Goal: Information Seeking & Learning: Learn about a topic

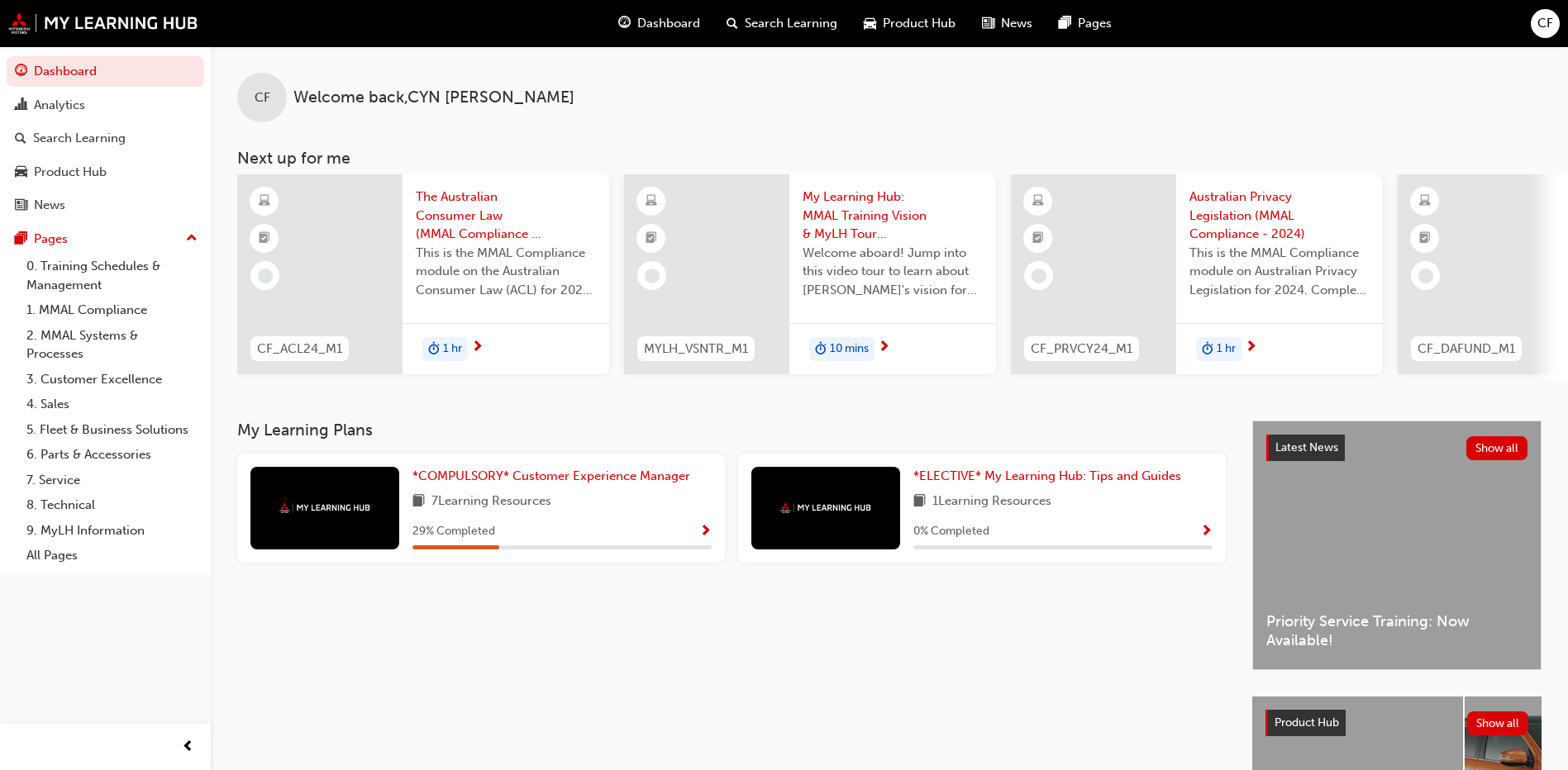
click at [385, 532] on div at bounding box center [324, 507] width 149 height 83
click at [439, 476] on span "*COMPULSORY* Customer Experience Manager" at bounding box center [550, 475] width 278 height 15
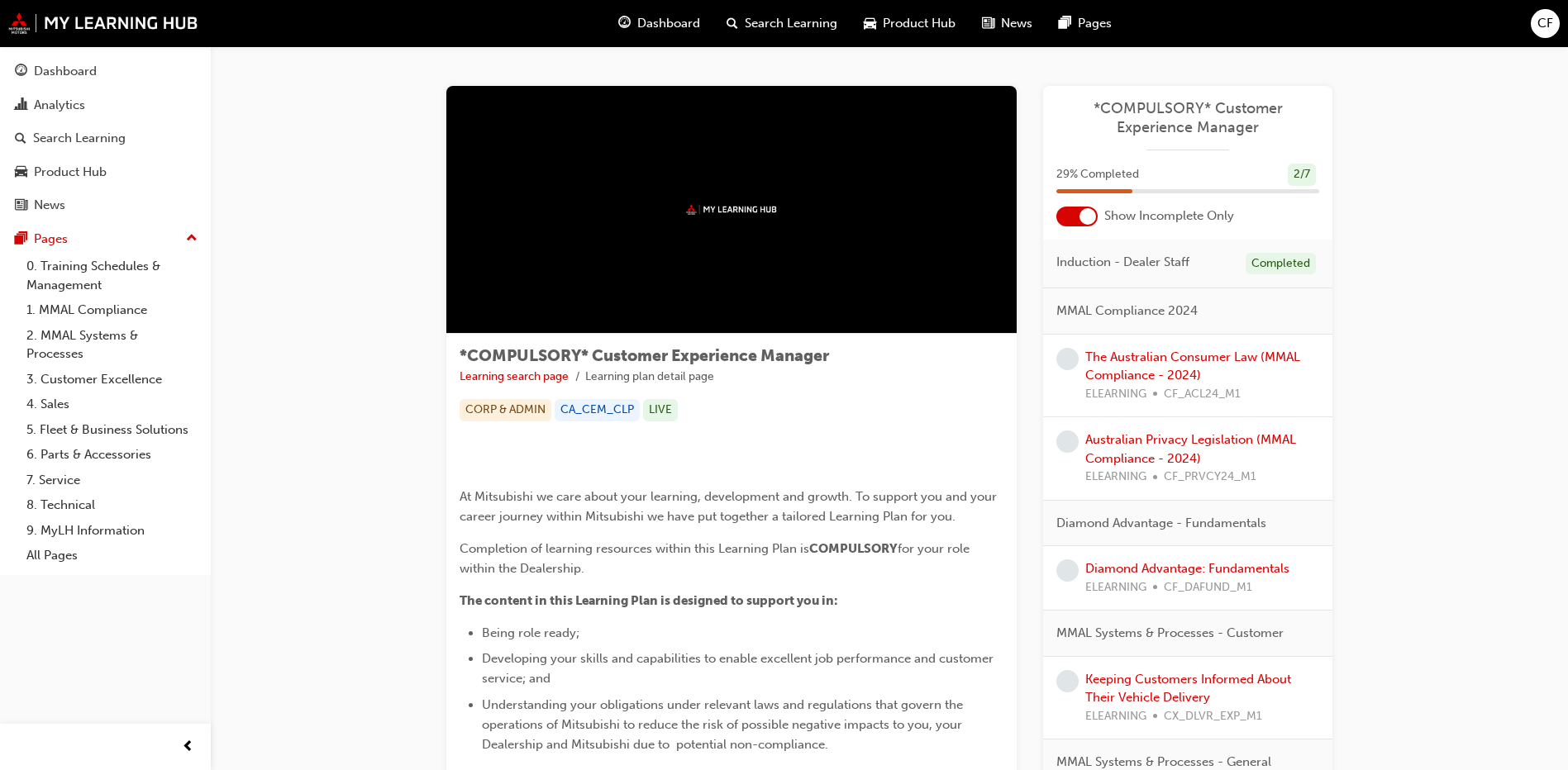
click at [492, 407] on div "CORP & ADMIN" at bounding box center [505, 410] width 92 height 22
click at [1184, 312] on span "MMAL Compliance 2024" at bounding box center [1127, 312] width 141 height 19
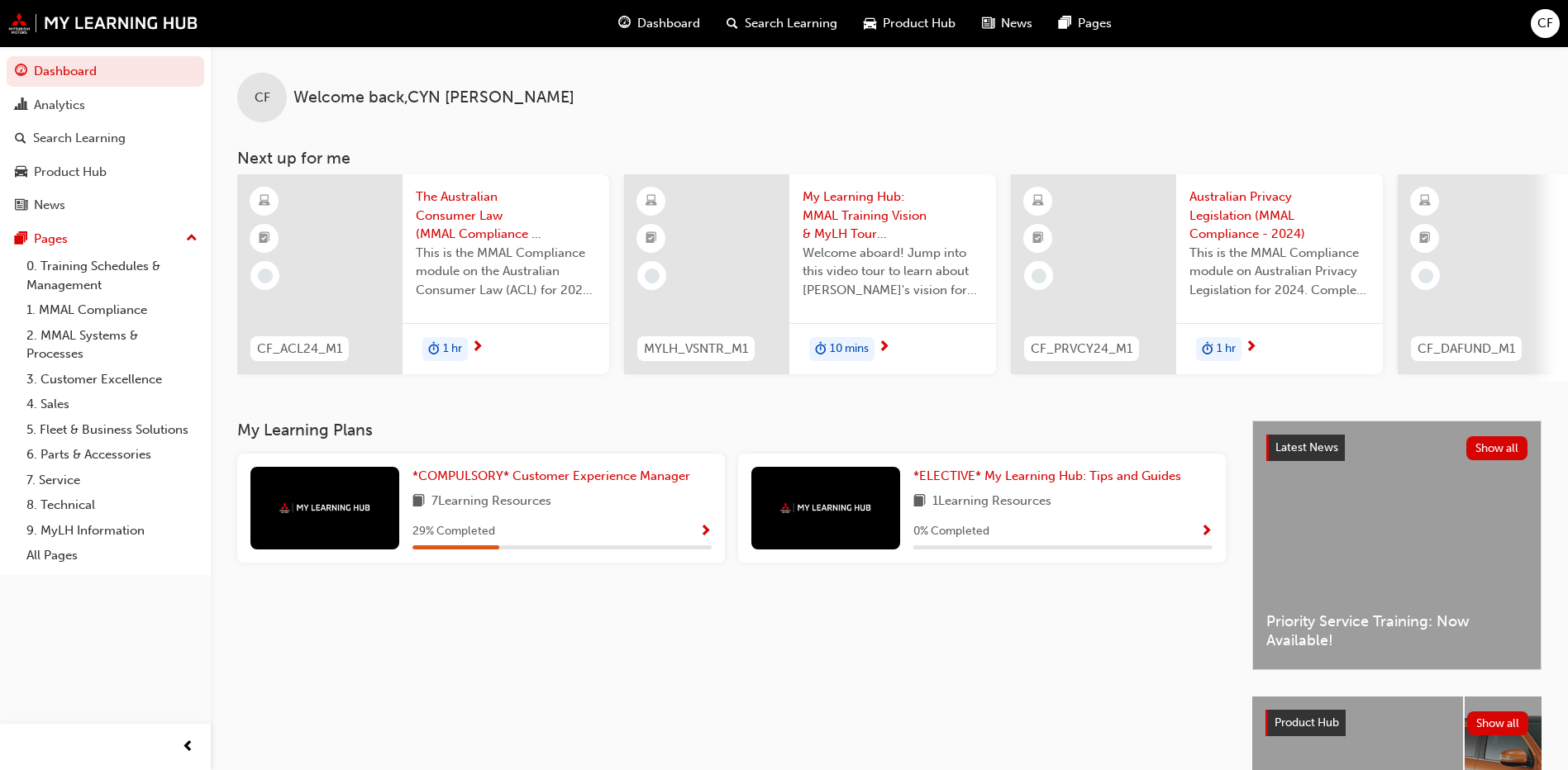
click at [255, 501] on div at bounding box center [324, 507] width 149 height 83
click at [350, 525] on div at bounding box center [324, 507] width 149 height 83
click at [347, 510] on img at bounding box center [324, 507] width 91 height 11
click at [483, 483] on span "*COMPULSORY* Customer Experience Manager" at bounding box center [550, 475] width 278 height 15
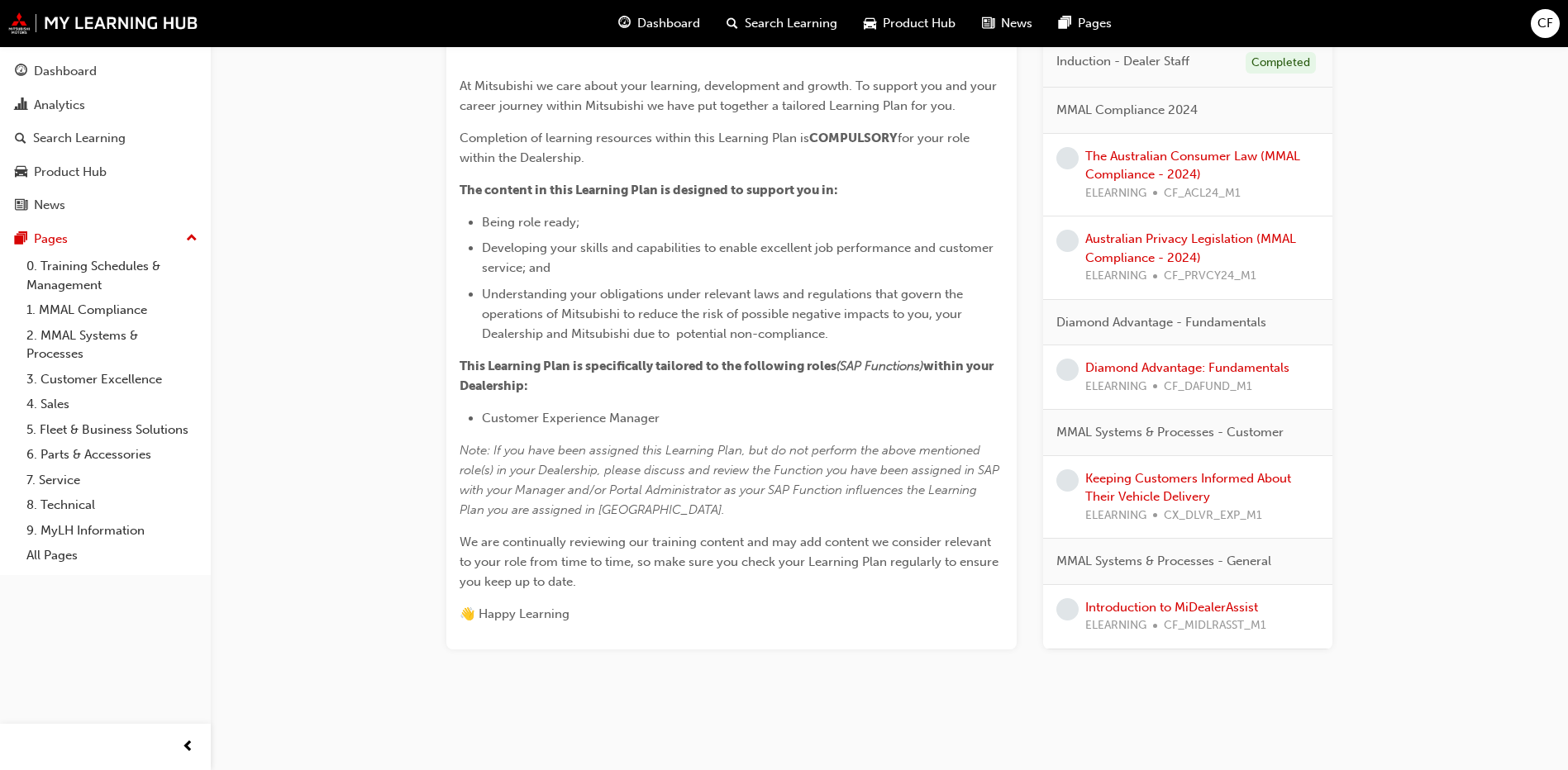
scroll to position [356, 0]
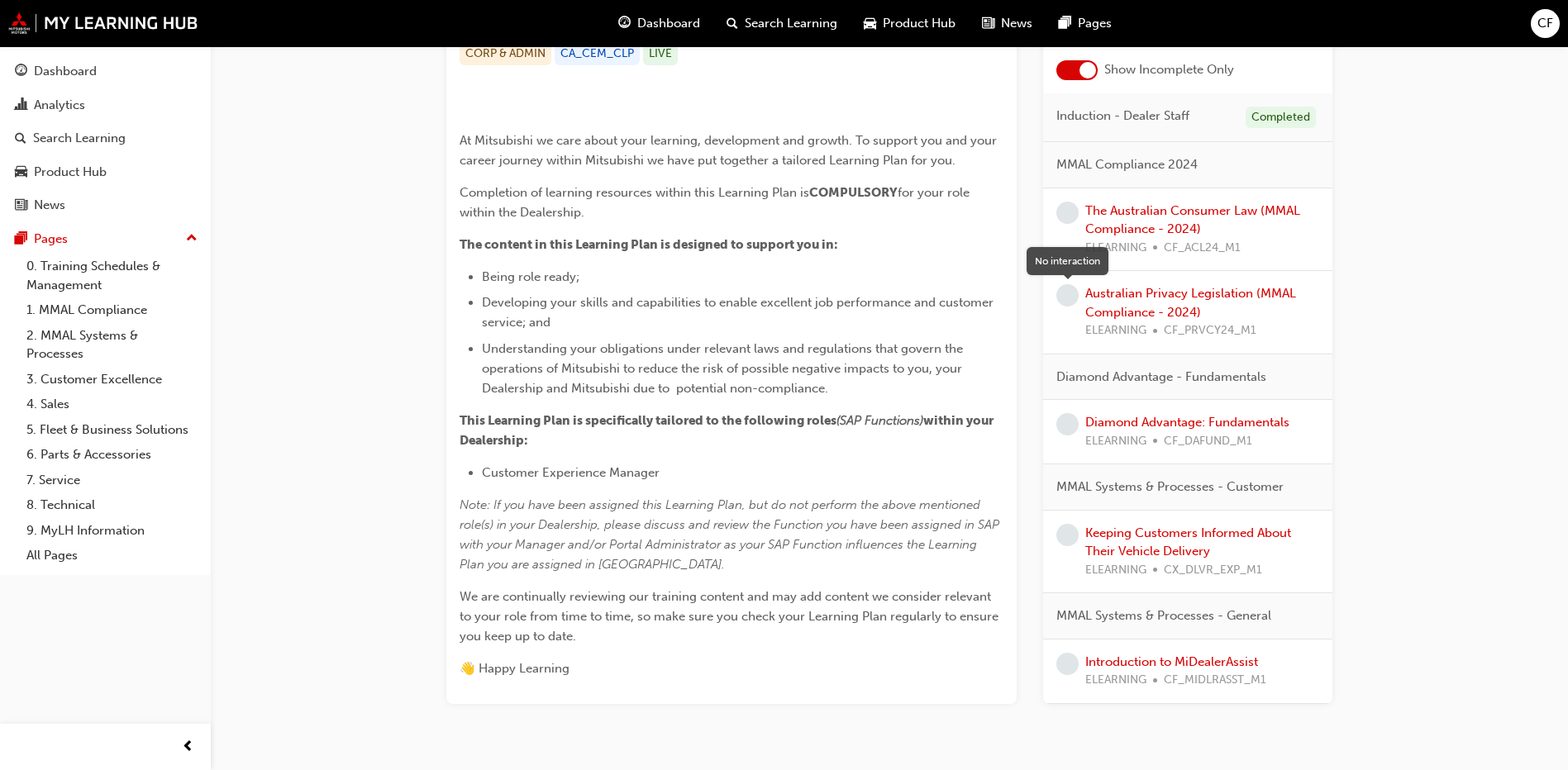
click at [1064, 224] on span "learningRecordVerb_NONE-icon" at bounding box center [1067, 212] width 22 height 22
click at [1160, 238] on link "The Australian Consumer Law (MMAL Compliance - 2024)" at bounding box center [1192, 220] width 215 height 34
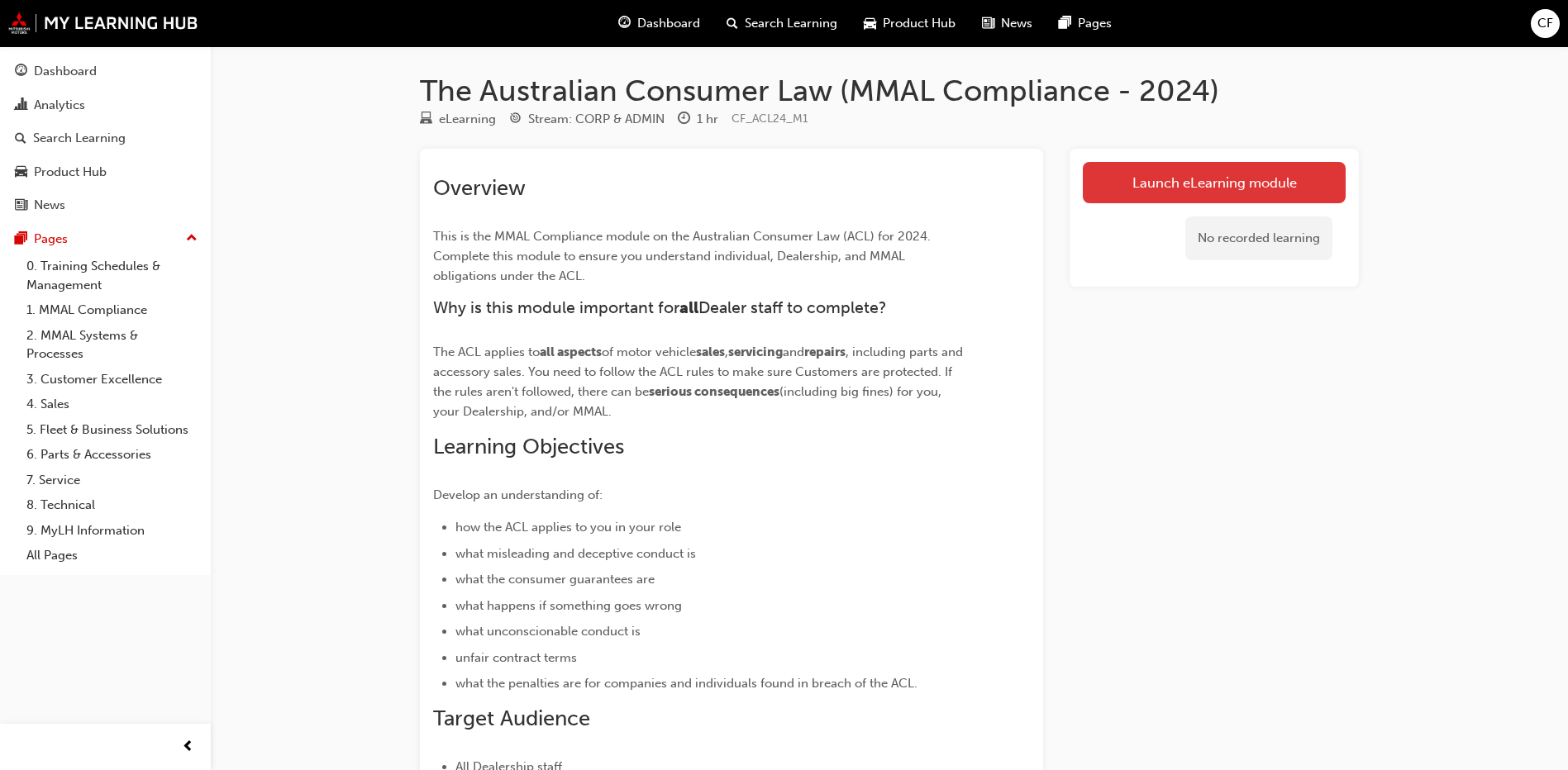
click at [1116, 197] on link "Launch eLearning module" at bounding box center [1214, 182] width 263 height 41
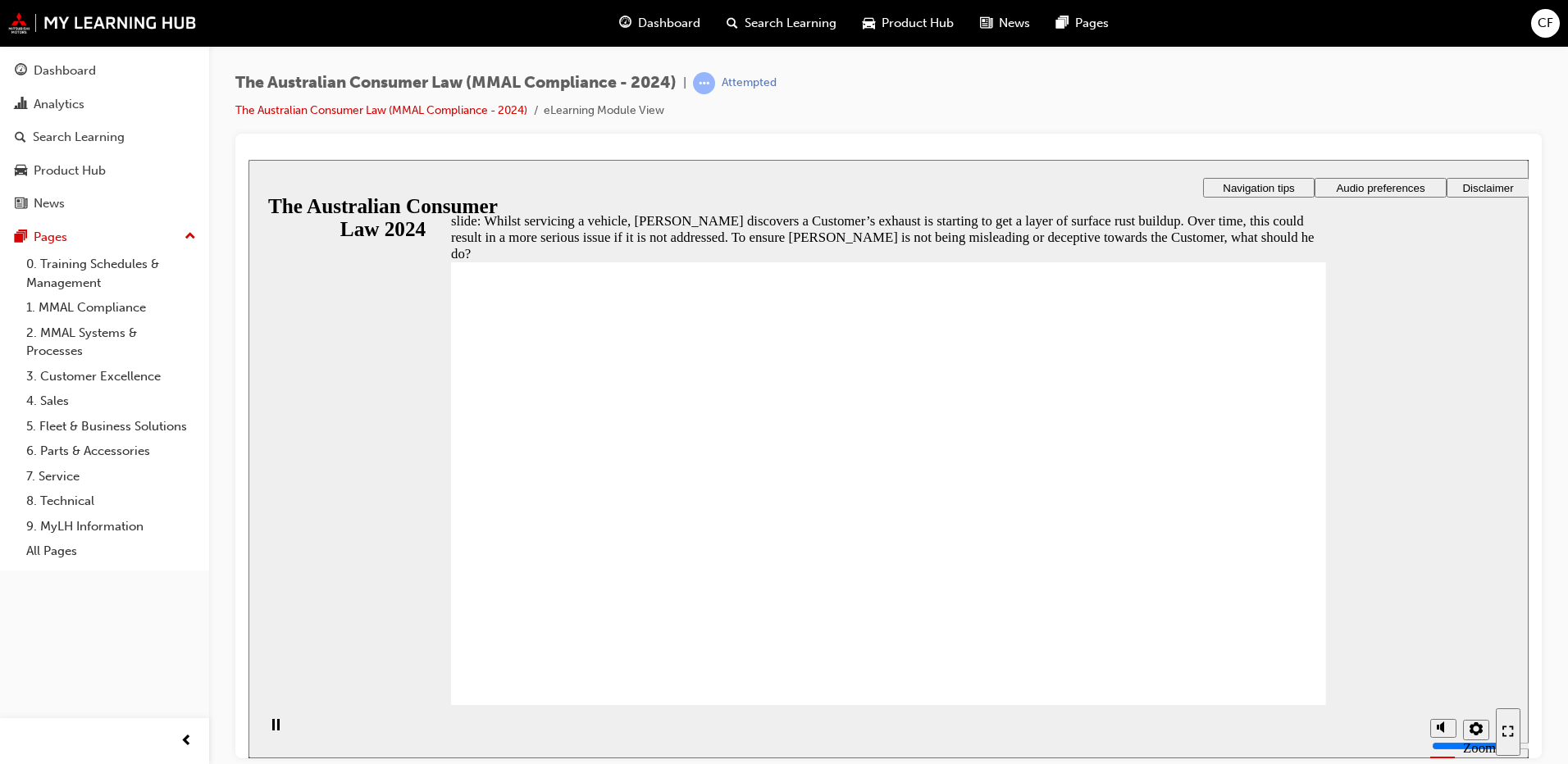
radio input "true"
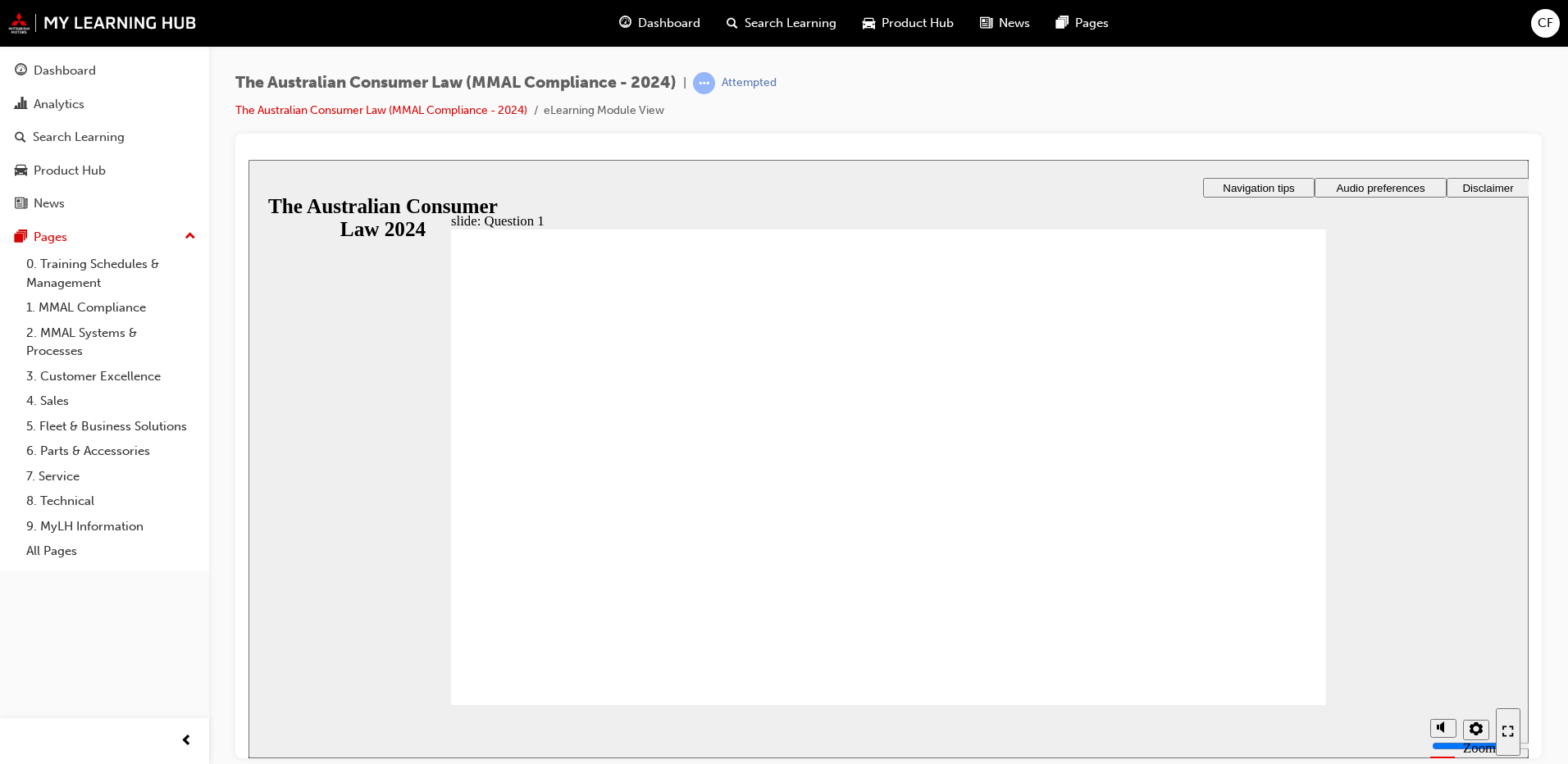
radio input "true"
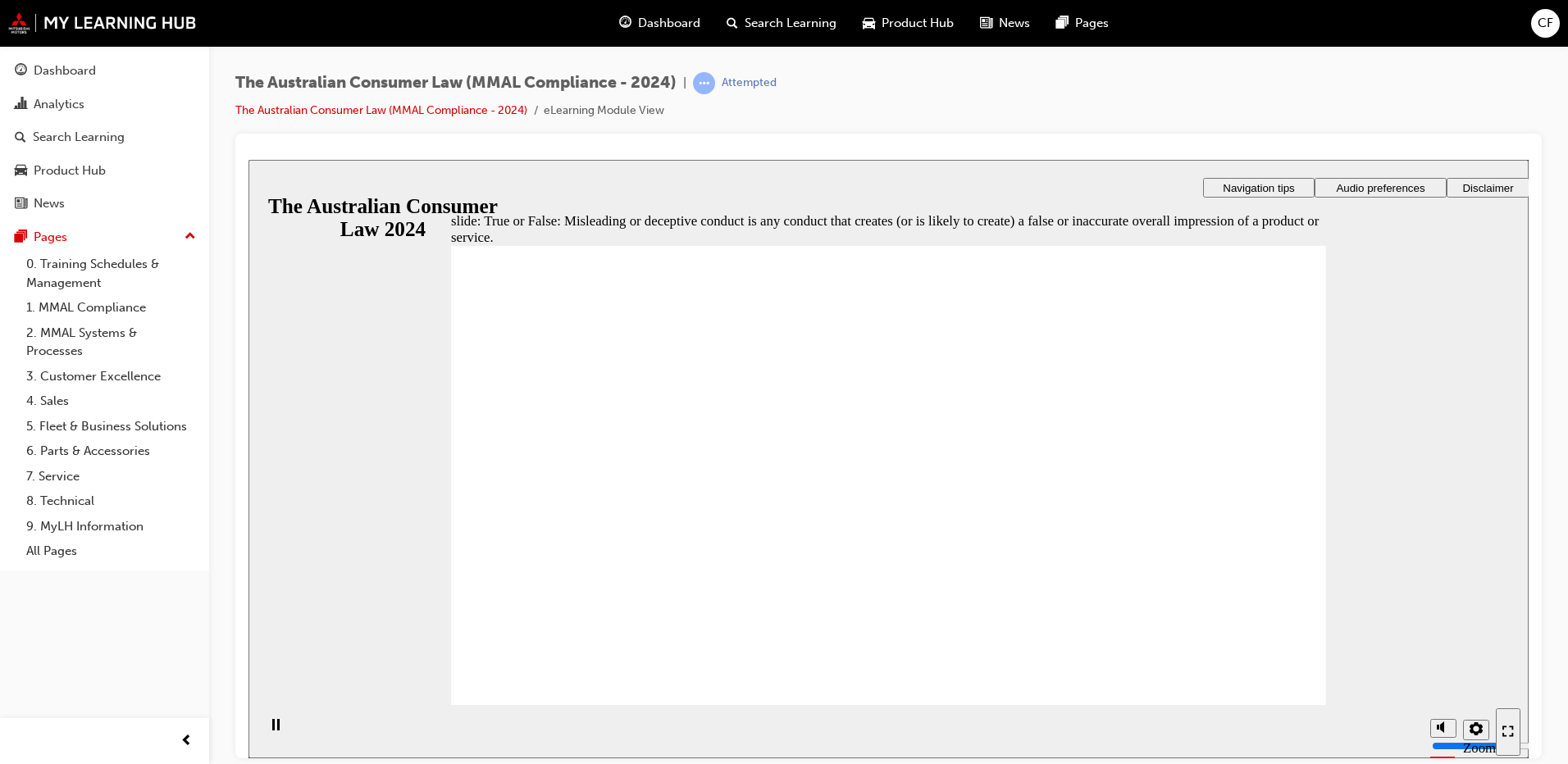
radio input "true"
drag, startPoint x: 523, startPoint y: 658, endPoint x: 531, endPoint y: 667, distance: 12.0
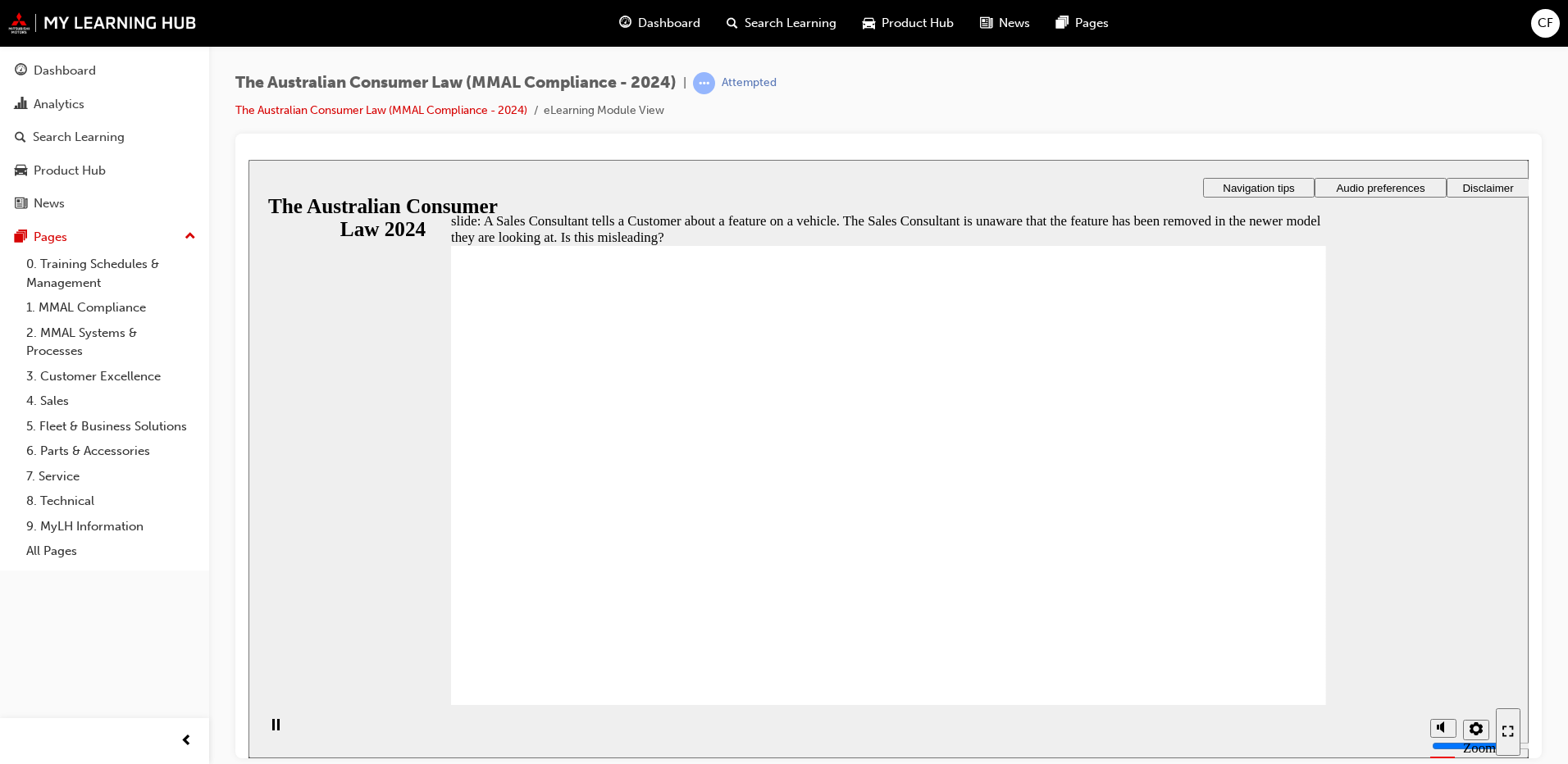
radio input "true"
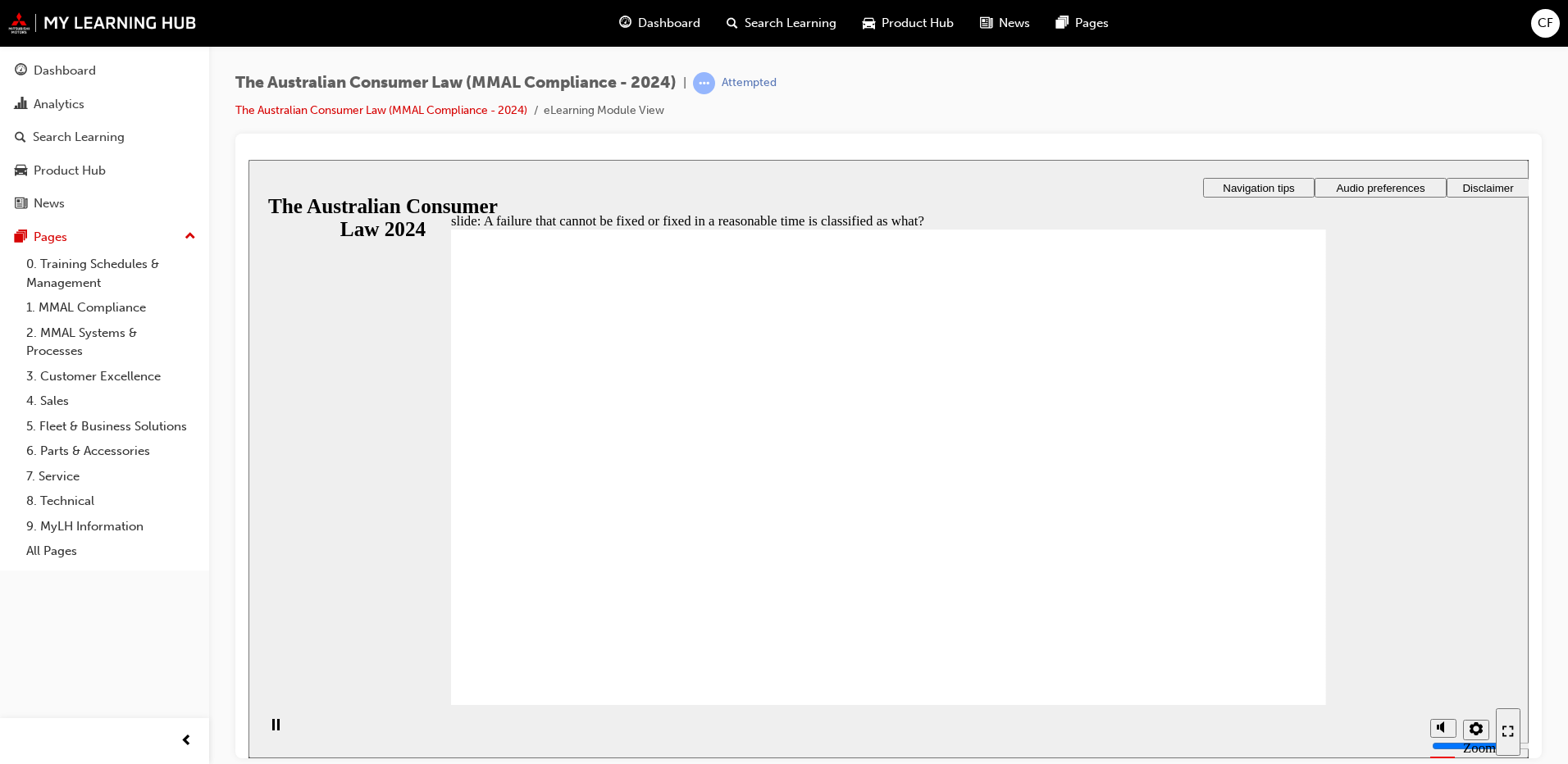
radio input "true"
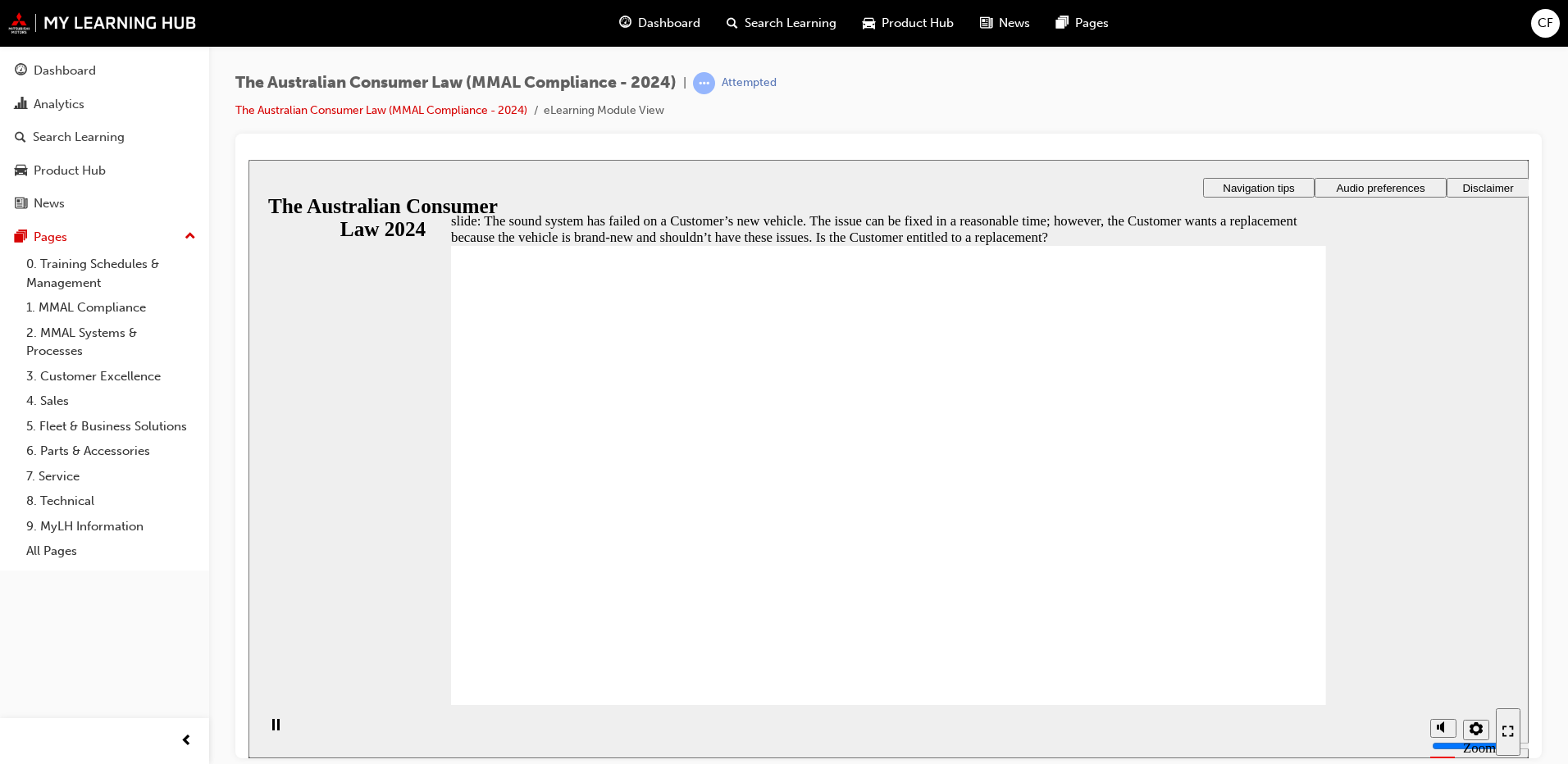
radio input "true"
drag, startPoint x: 482, startPoint y: 679, endPoint x: 673, endPoint y: 630, distance: 197.2
radio input "true"
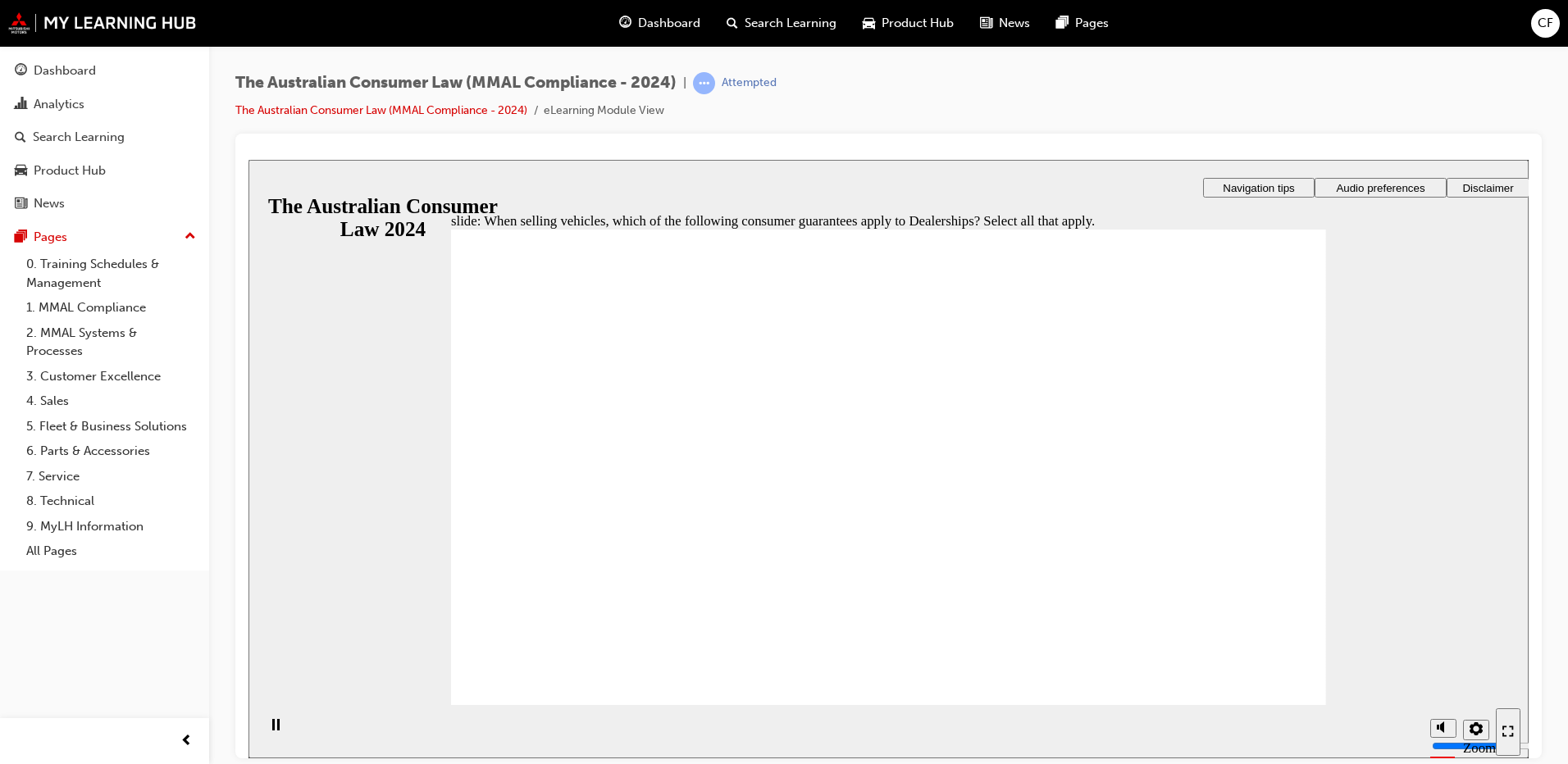
checkbox input "true"
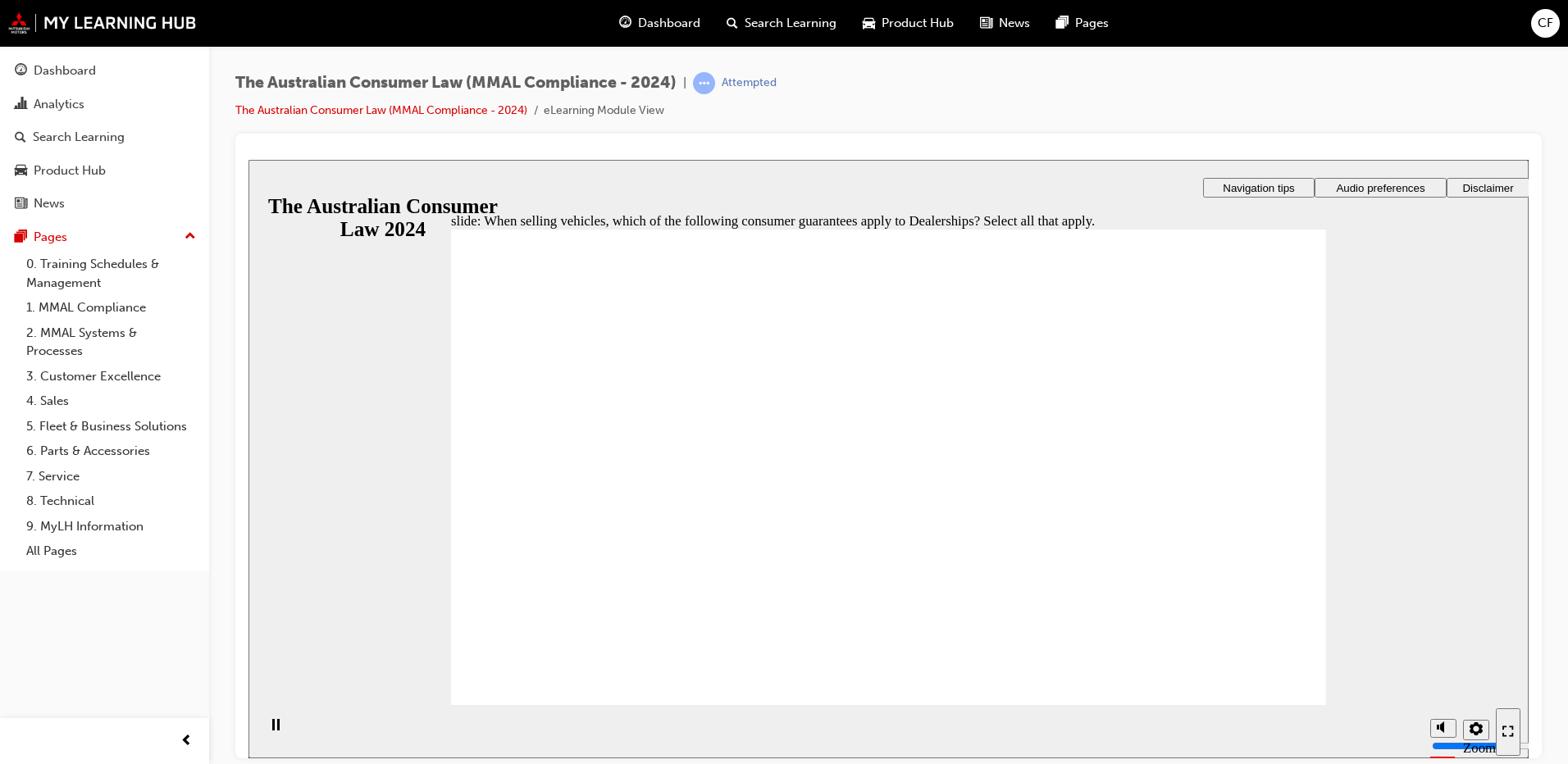
drag, startPoint x: 537, startPoint y: 654, endPoint x: 554, endPoint y: 676, distance: 27.8
checkbox input "true"
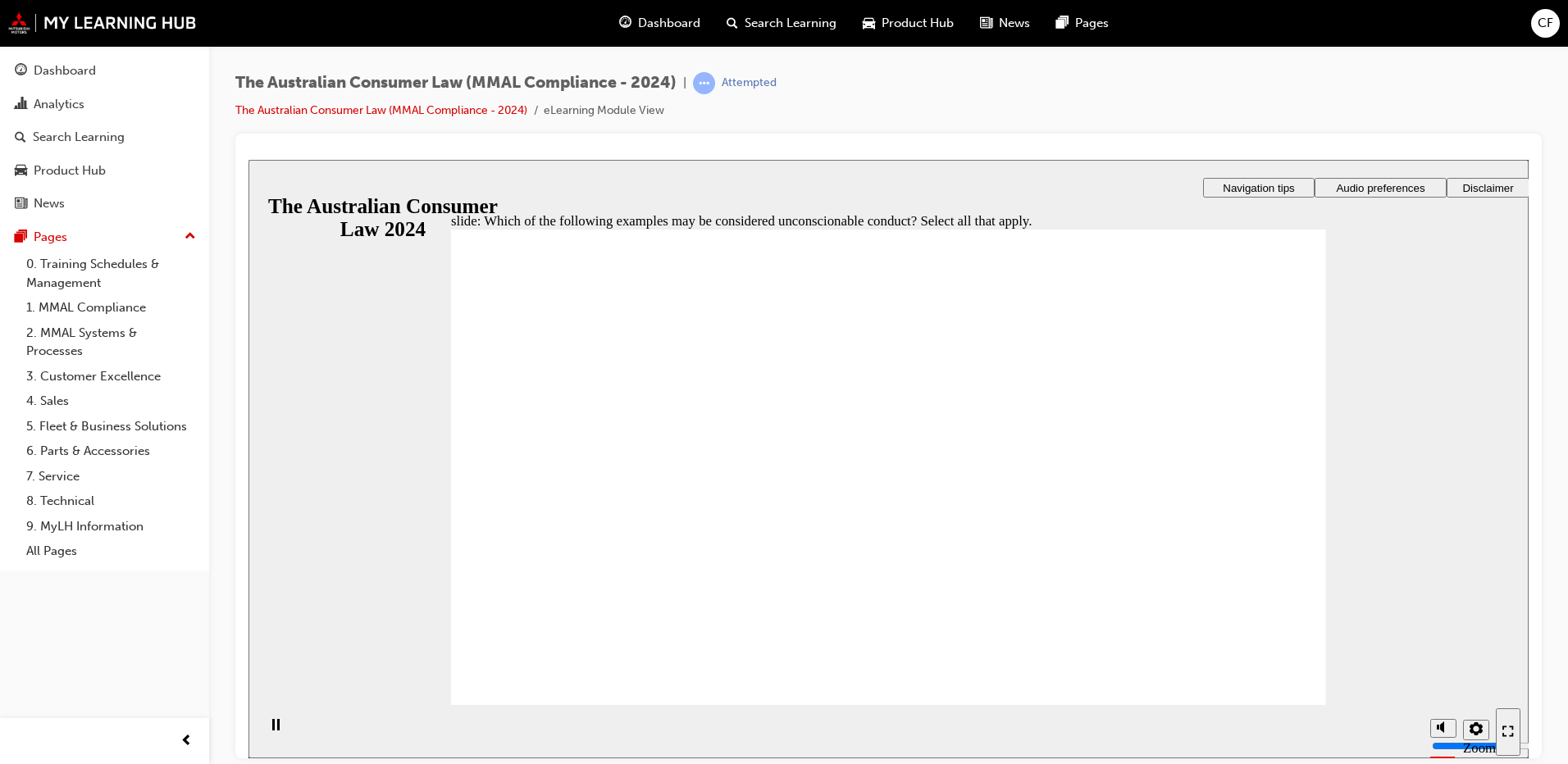
checkbox input "true"
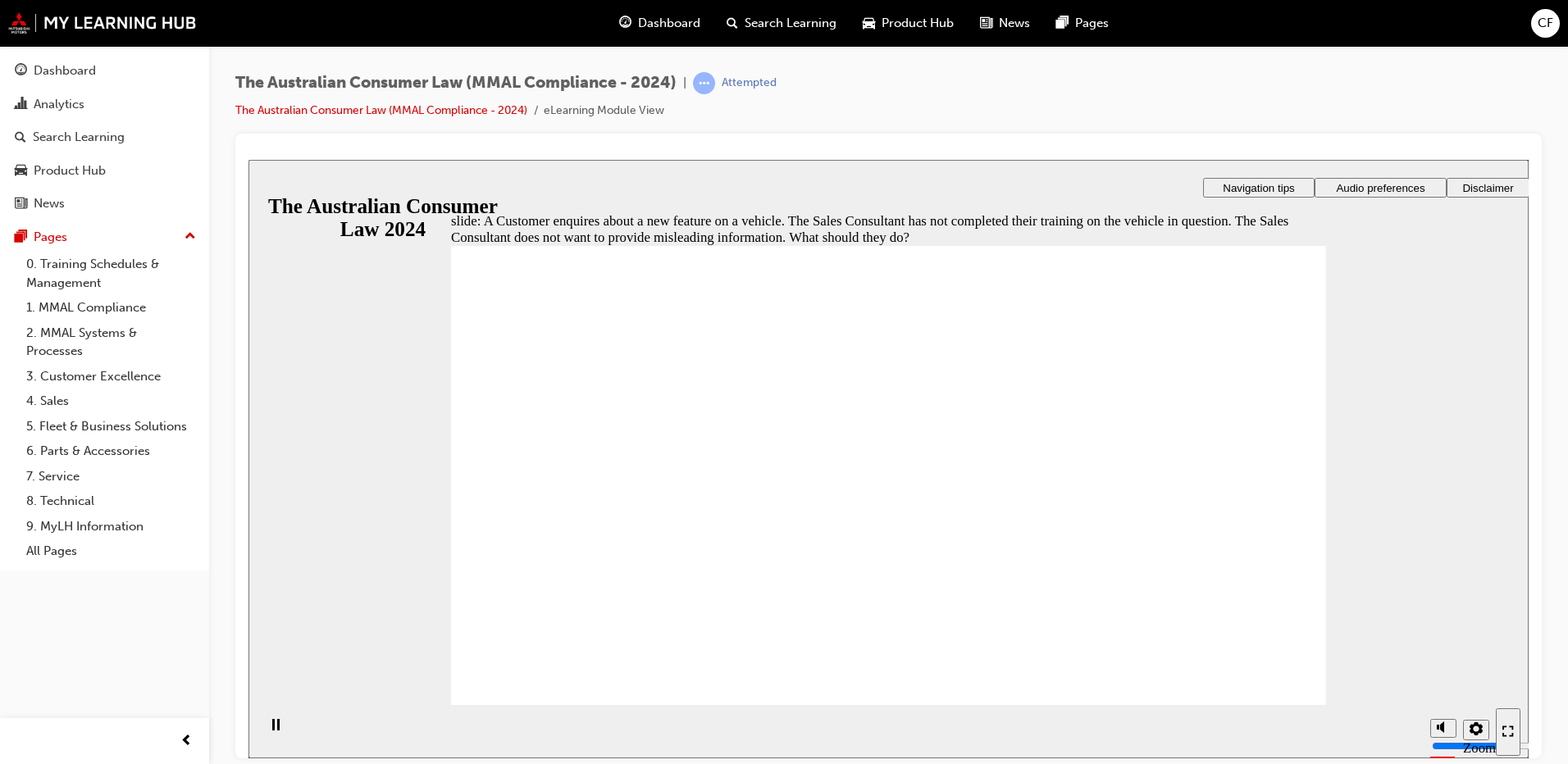
radio input "true"
checkbox input "true"
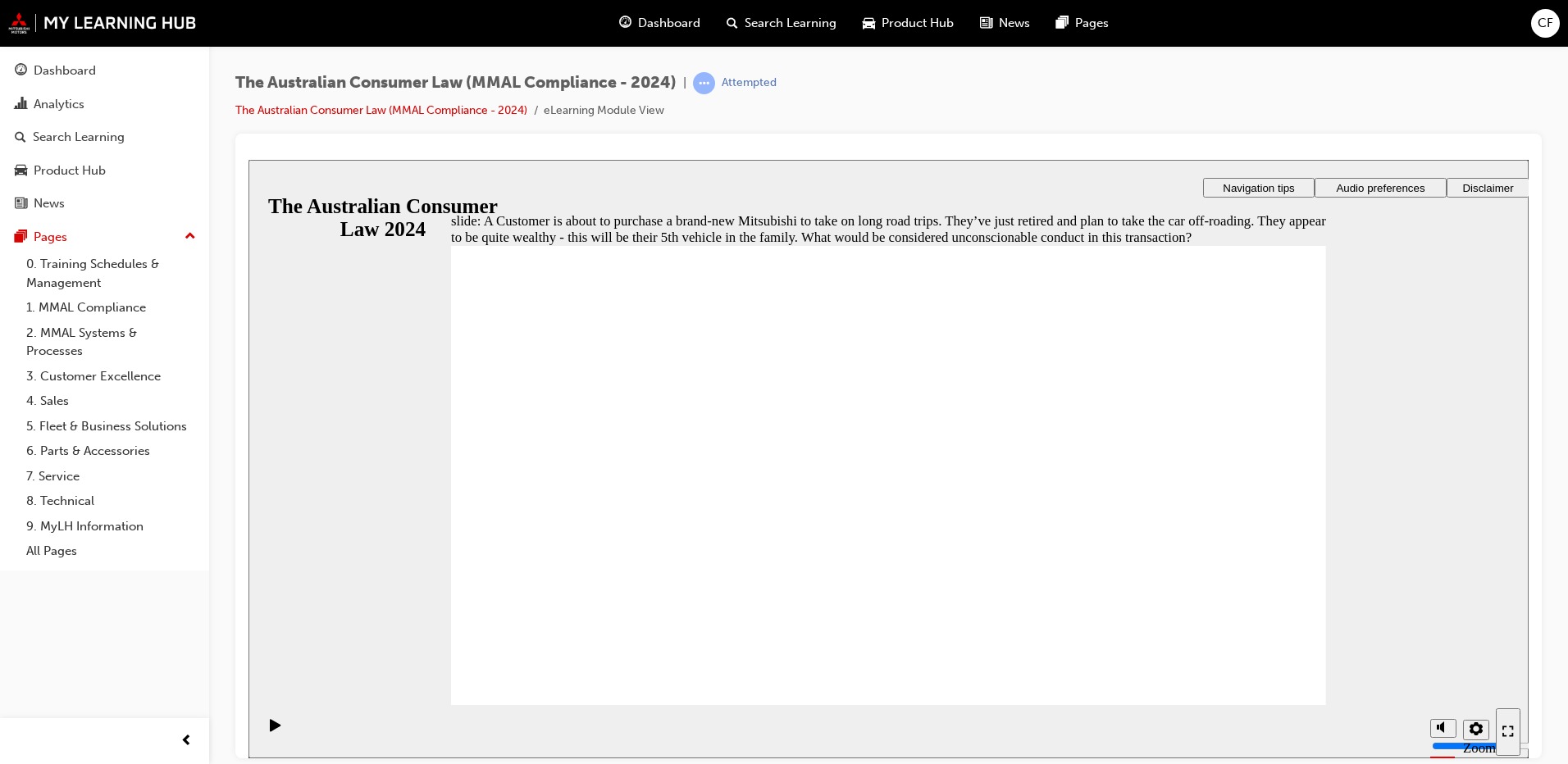
checkbox input "true"
radio input "true"
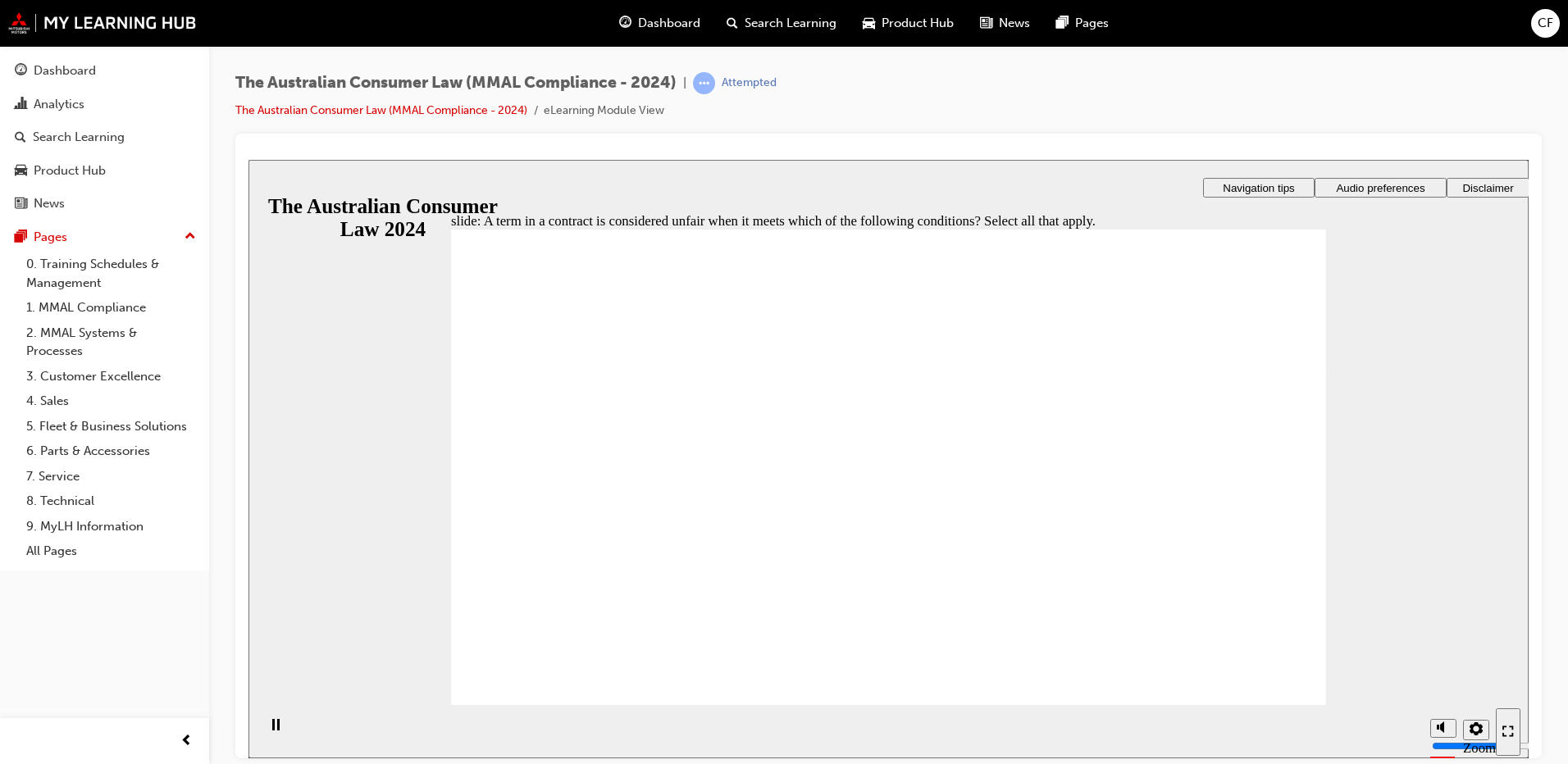
checkbox input "true"
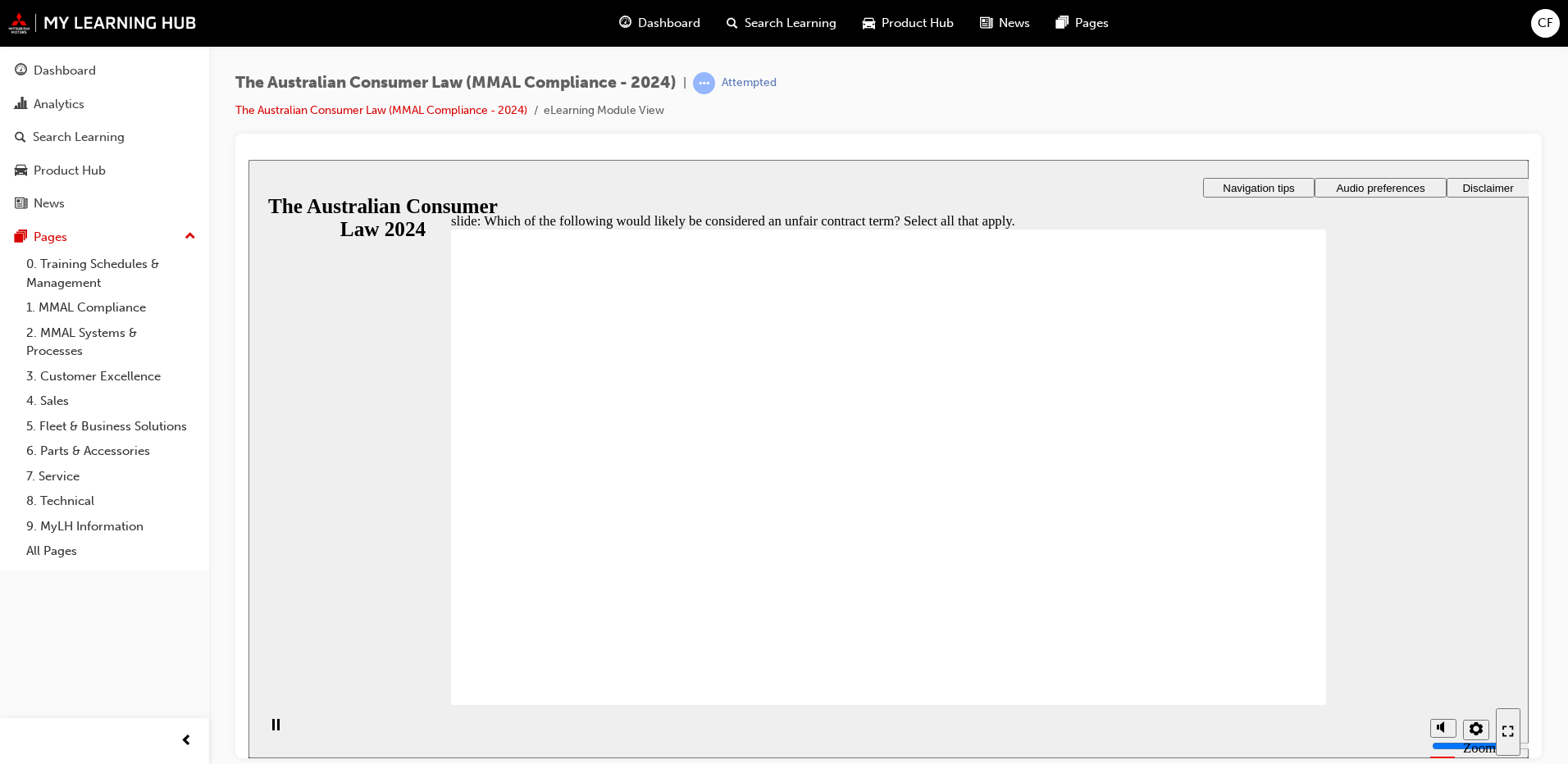
checkbox input "true"
radio input "true"
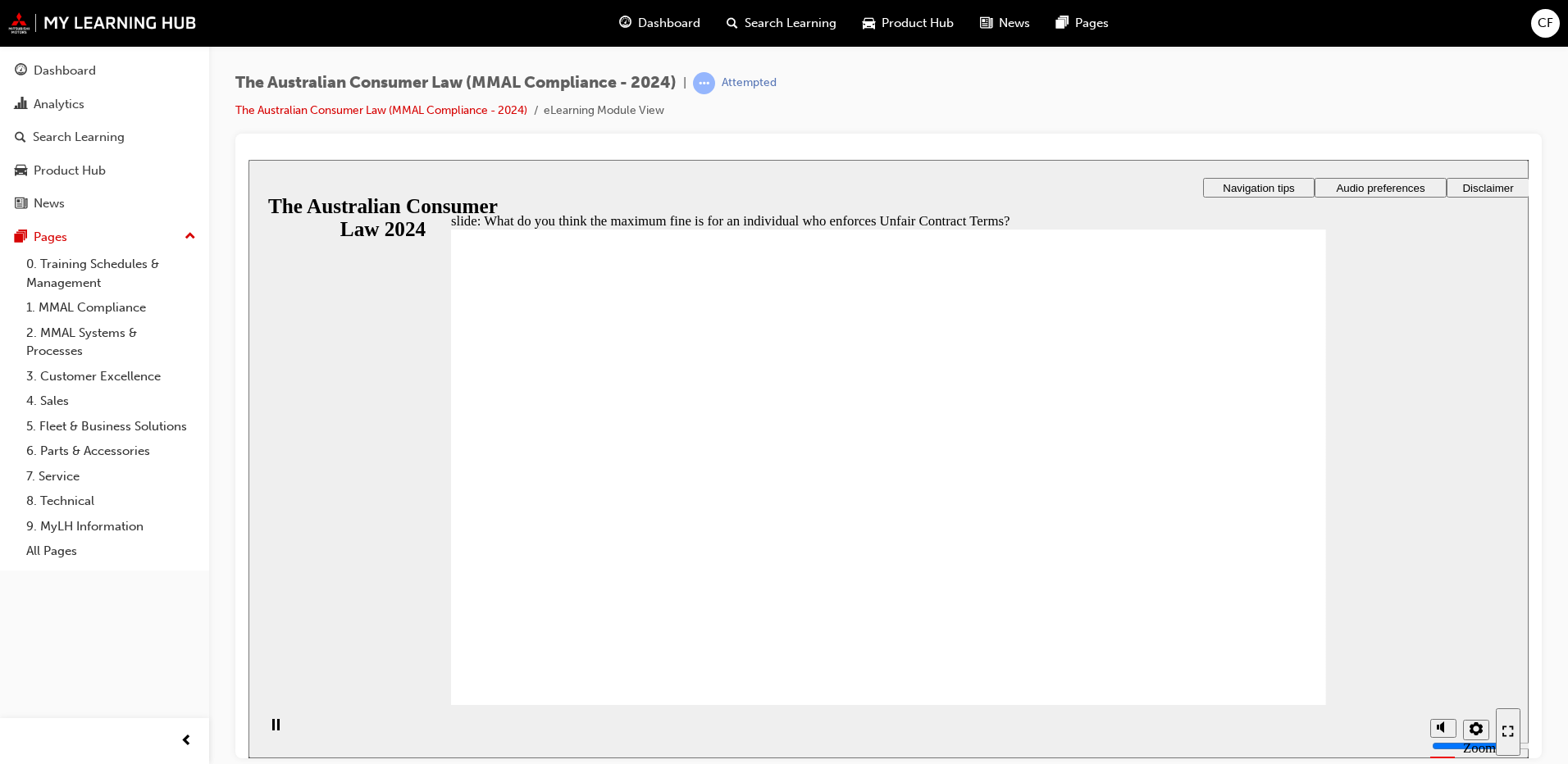
drag, startPoint x: 1249, startPoint y: 641, endPoint x: 1240, endPoint y: 628, distance: 15.8
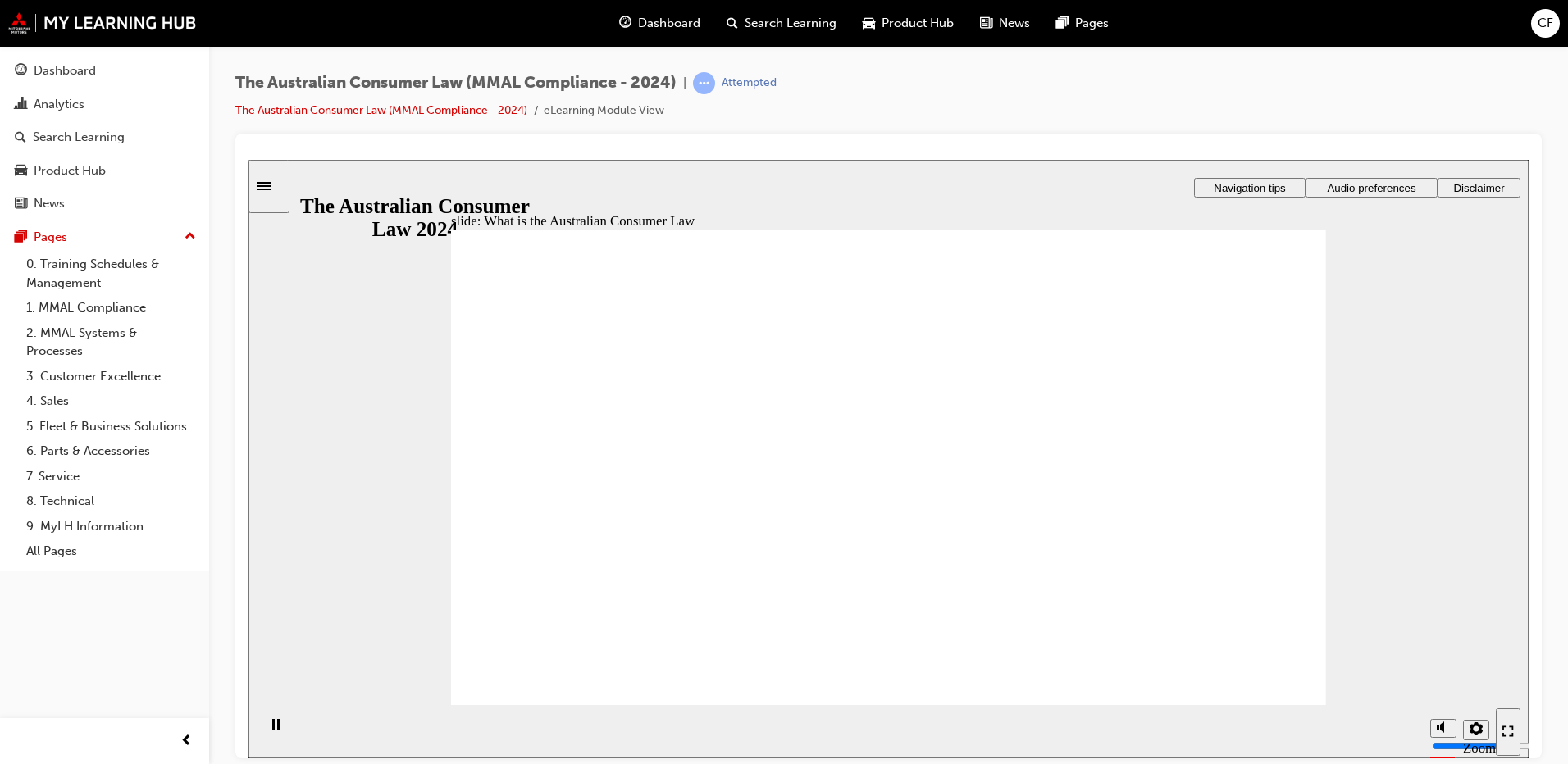
click at [278, 186] on icon "Sidebar Toggle" at bounding box center [269, 184] width 24 height 10
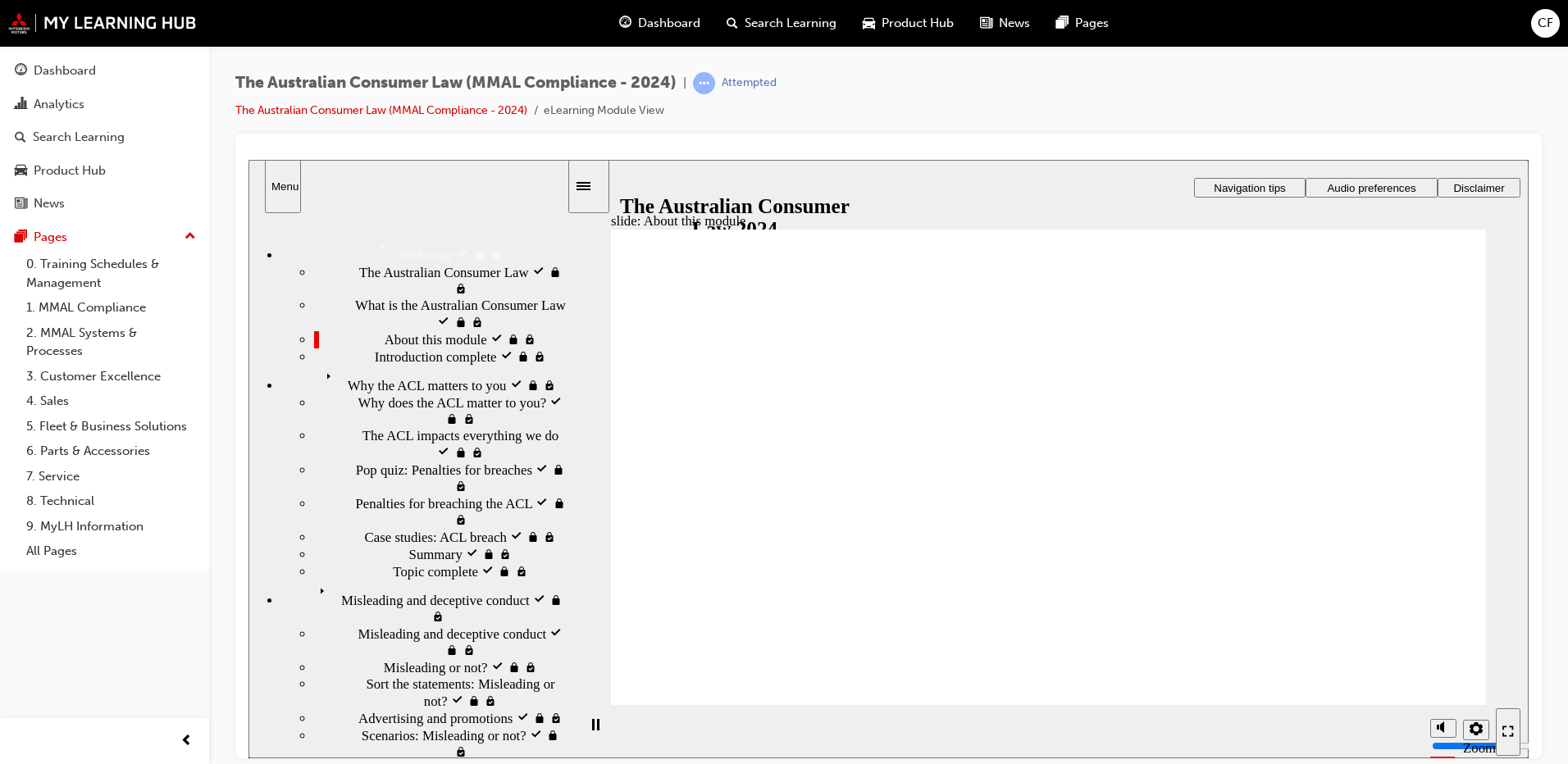
drag, startPoint x: 556, startPoint y: 612, endPoint x: 566, endPoint y: 688, distance: 76.7
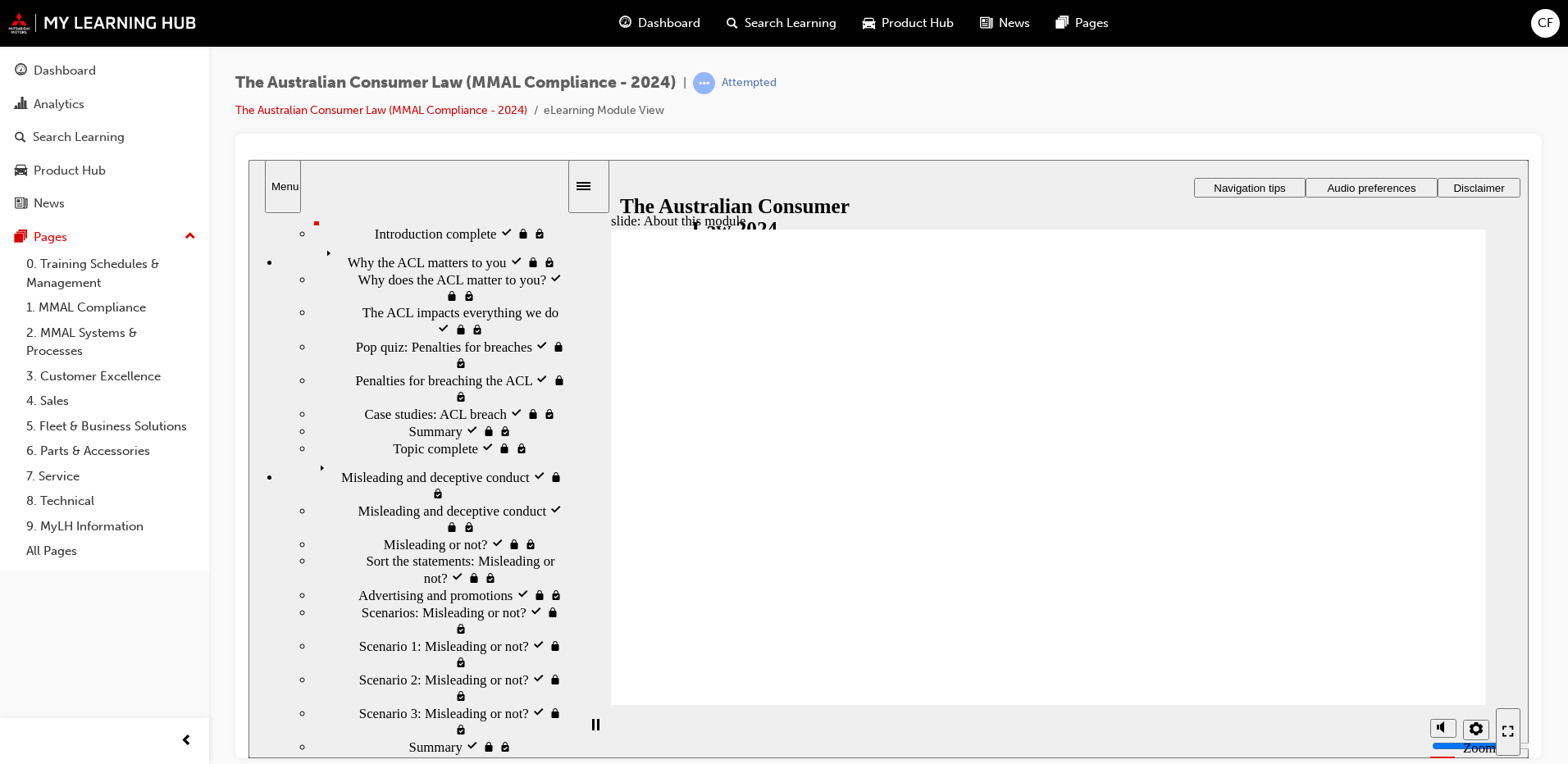
scroll to position [131, 0]
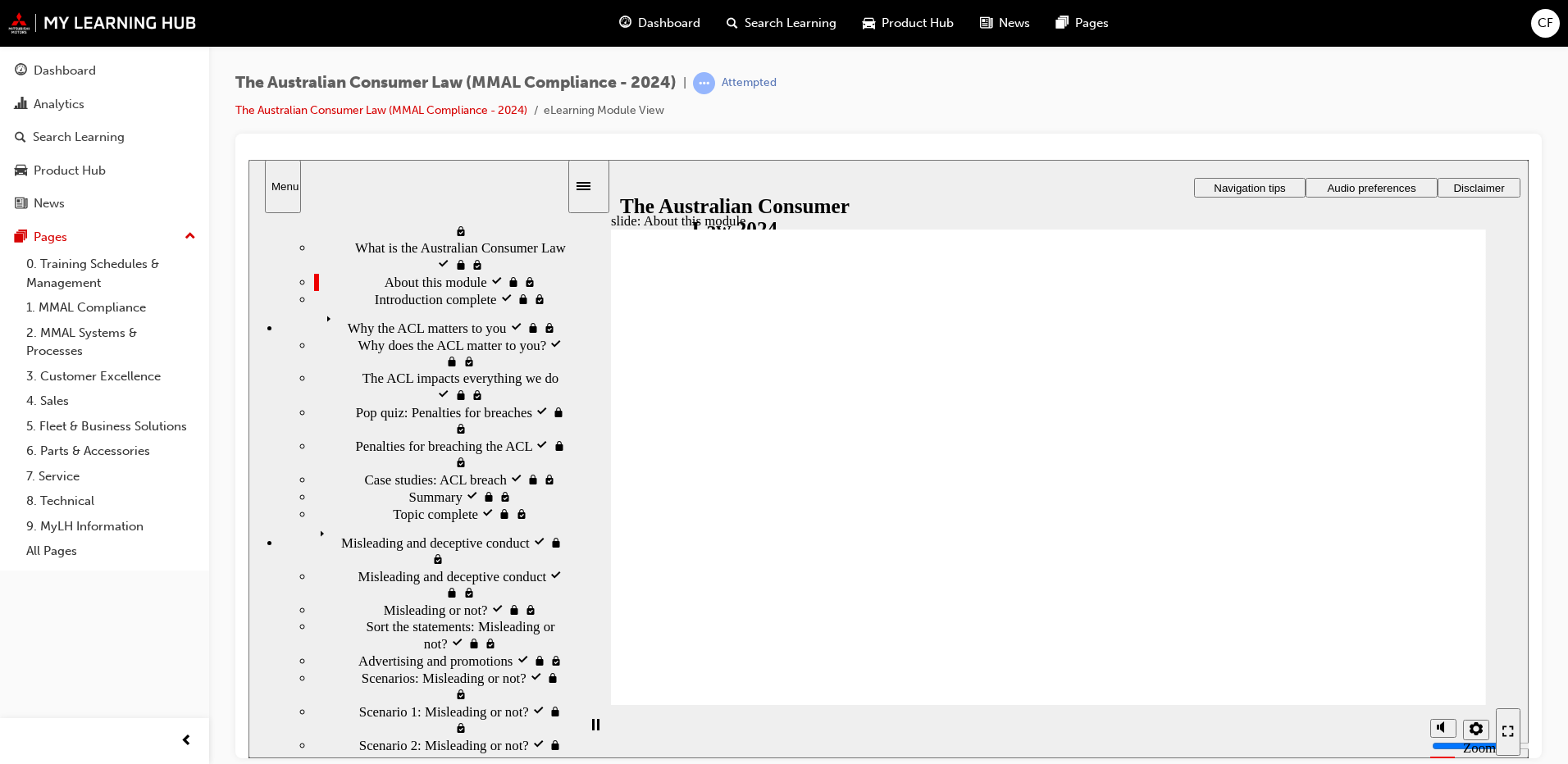
click at [563, 594] on div "sidebar" at bounding box center [407, 429] width 318 height 414
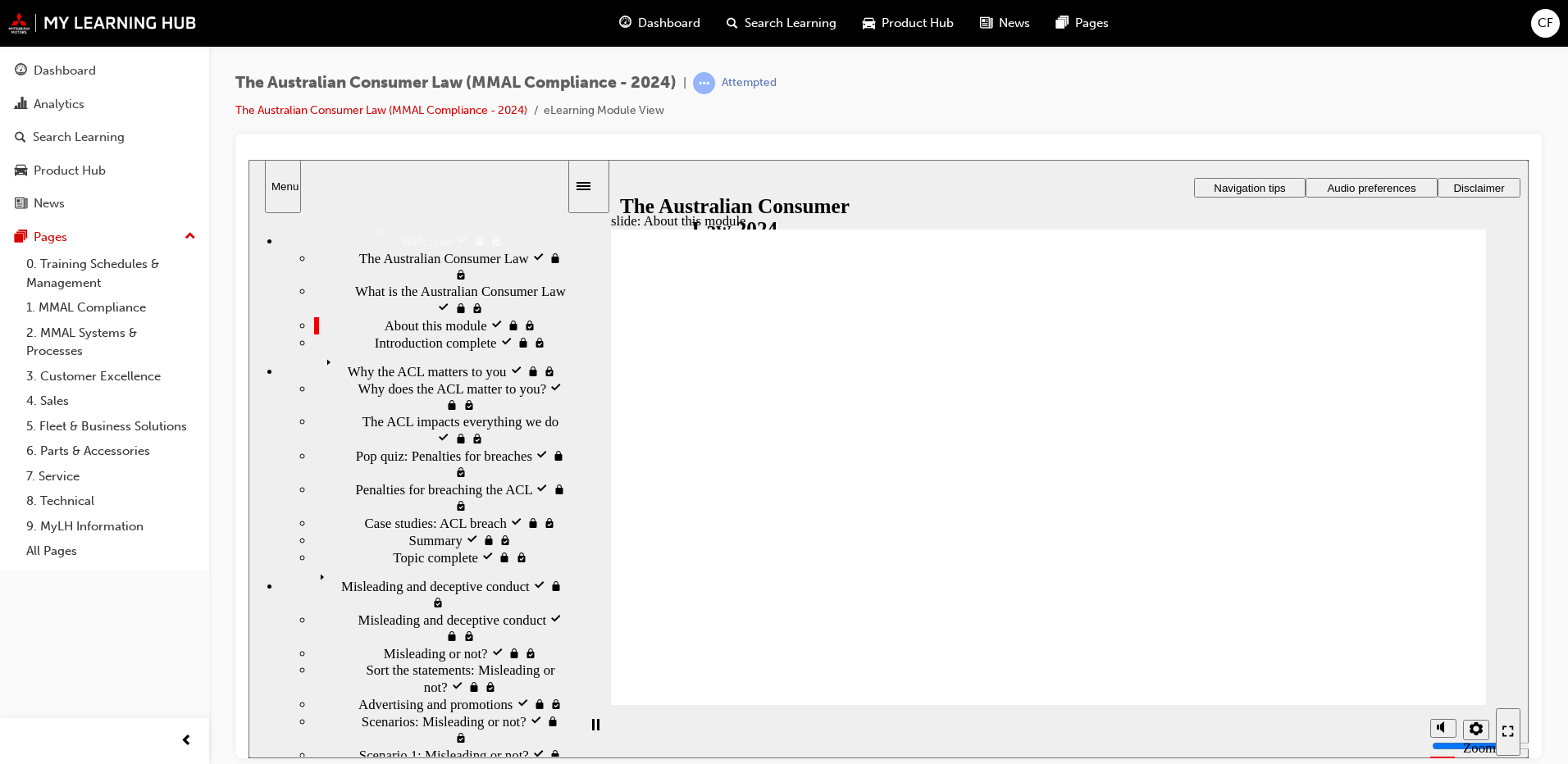
click at [1269, 186] on span "Navigation tips" at bounding box center [1249, 187] width 71 height 13
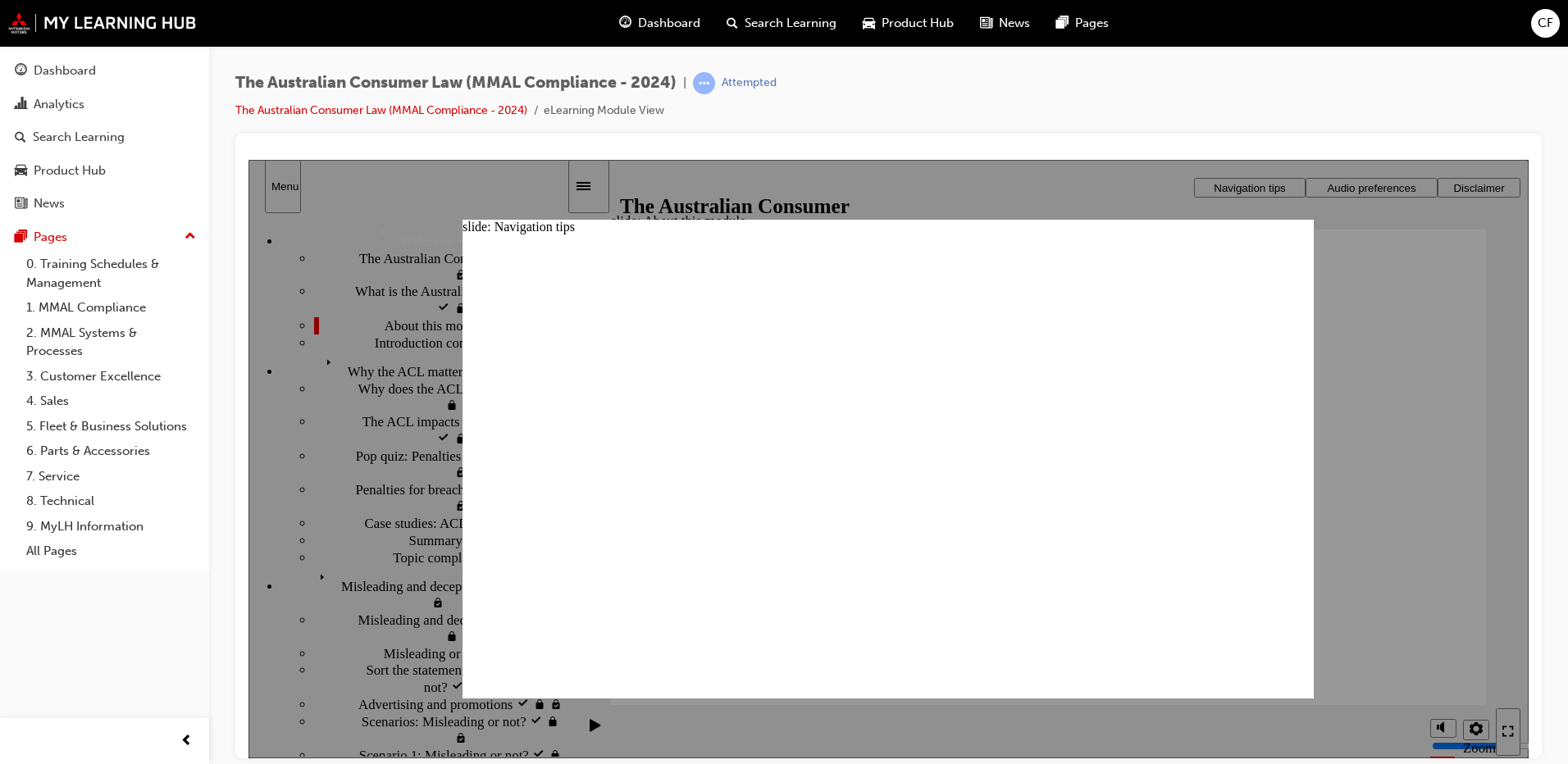
click at [1373, 185] on div at bounding box center [888, 458] width 1280 height 598
click at [1287, 258] on div "slide: Navigation tips Freeform 2 Oval 1 Oval 1 Top menu Has options to view ti…" at bounding box center [888, 459] width 851 height 479
drag, startPoint x: 1288, startPoint y: 247, endPoint x: 1294, endPoint y: 236, distance: 12.5
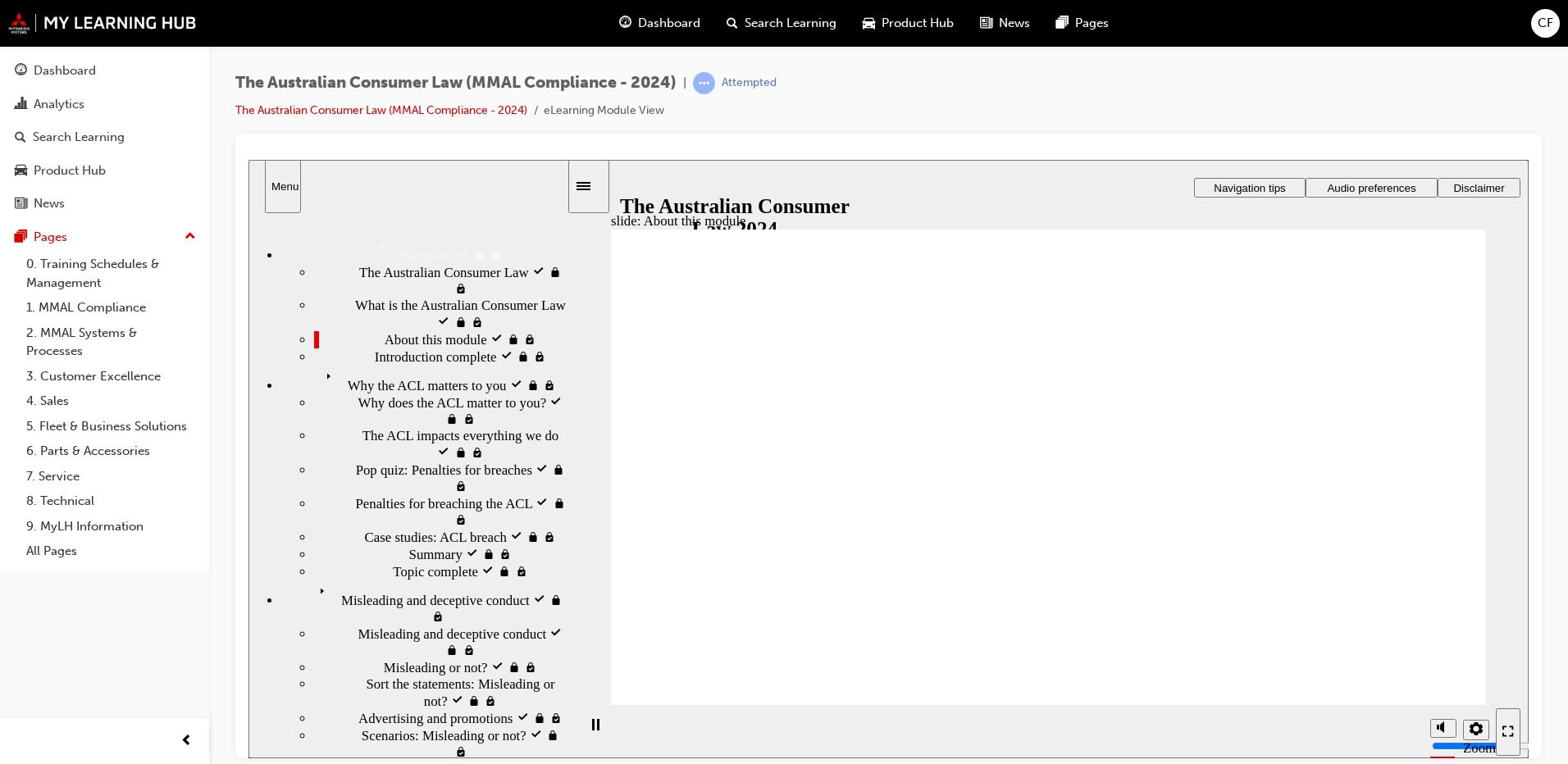
click at [1326, 182] on span "Audio preferences" at bounding box center [1371, 187] width 89 height 13
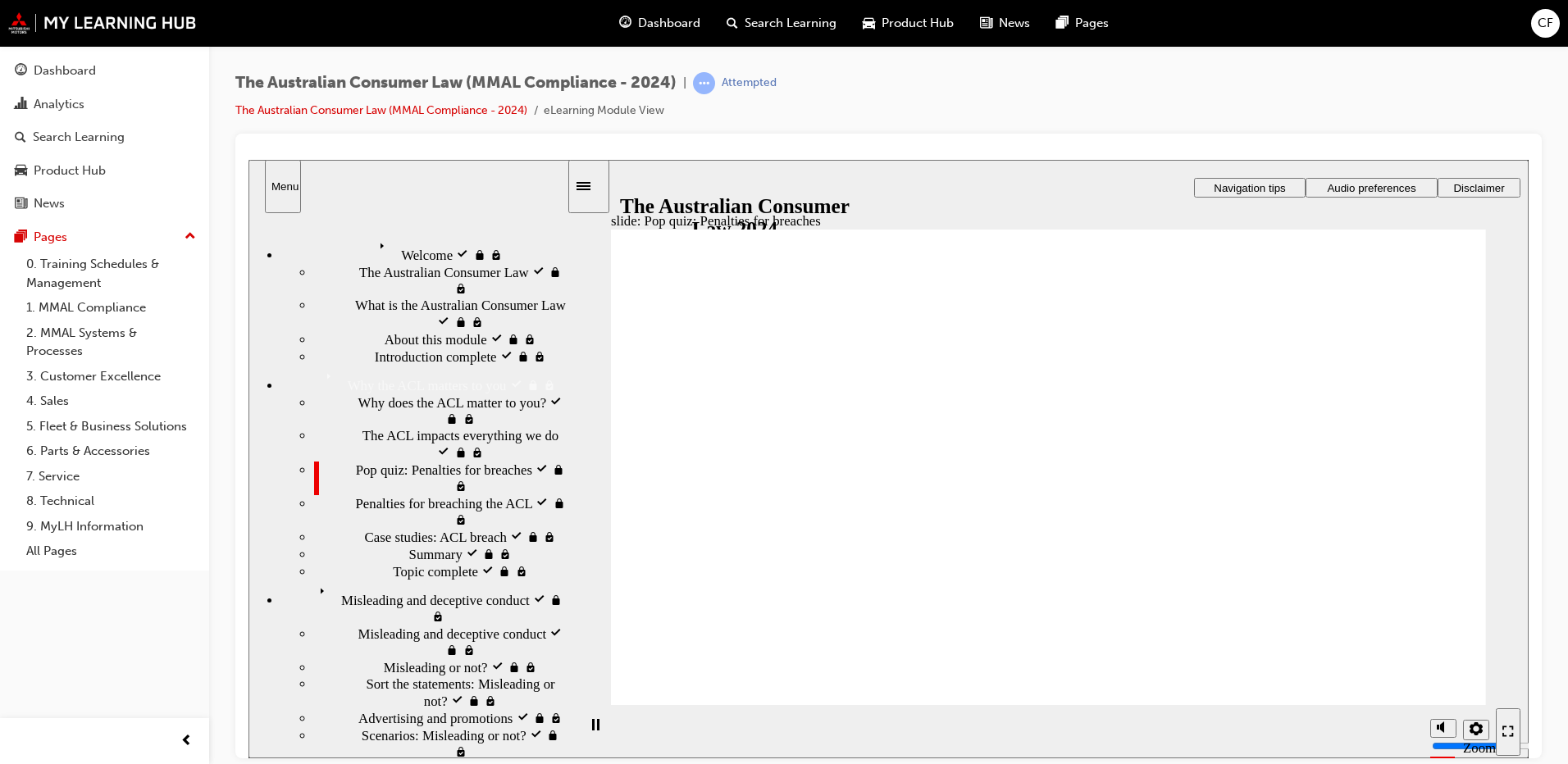
radio input "true"
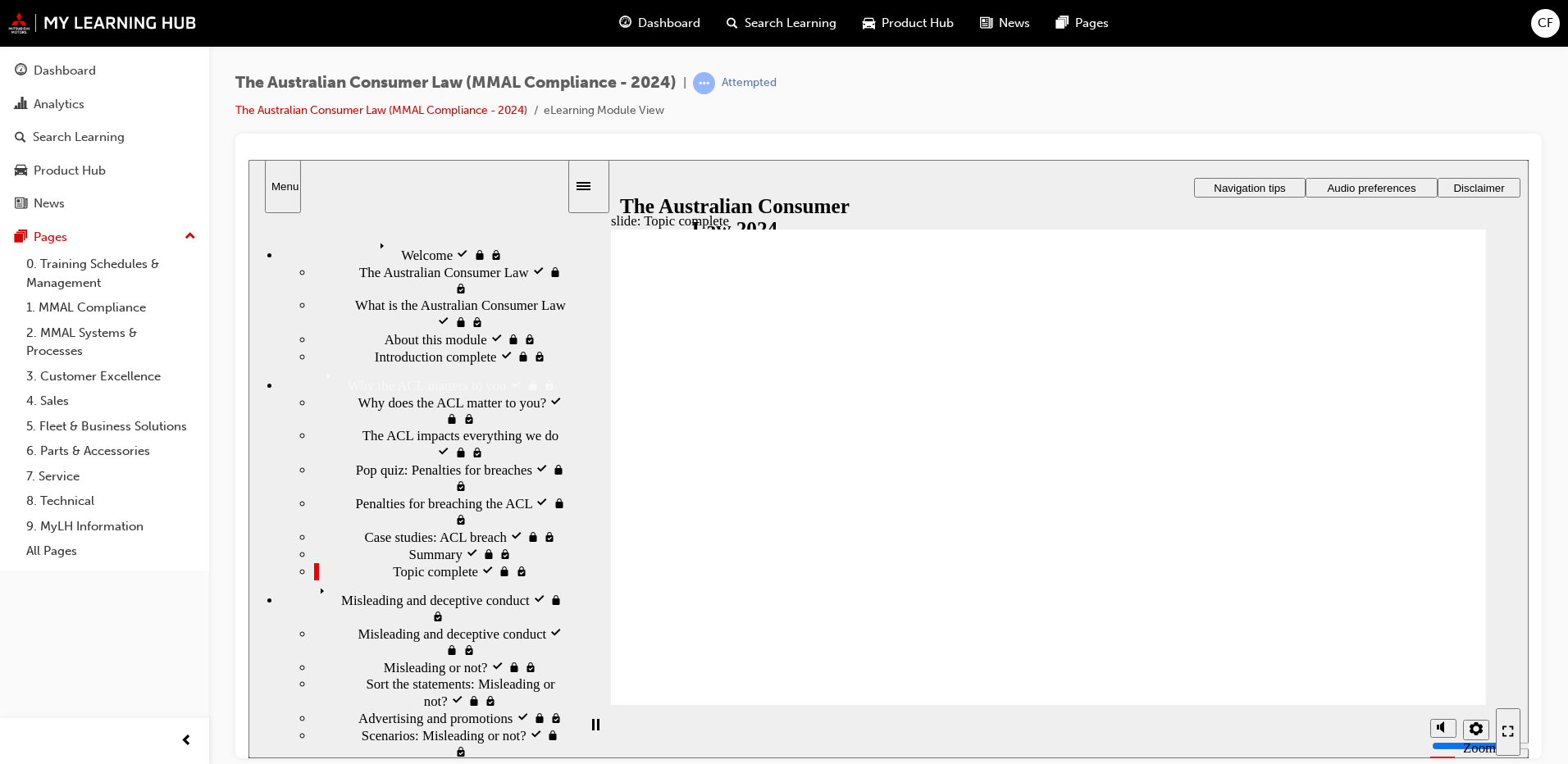
click at [1510, 757] on html "​of 15​ slide: Misleading or not? Rectangle 1 Rectangle 3 Parallelogram 1 Misle…" at bounding box center [888, 458] width 1280 height 598
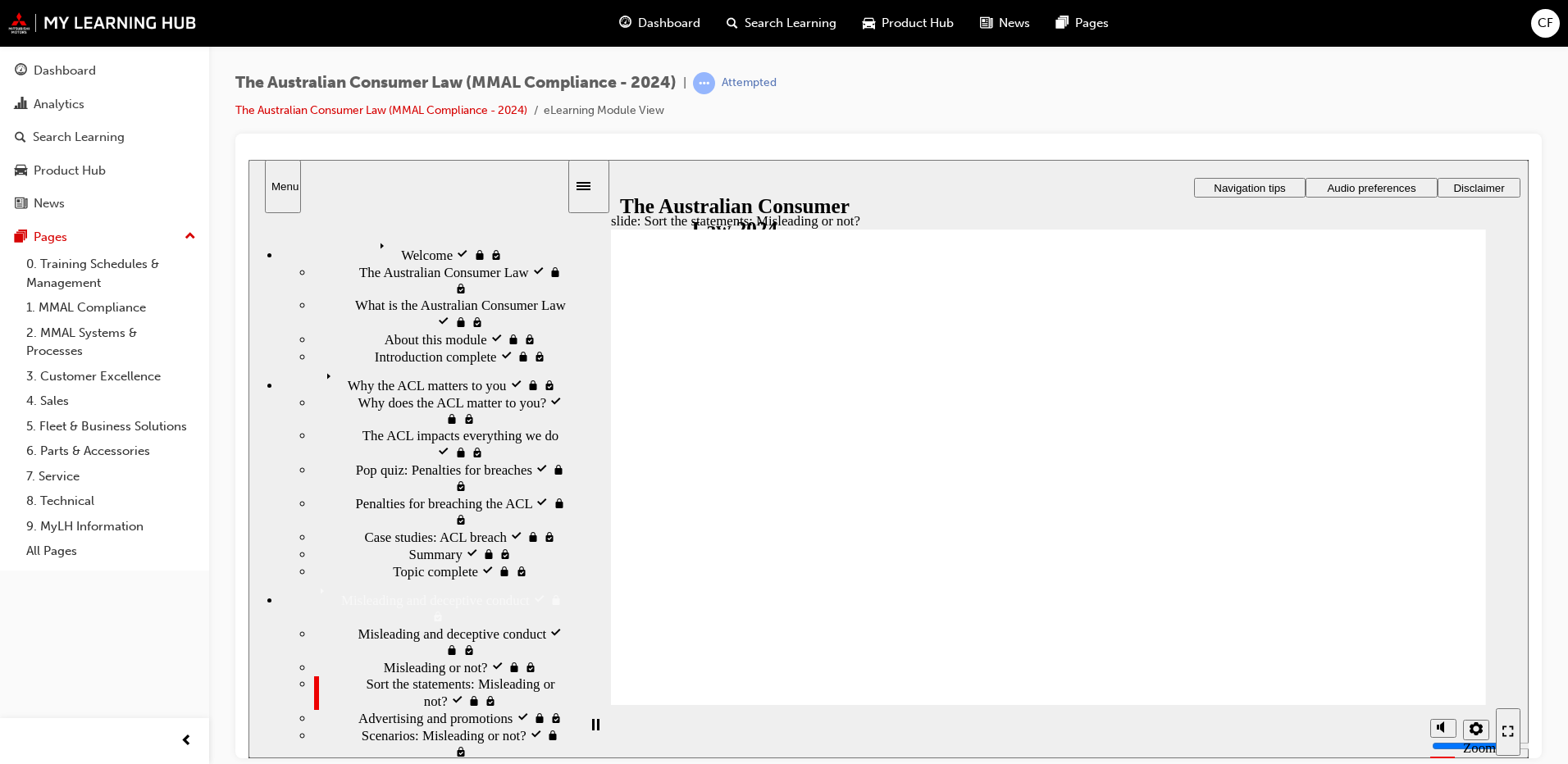
drag, startPoint x: 1060, startPoint y: 368, endPoint x: 868, endPoint y: 513, distance: 240.6
drag, startPoint x: 1016, startPoint y: 388, endPoint x: 848, endPoint y: 533, distance: 221.9
drag, startPoint x: 1037, startPoint y: 389, endPoint x: 864, endPoint y: 537, distance: 227.7
drag, startPoint x: 1094, startPoint y: 375, endPoint x: 916, endPoint y: 514, distance: 225.8
drag, startPoint x: 1026, startPoint y: 375, endPoint x: 877, endPoint y: 511, distance: 201.7
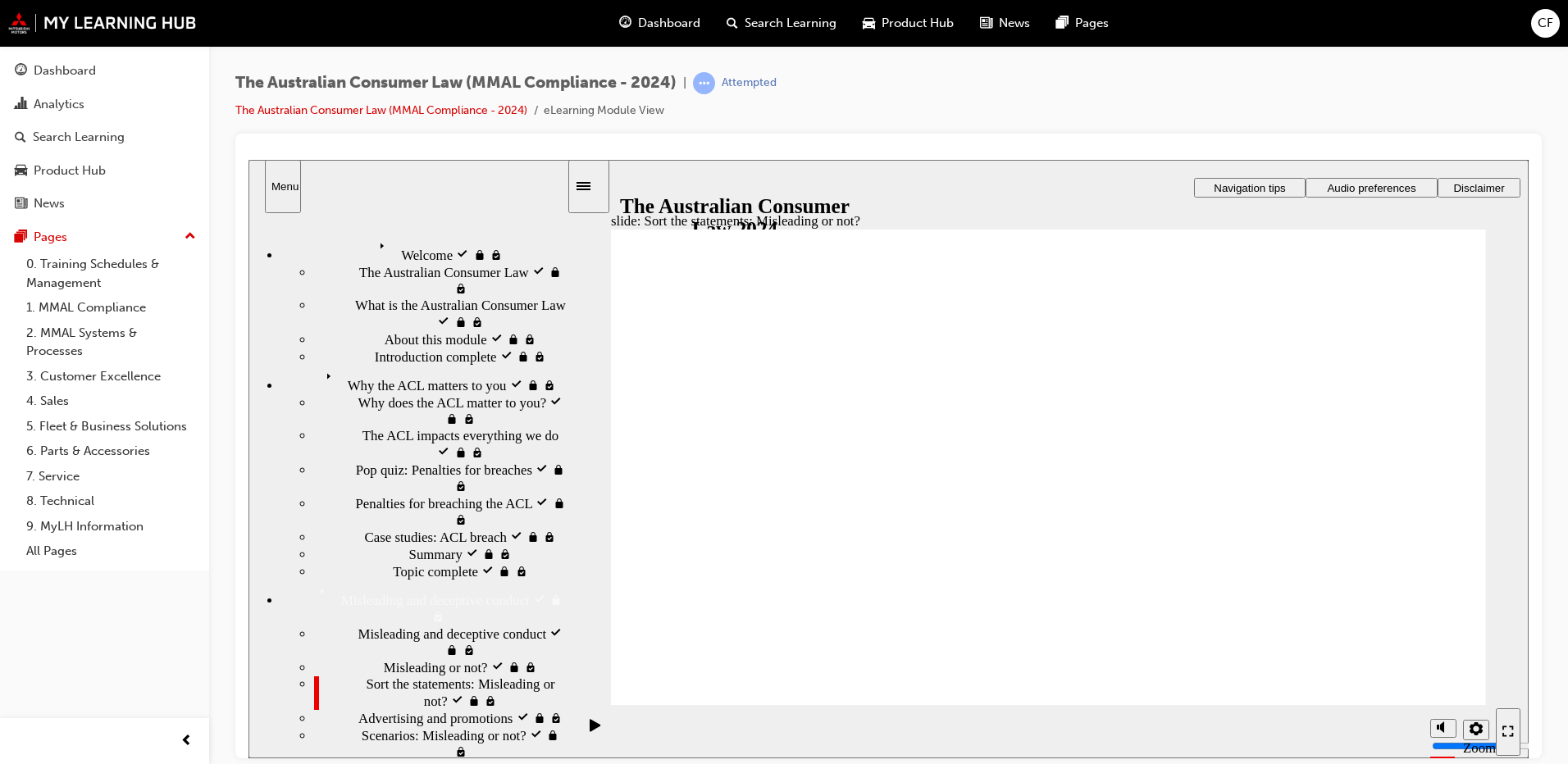
drag, startPoint x: 1065, startPoint y: 382, endPoint x: 883, endPoint y: 547, distance: 245.7
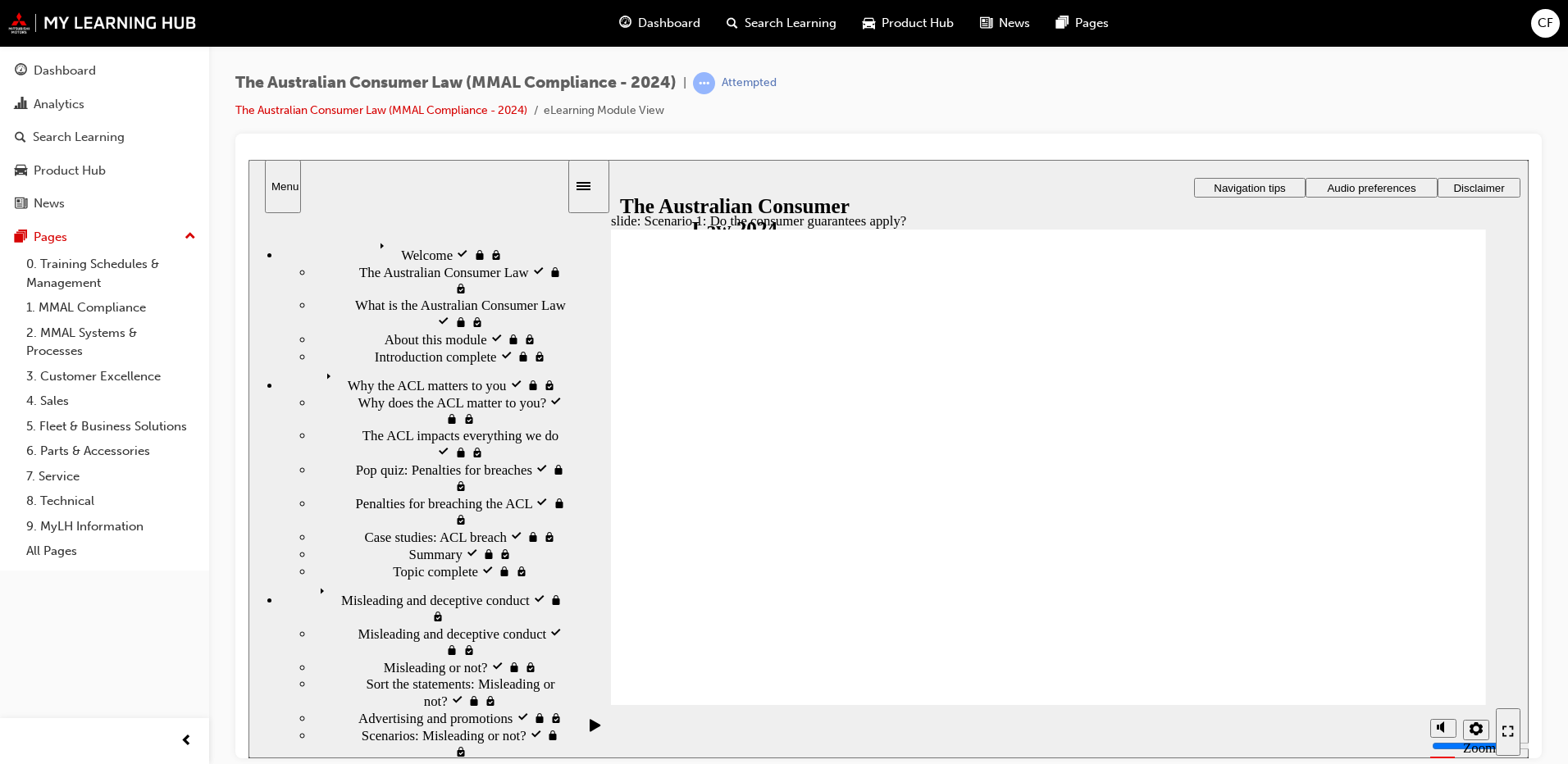
drag, startPoint x: 871, startPoint y: 560, endPoint x: 885, endPoint y: 561, distance: 14.0
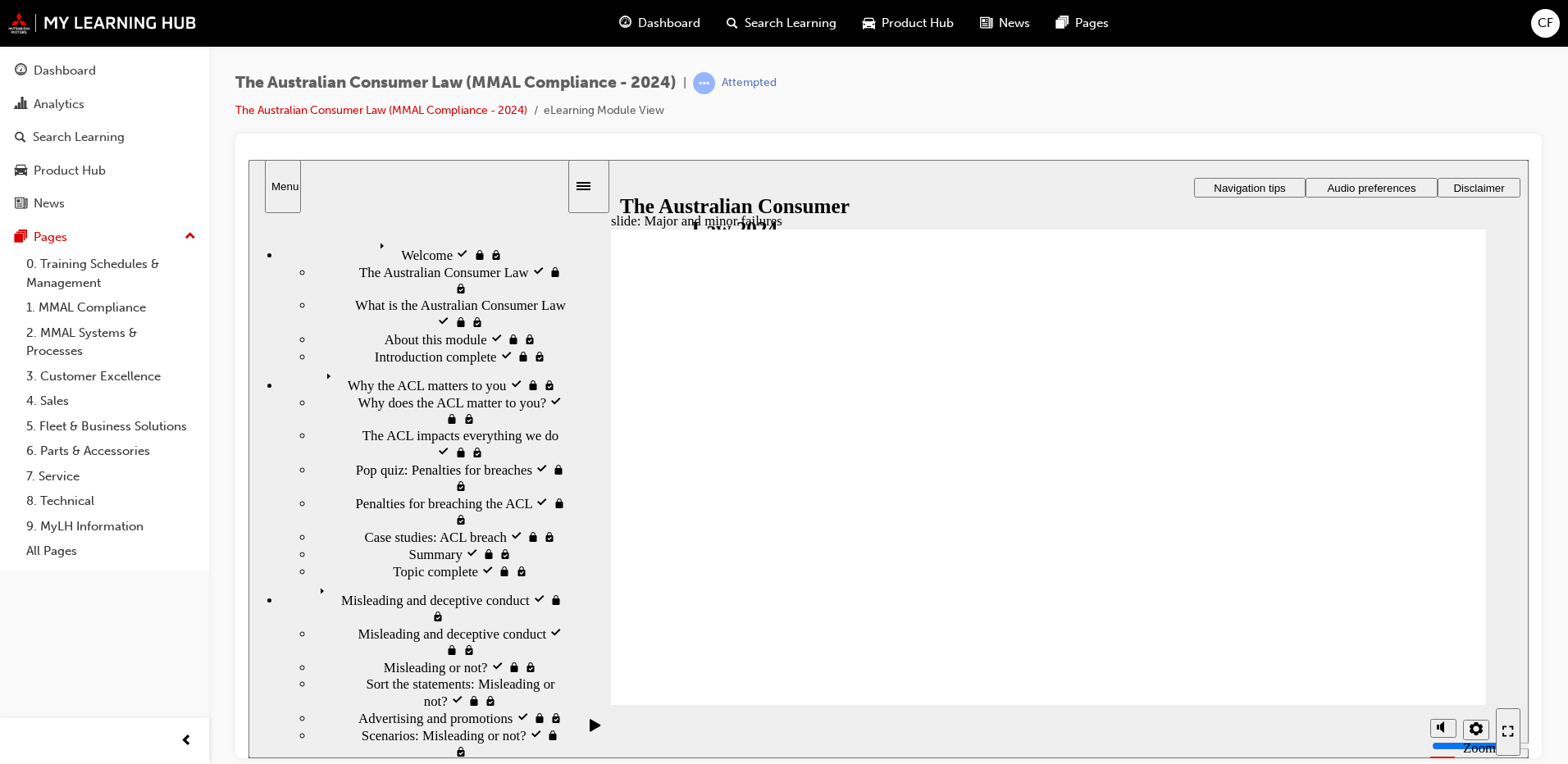
drag, startPoint x: 1057, startPoint y: 373, endPoint x: 1346, endPoint y: 544, distance: 335.8
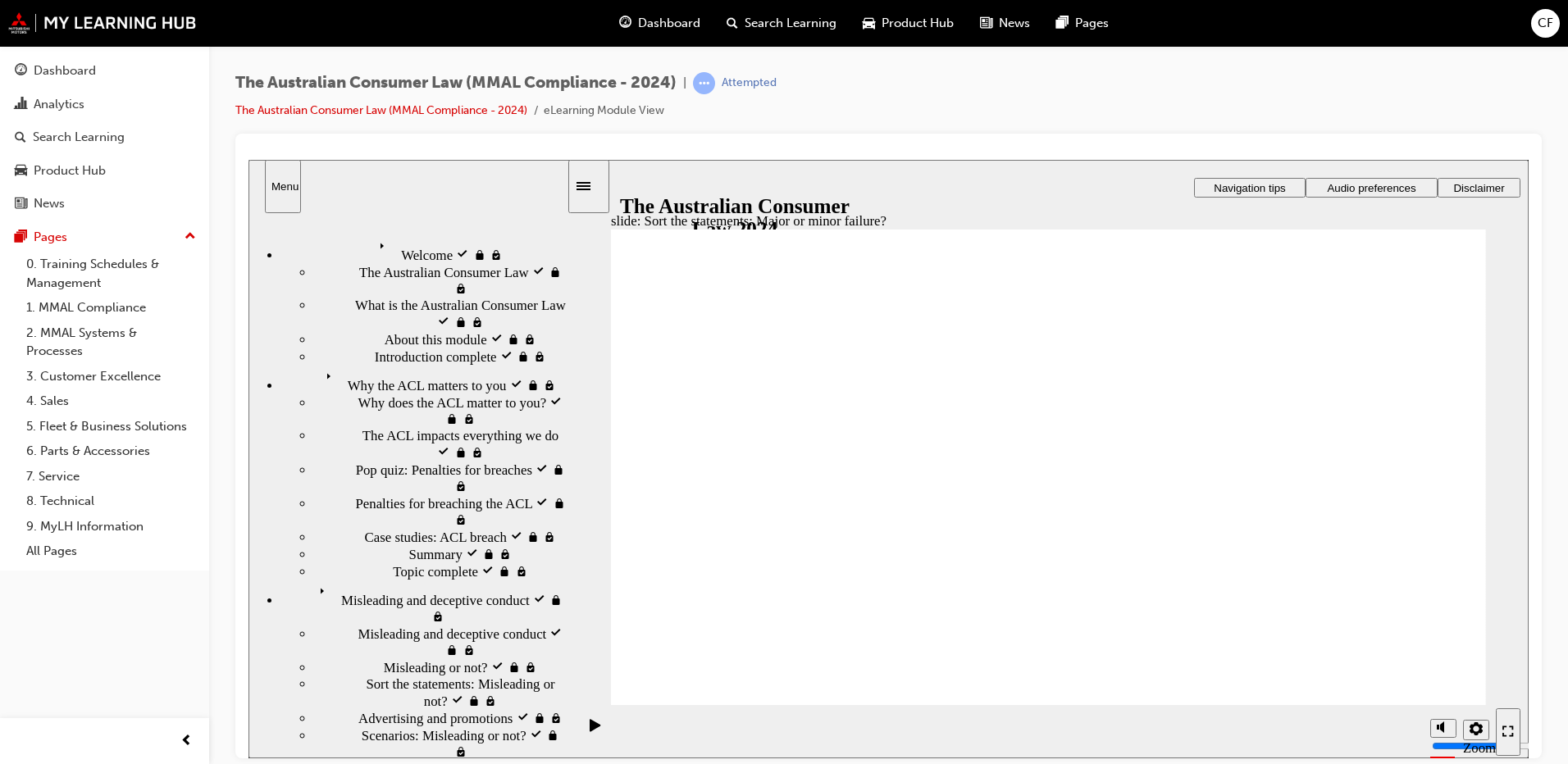
drag, startPoint x: 994, startPoint y: 373, endPoint x: 760, endPoint y: 539, distance: 286.9
drag, startPoint x: 1026, startPoint y: 354, endPoint x: 1291, endPoint y: 524, distance: 314.8
drag, startPoint x: 1022, startPoint y: 391, endPoint x: 793, endPoint y: 567, distance: 288.8
drag, startPoint x: 1052, startPoint y: 423, endPoint x: 785, endPoint y: 575, distance: 307.2
drag, startPoint x: 1032, startPoint y: 398, endPoint x: 1297, endPoint y: 576, distance: 319.2
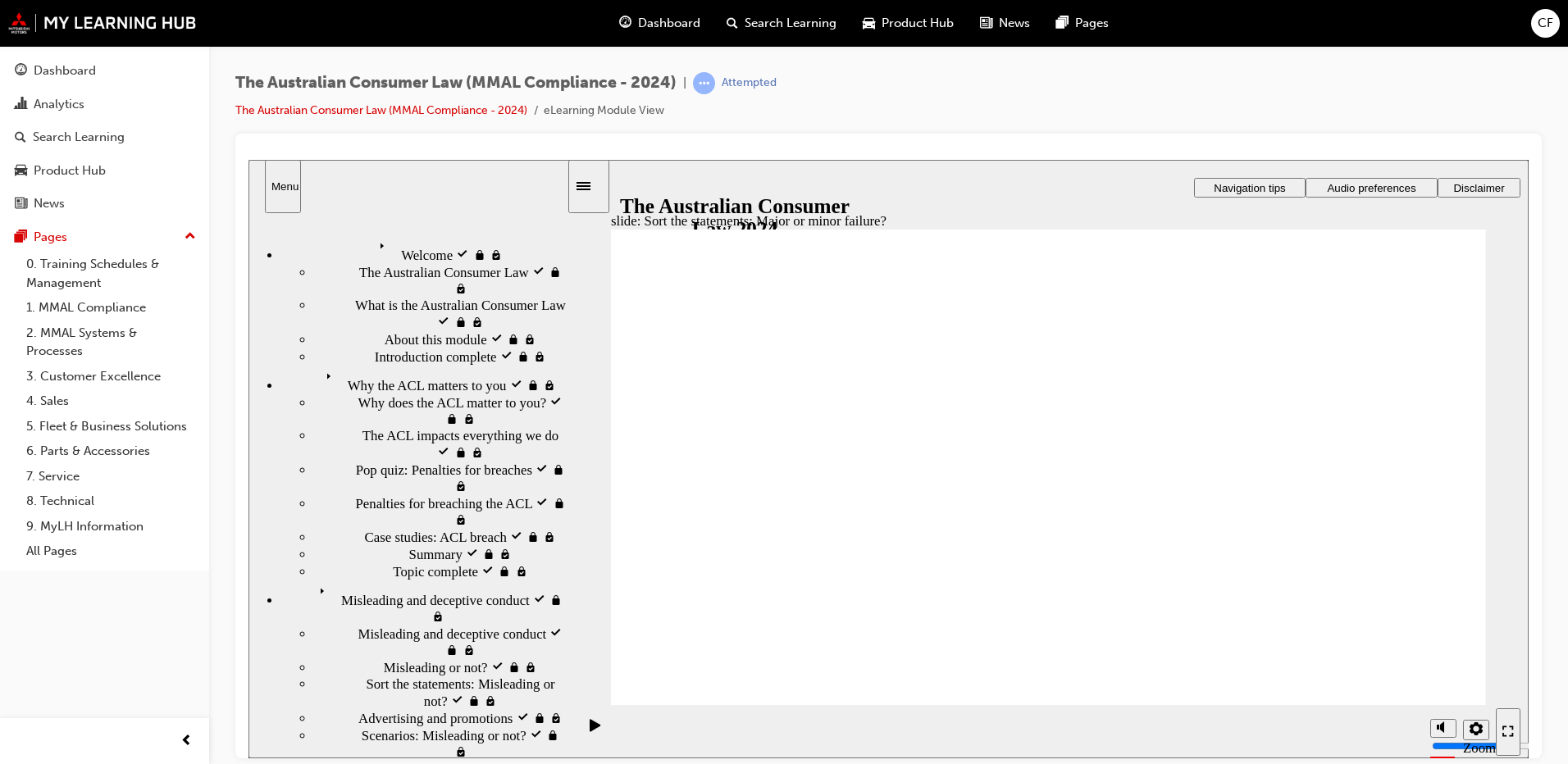
drag, startPoint x: 1043, startPoint y: 384, endPoint x: 793, endPoint y: 563, distance: 307.5
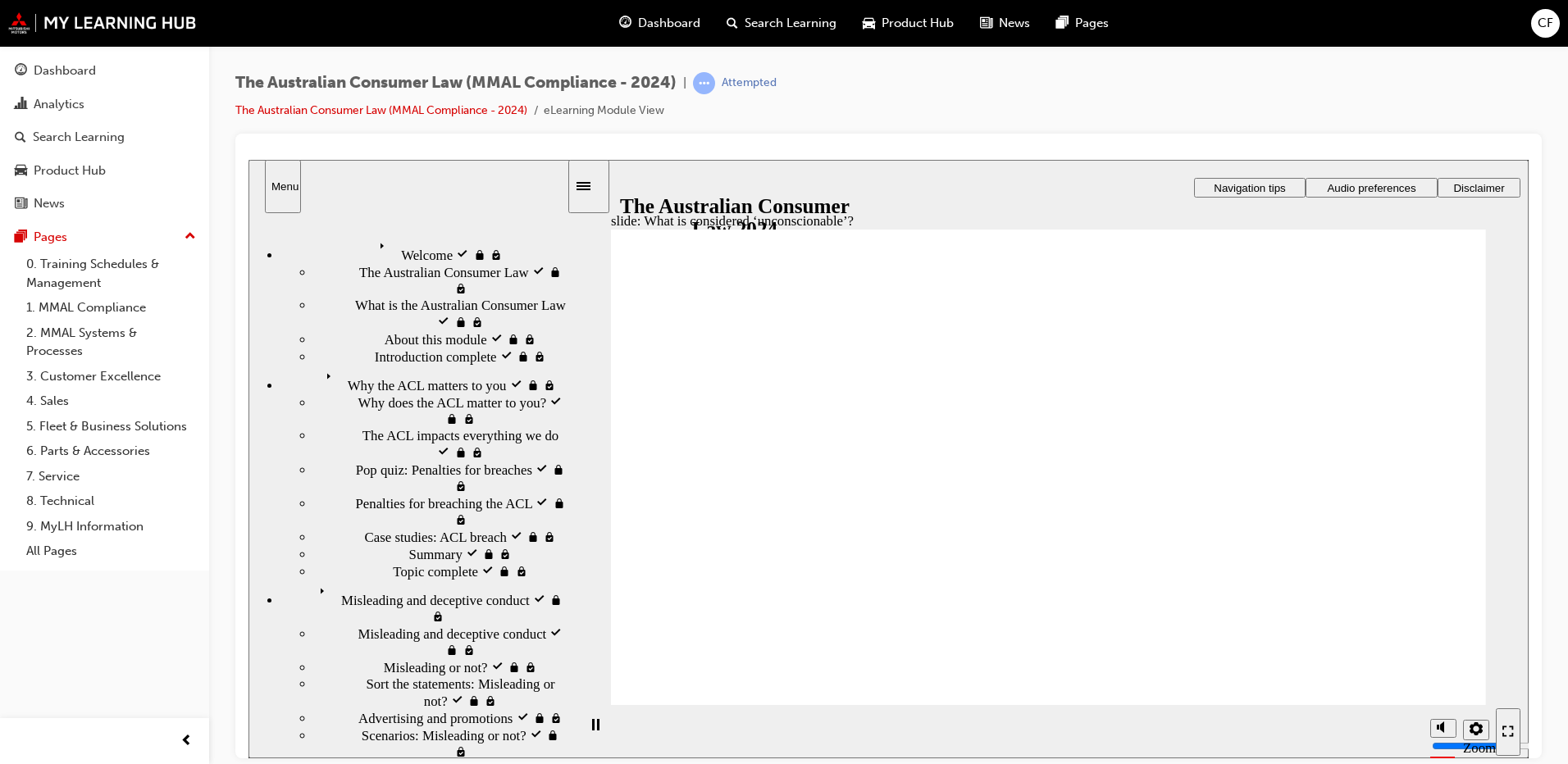
drag, startPoint x: 820, startPoint y: 375, endPoint x: 816, endPoint y: 383, distance: 8.9
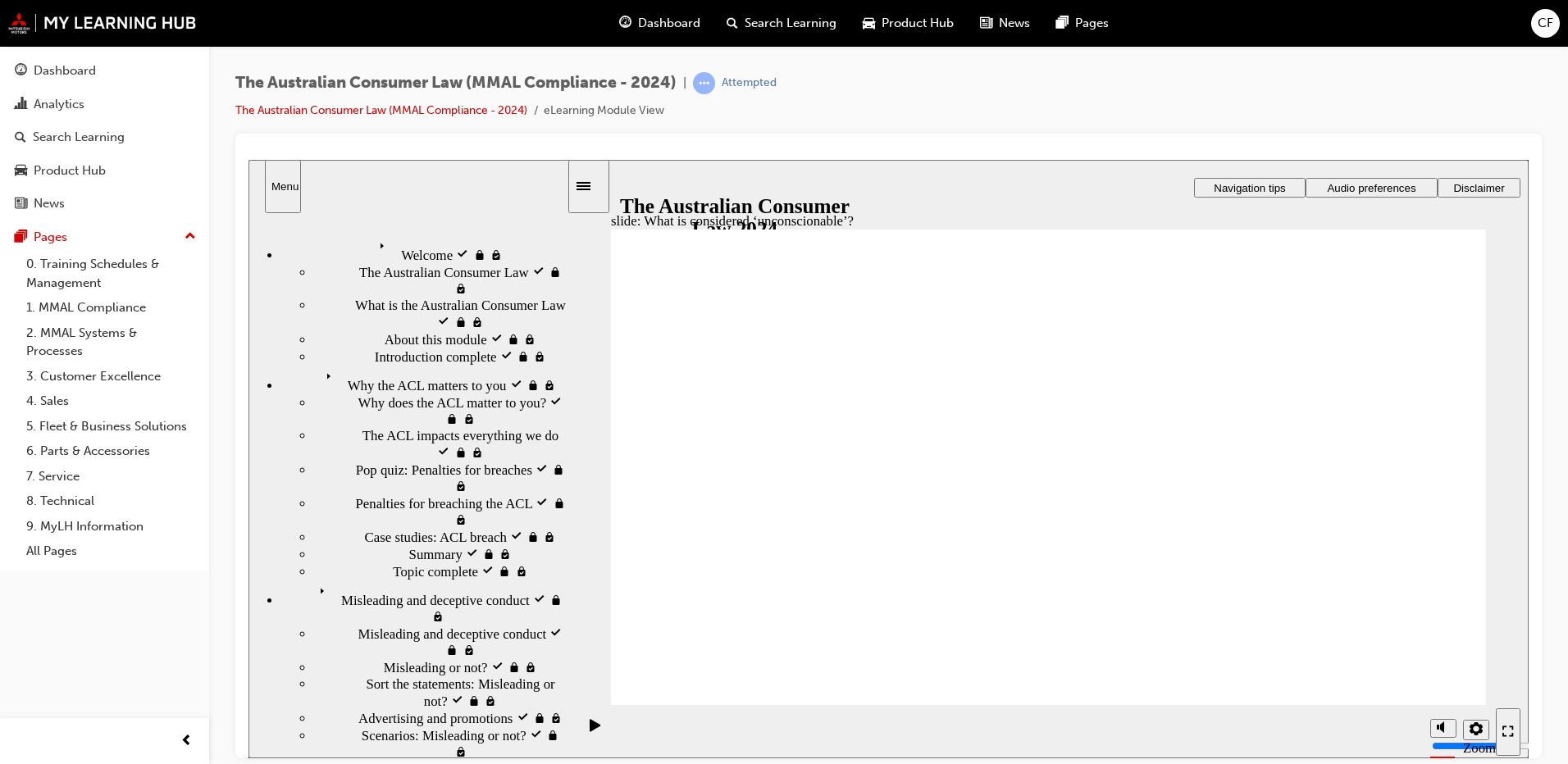
drag, startPoint x: 1041, startPoint y: 360, endPoint x: 802, endPoint y: 502, distance: 278.0
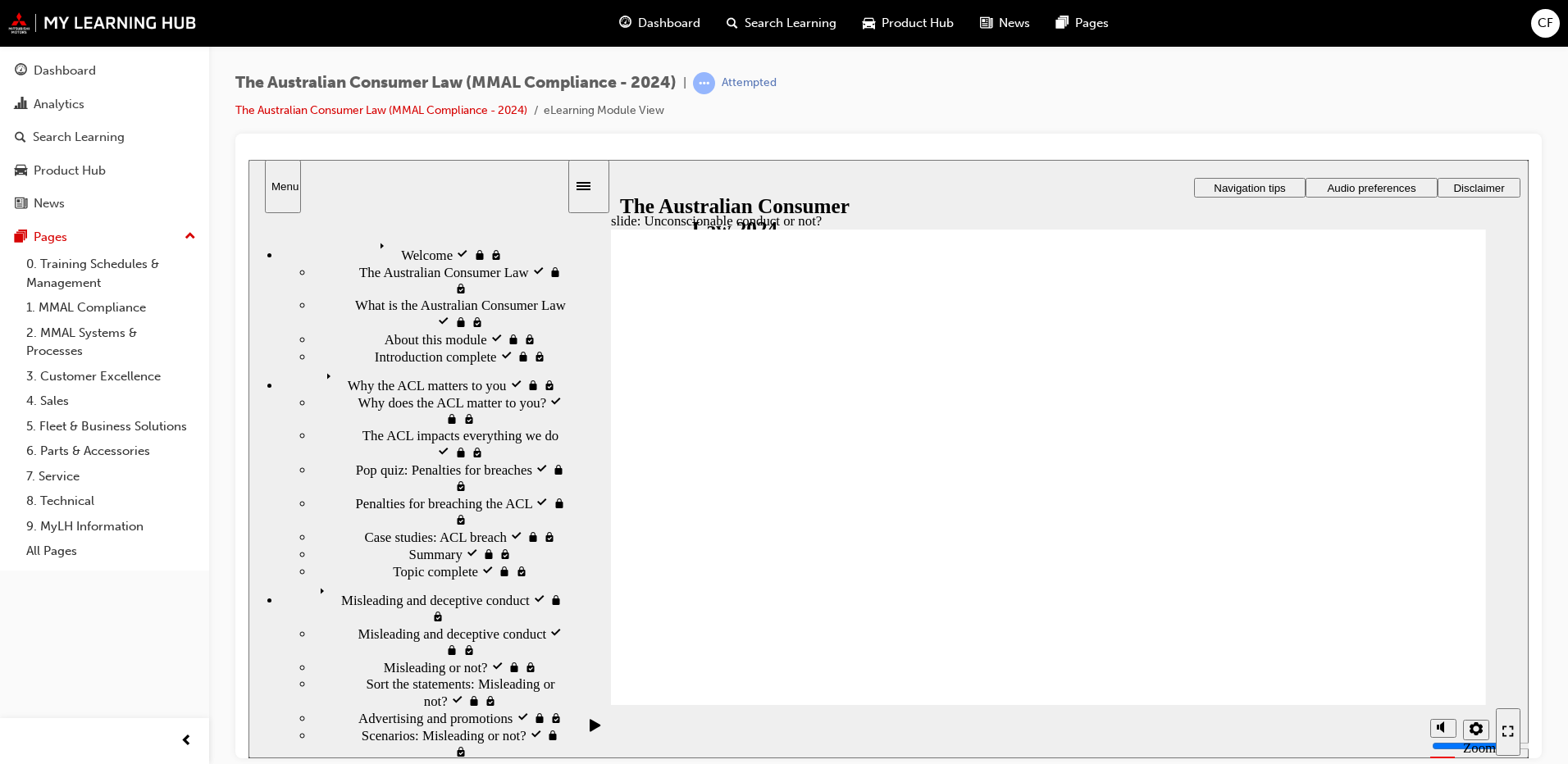
drag, startPoint x: 978, startPoint y: 404, endPoint x: 746, endPoint y: 521, distance: 259.8
drag, startPoint x: 1060, startPoint y: 377, endPoint x: 1297, endPoint y: 517, distance: 275.3
drag, startPoint x: 1027, startPoint y: 375, endPoint x: 777, endPoint y: 495, distance: 277.3
drag, startPoint x: 1069, startPoint y: 385, endPoint x: 859, endPoint y: 521, distance: 250.2
drag, startPoint x: 1100, startPoint y: 390, endPoint x: 873, endPoint y: 525, distance: 264.1
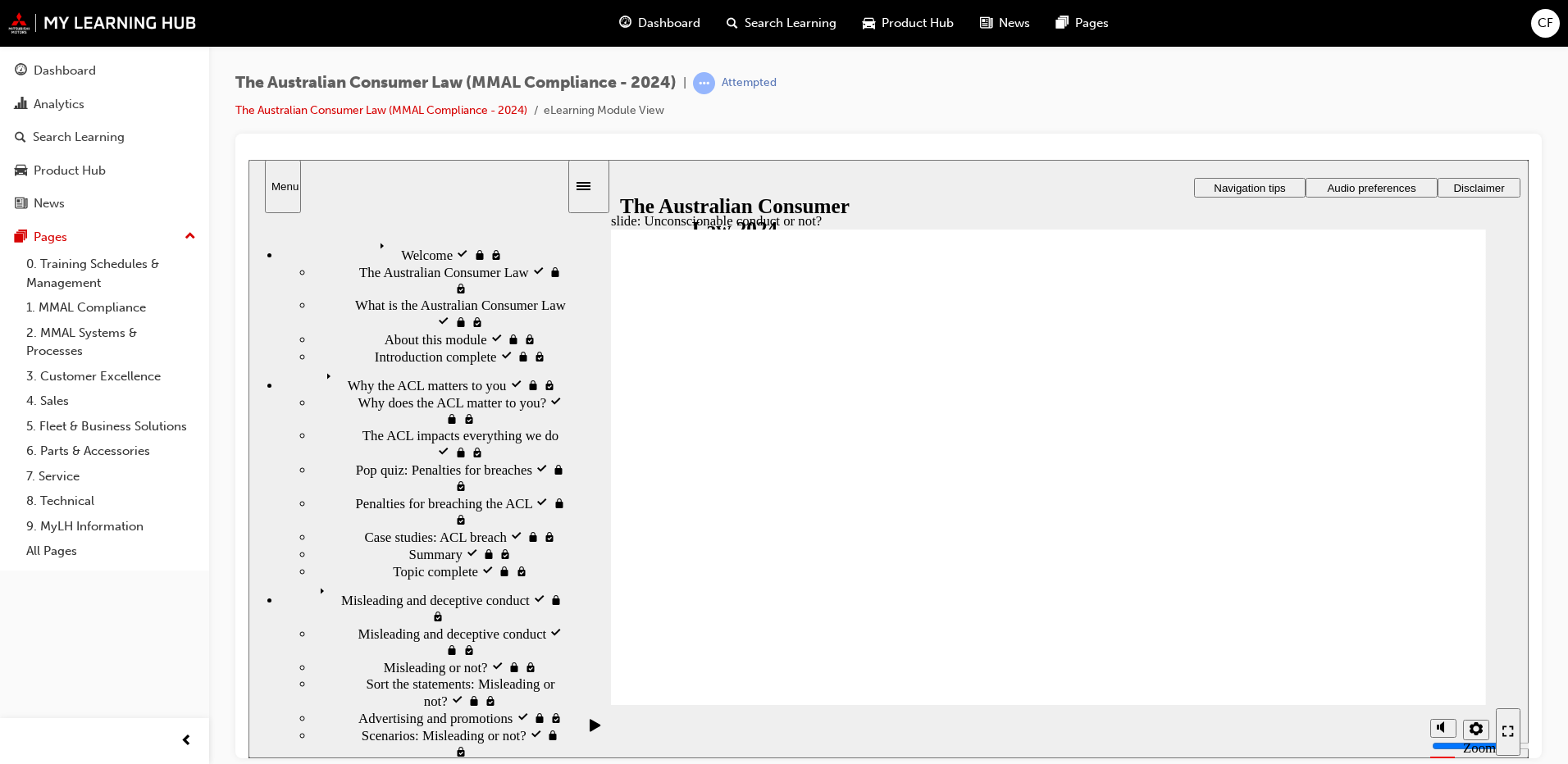
drag, startPoint x: 1034, startPoint y: 414, endPoint x: 1300, endPoint y: 560, distance: 303.4
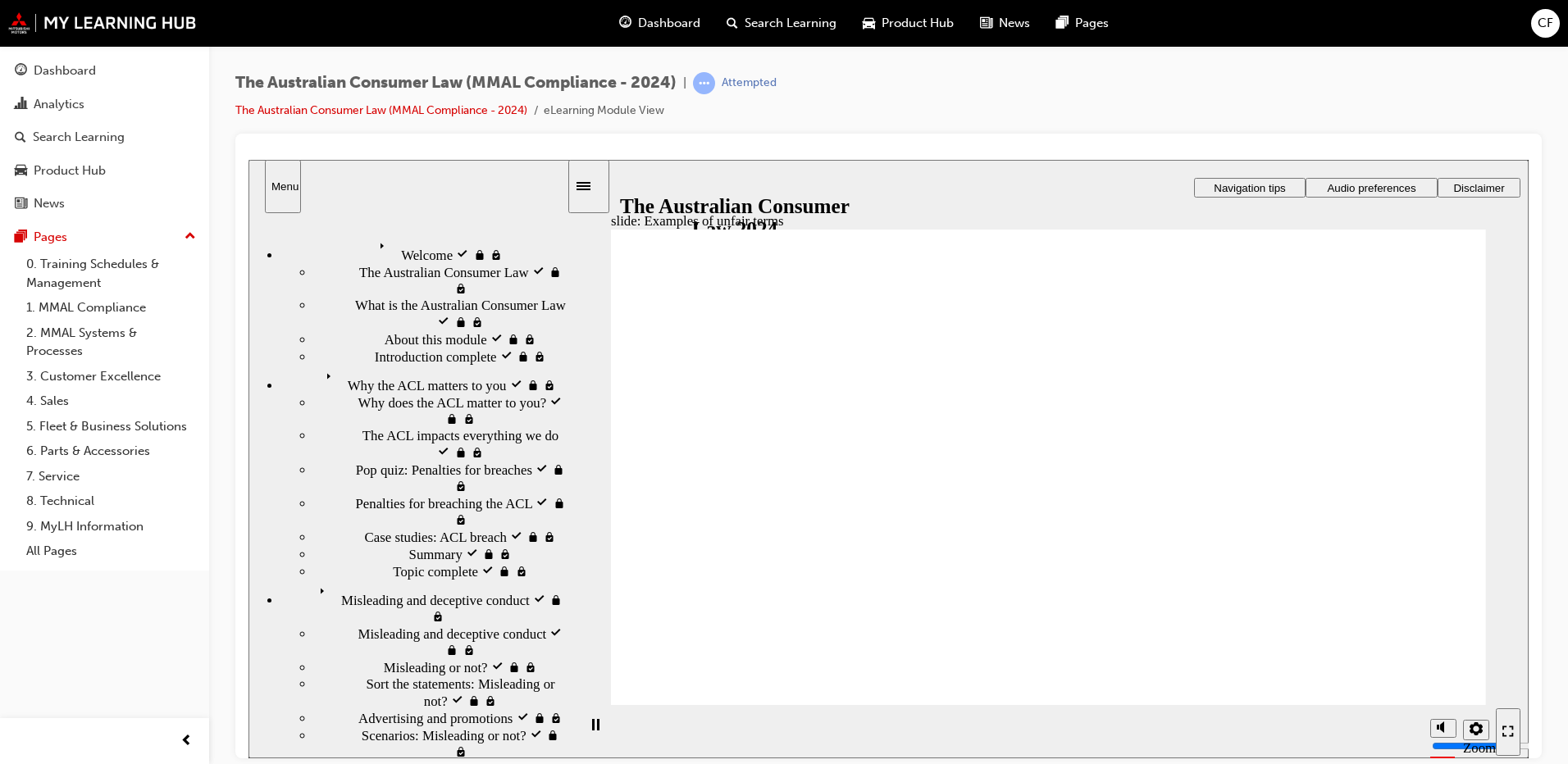
drag, startPoint x: 1100, startPoint y: 382, endPoint x: 1378, endPoint y: 544, distance: 321.8
drag, startPoint x: 1078, startPoint y: 404, endPoint x: 799, endPoint y: 533, distance: 307.4
drag, startPoint x: 1088, startPoint y: 404, endPoint x: 1392, endPoint y: 560, distance: 341.7
drag, startPoint x: 1069, startPoint y: 381, endPoint x: 1252, endPoint y: 559, distance: 255.3
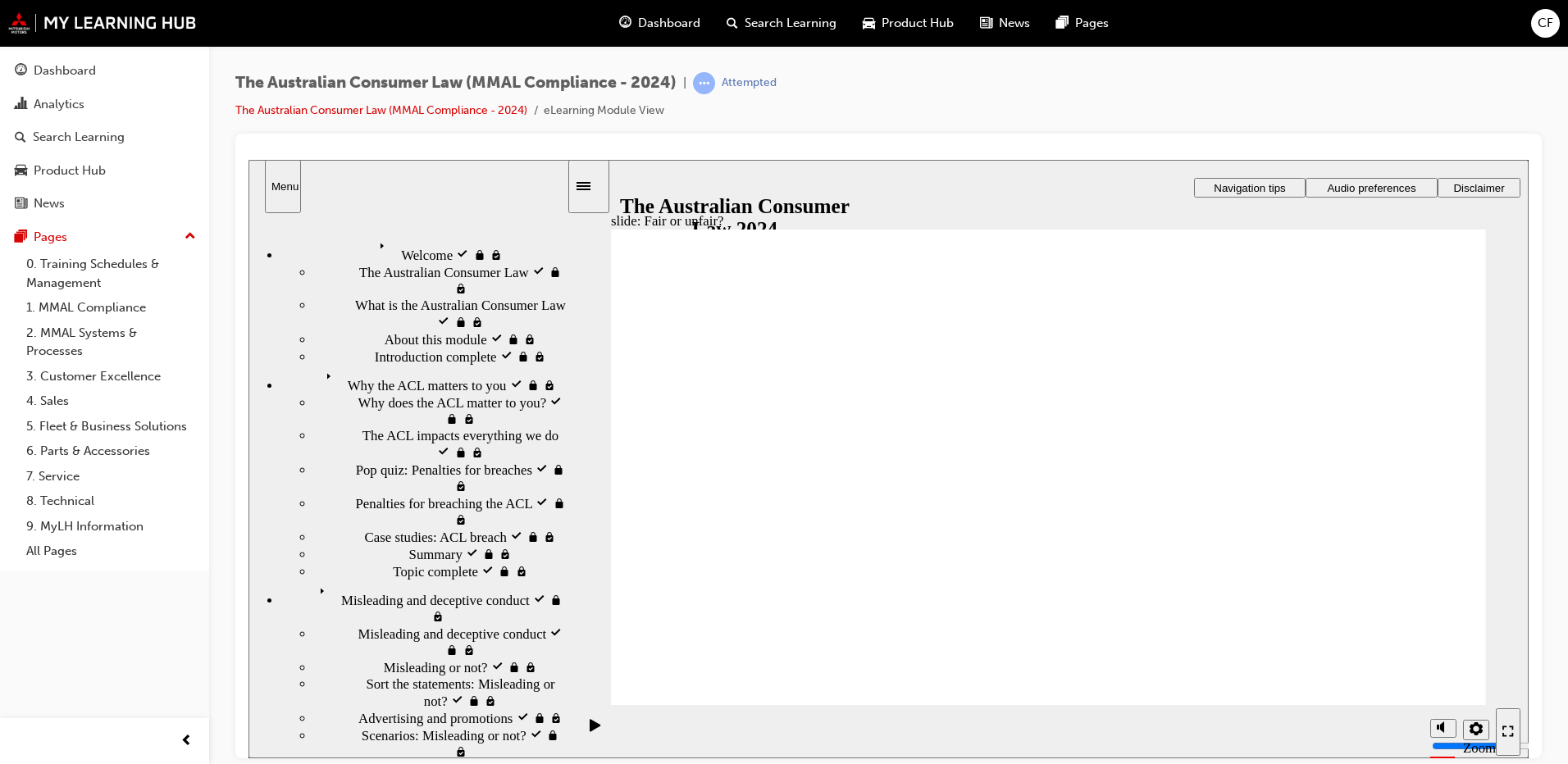
drag, startPoint x: 1056, startPoint y: 416, endPoint x: 1370, endPoint y: 573, distance: 351.1
drag, startPoint x: 1104, startPoint y: 414, endPoint x: 820, endPoint y: 555, distance: 317.1
drag, startPoint x: 1074, startPoint y: 389, endPoint x: 1356, endPoint y: 560, distance: 329.8
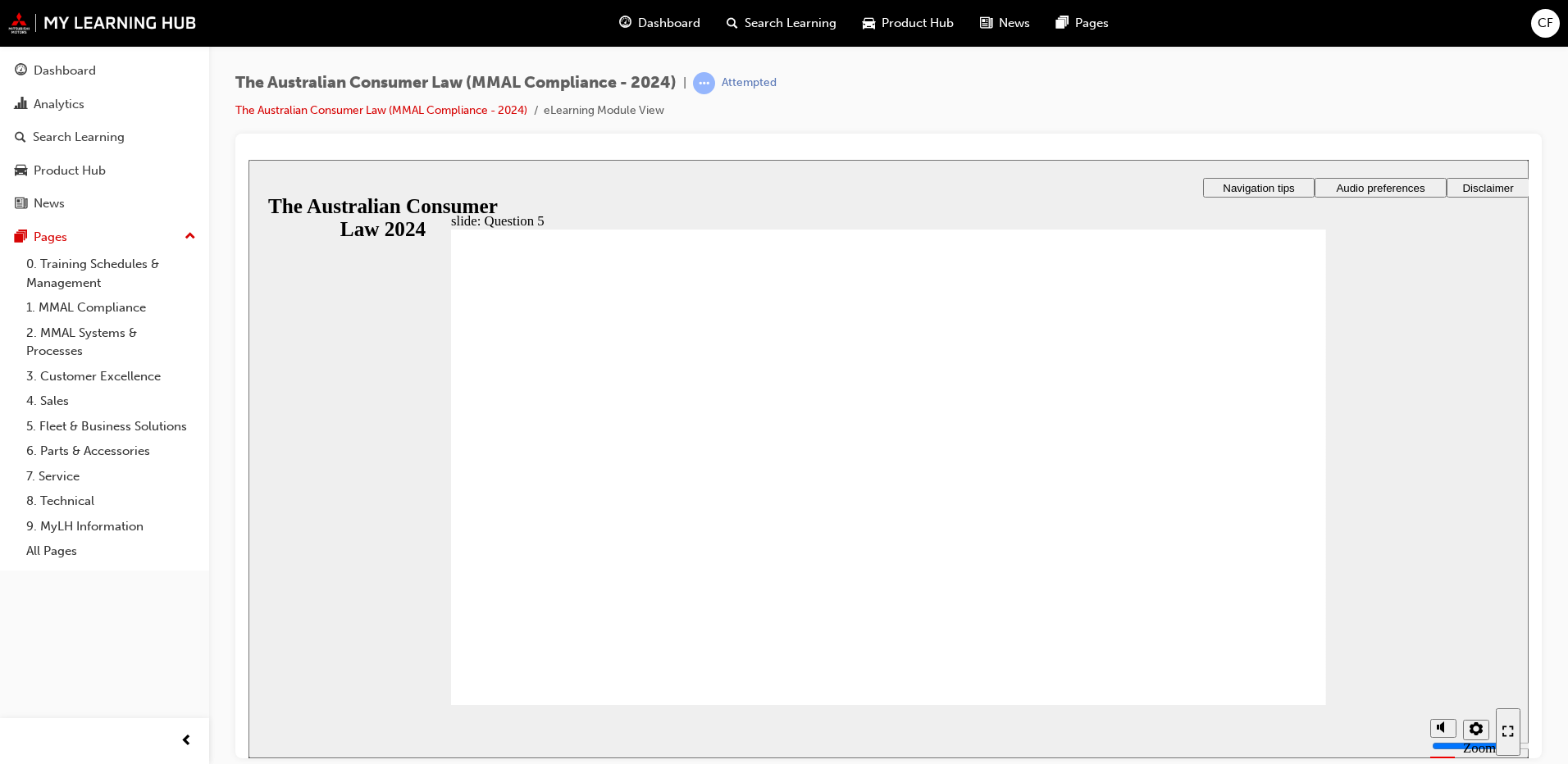
radio input "true"
checkbox input "true"
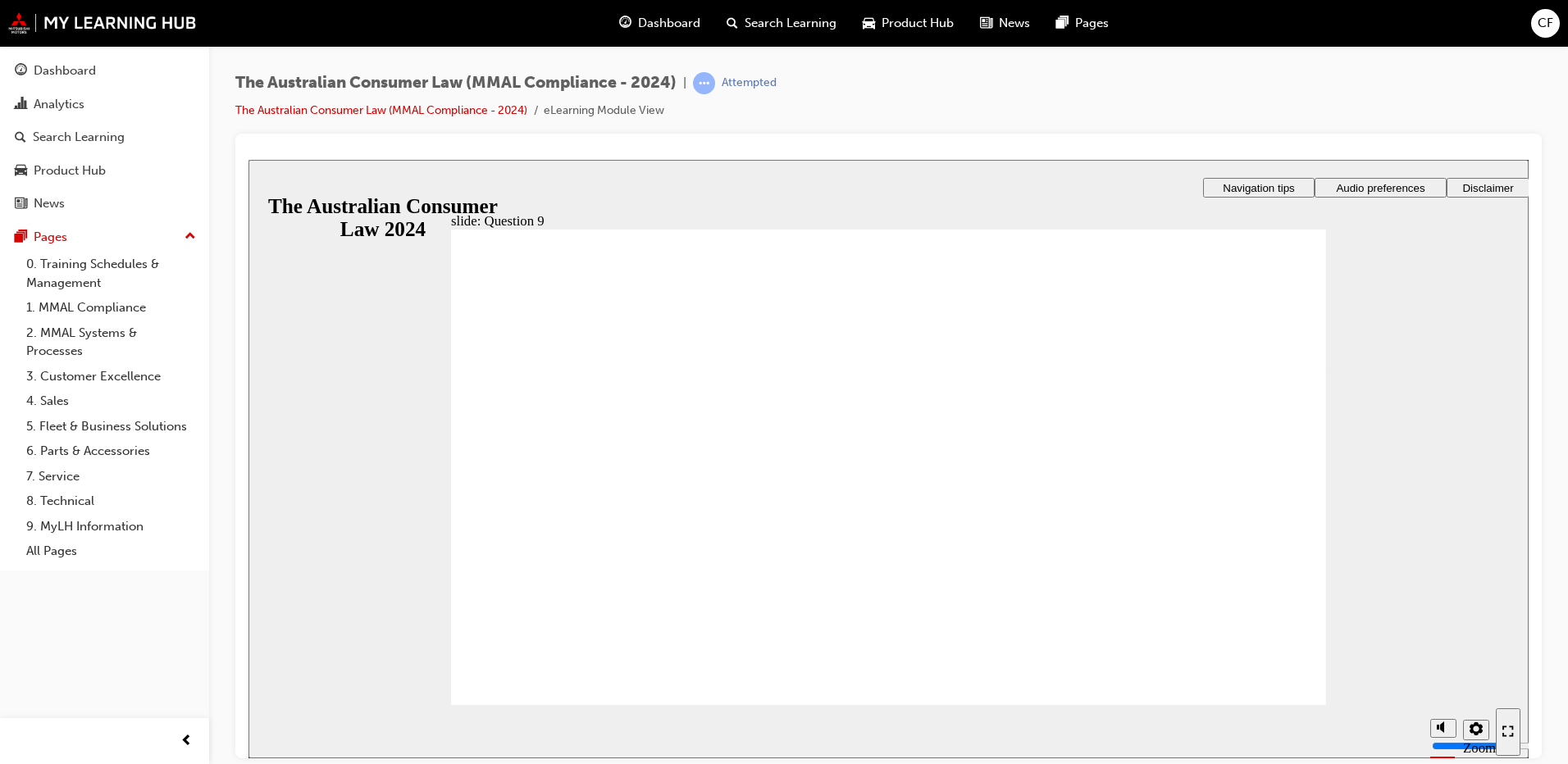
checkbox input "true"
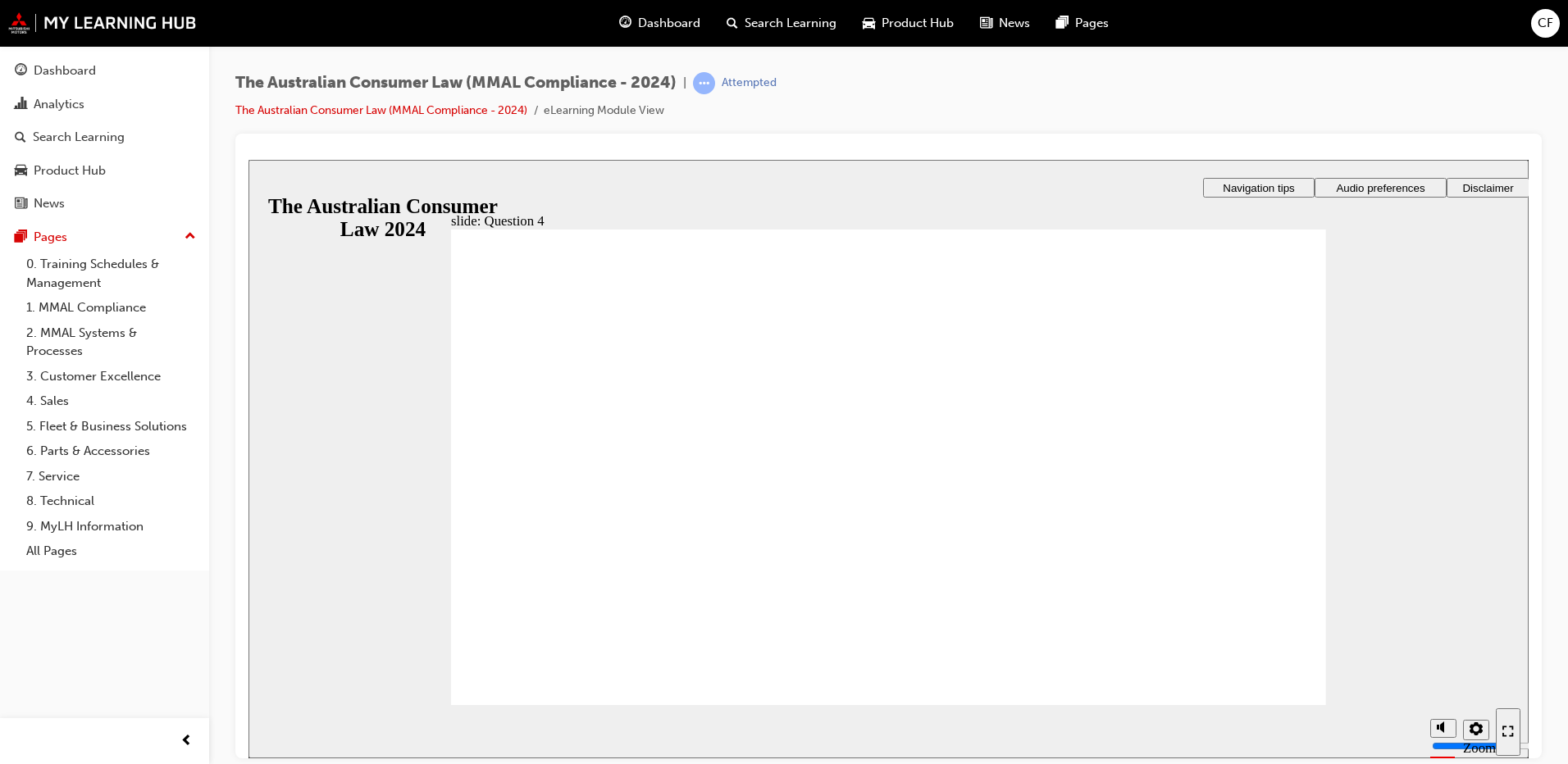
checkbox input "true"
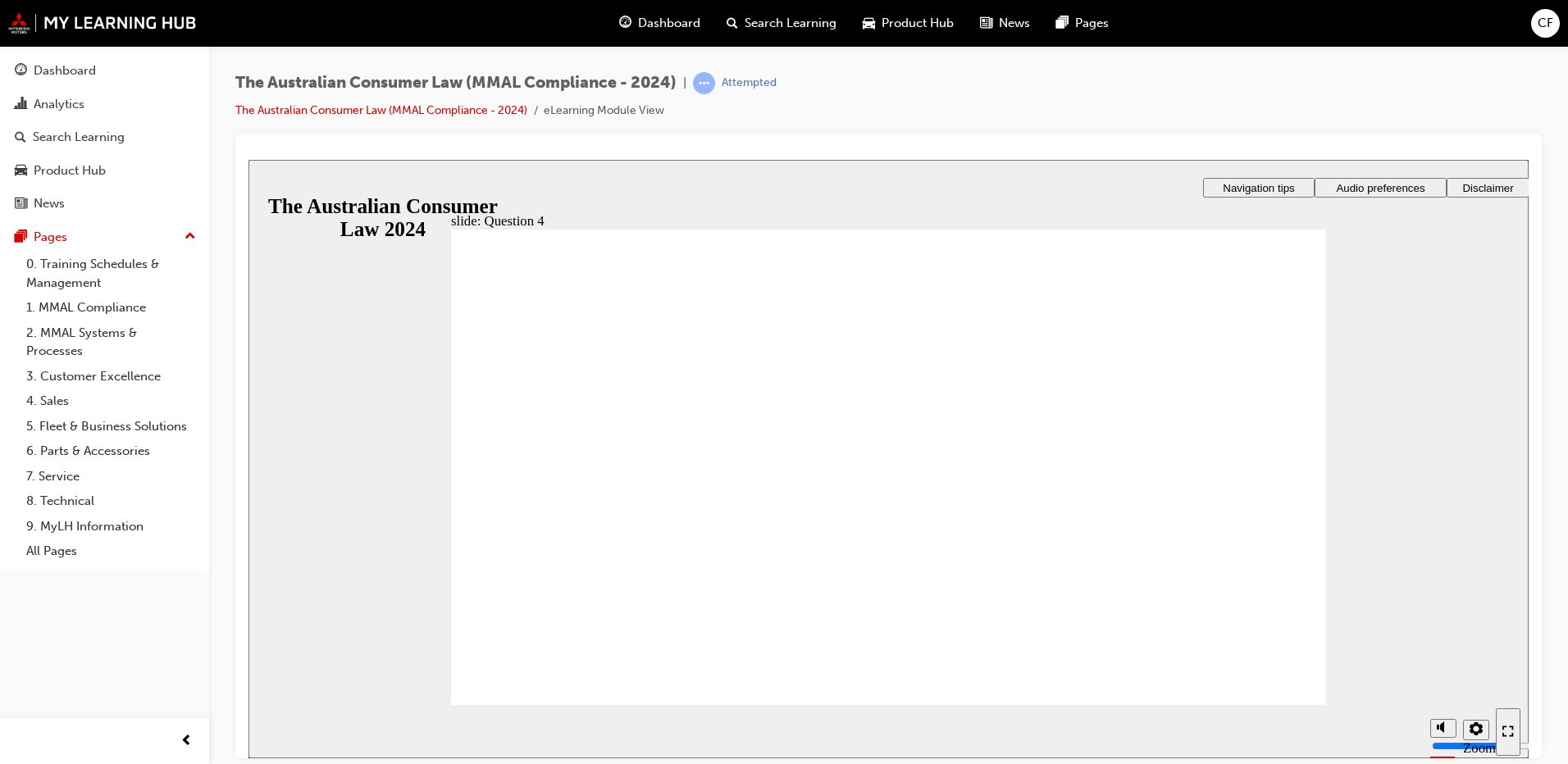
radio input "true"
checkbox input "true"
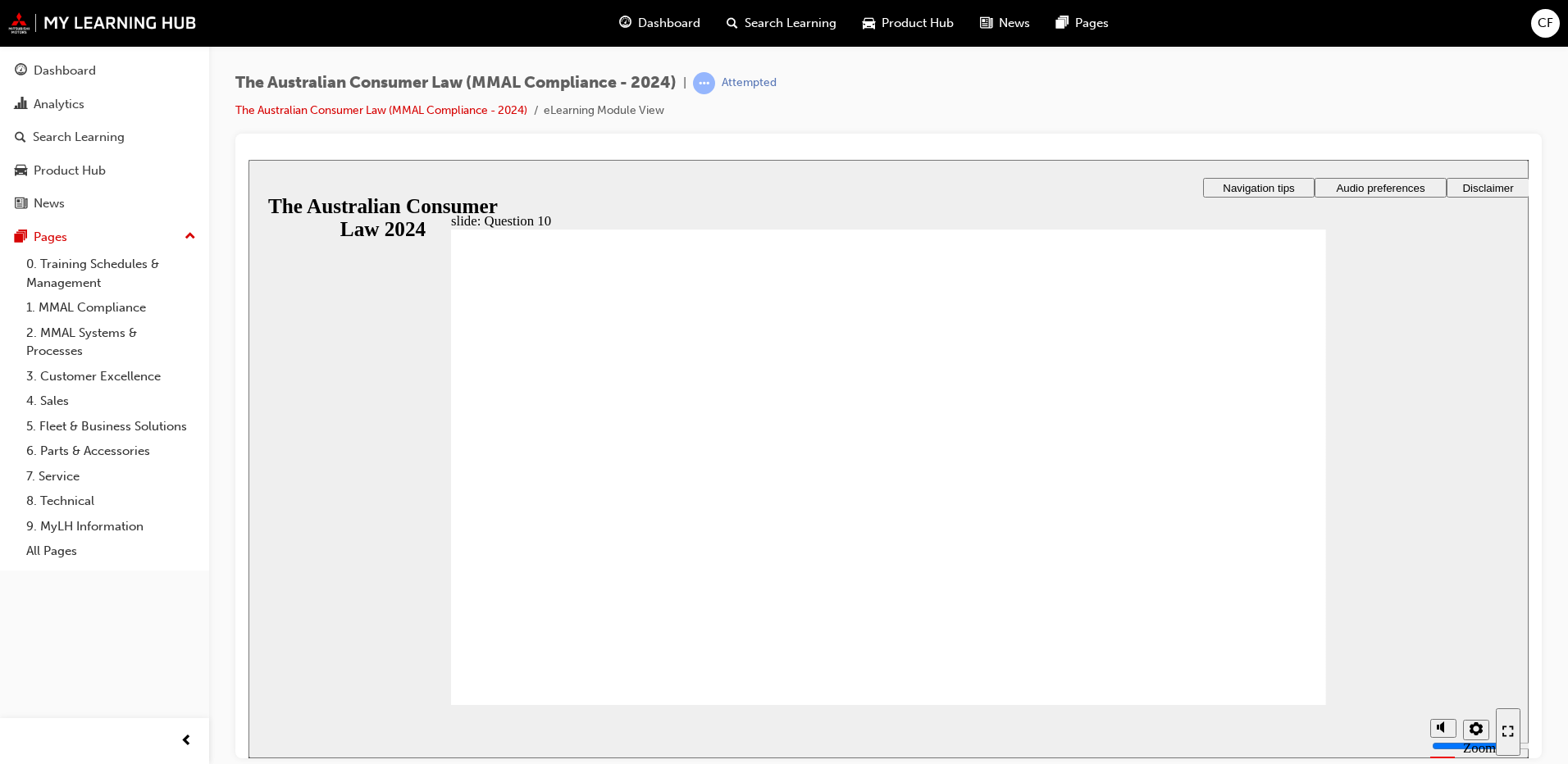
checkbox input "true"
checkbox input "false"
checkbox input "true"
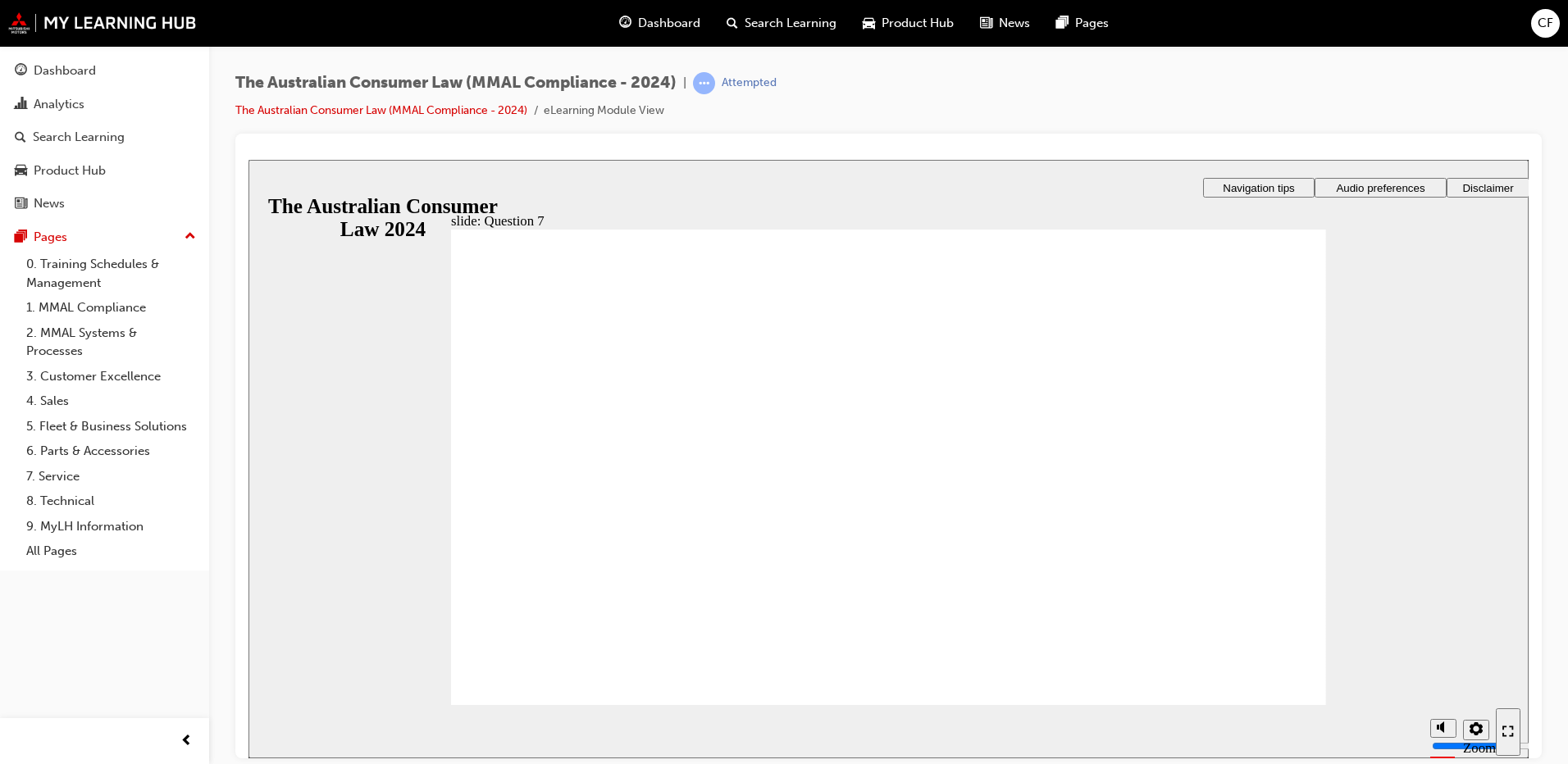
checkbox input "true"
radio input "true"
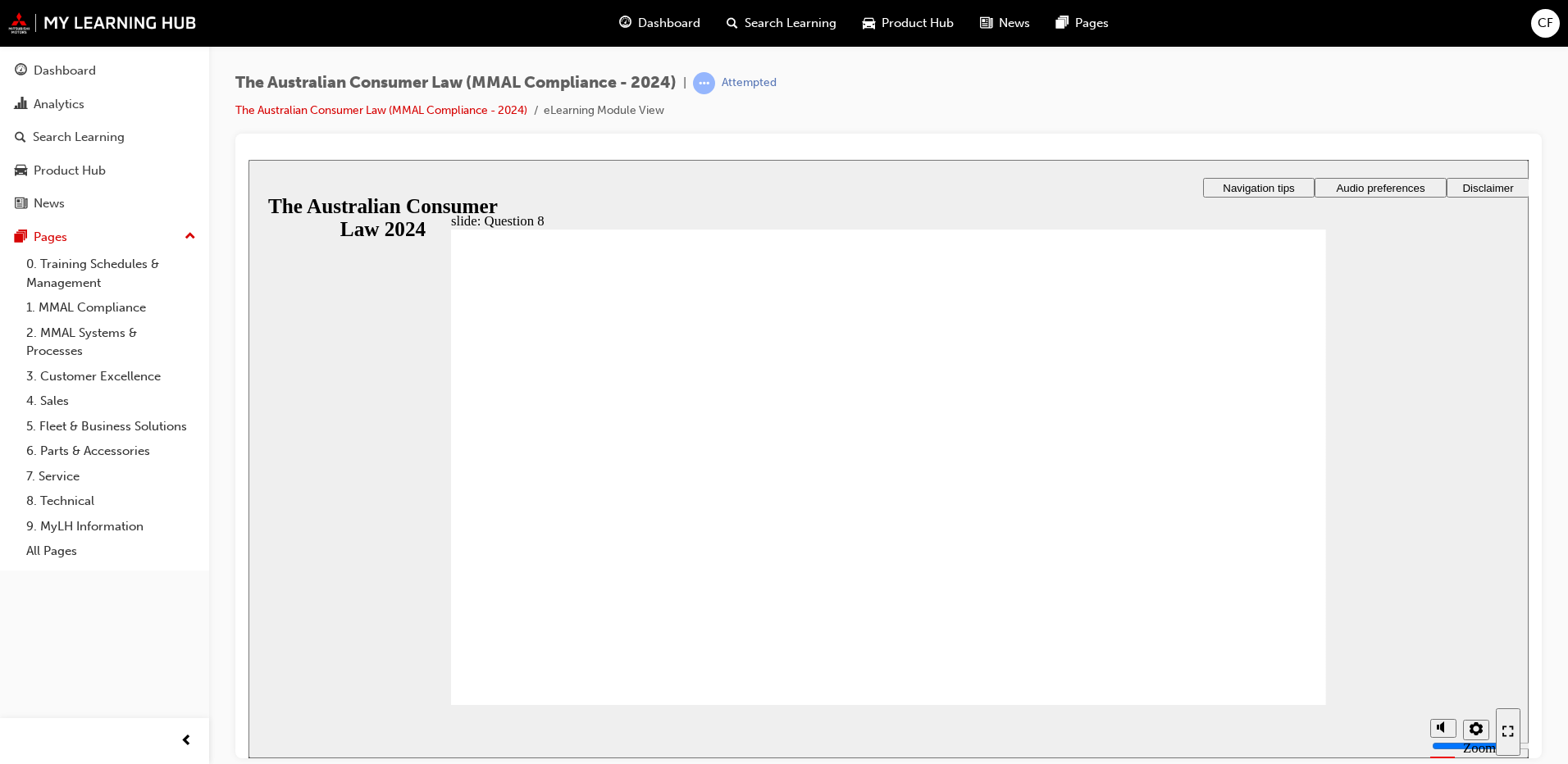
radio input "true"
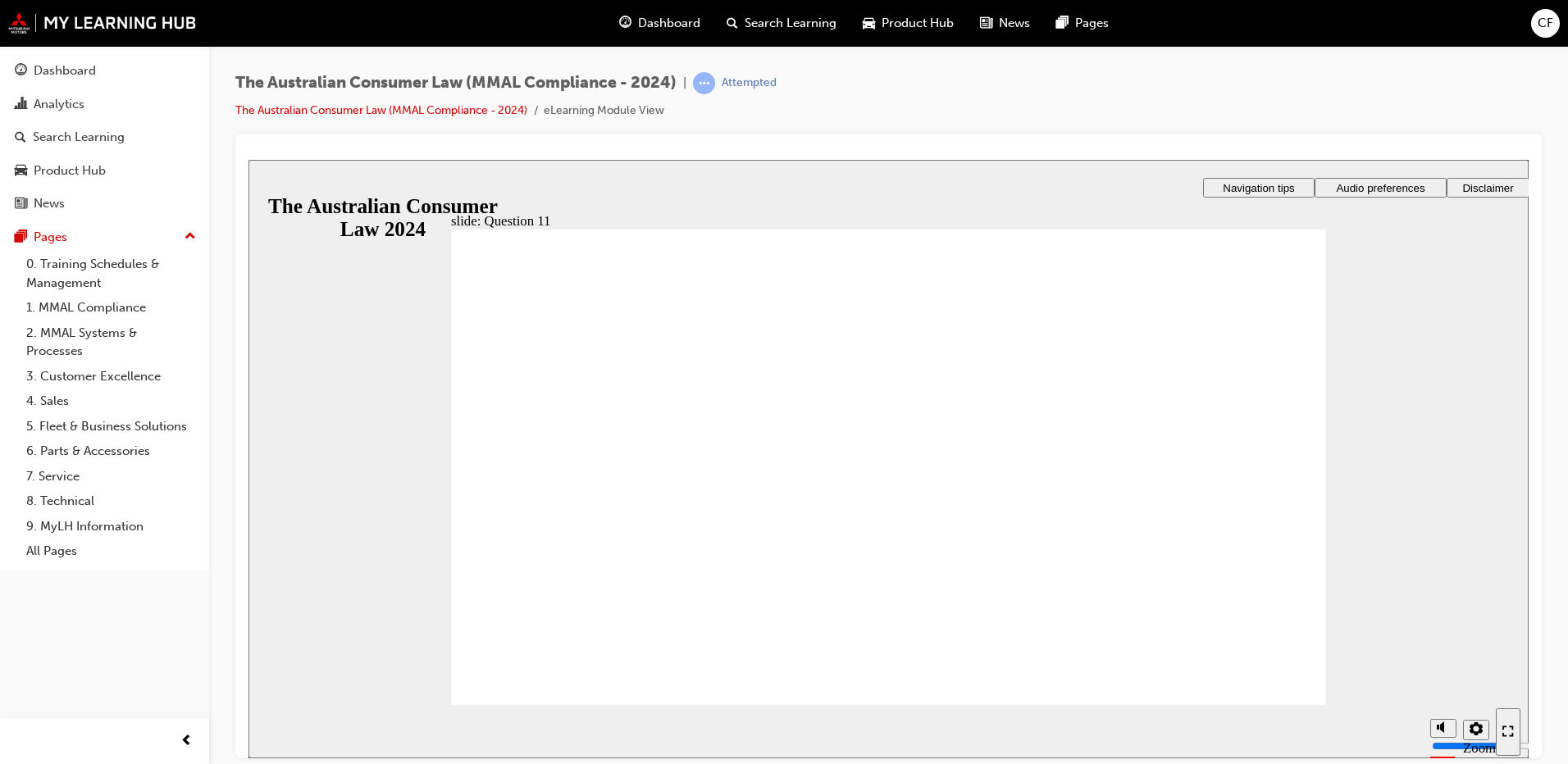
checkbox input "true"
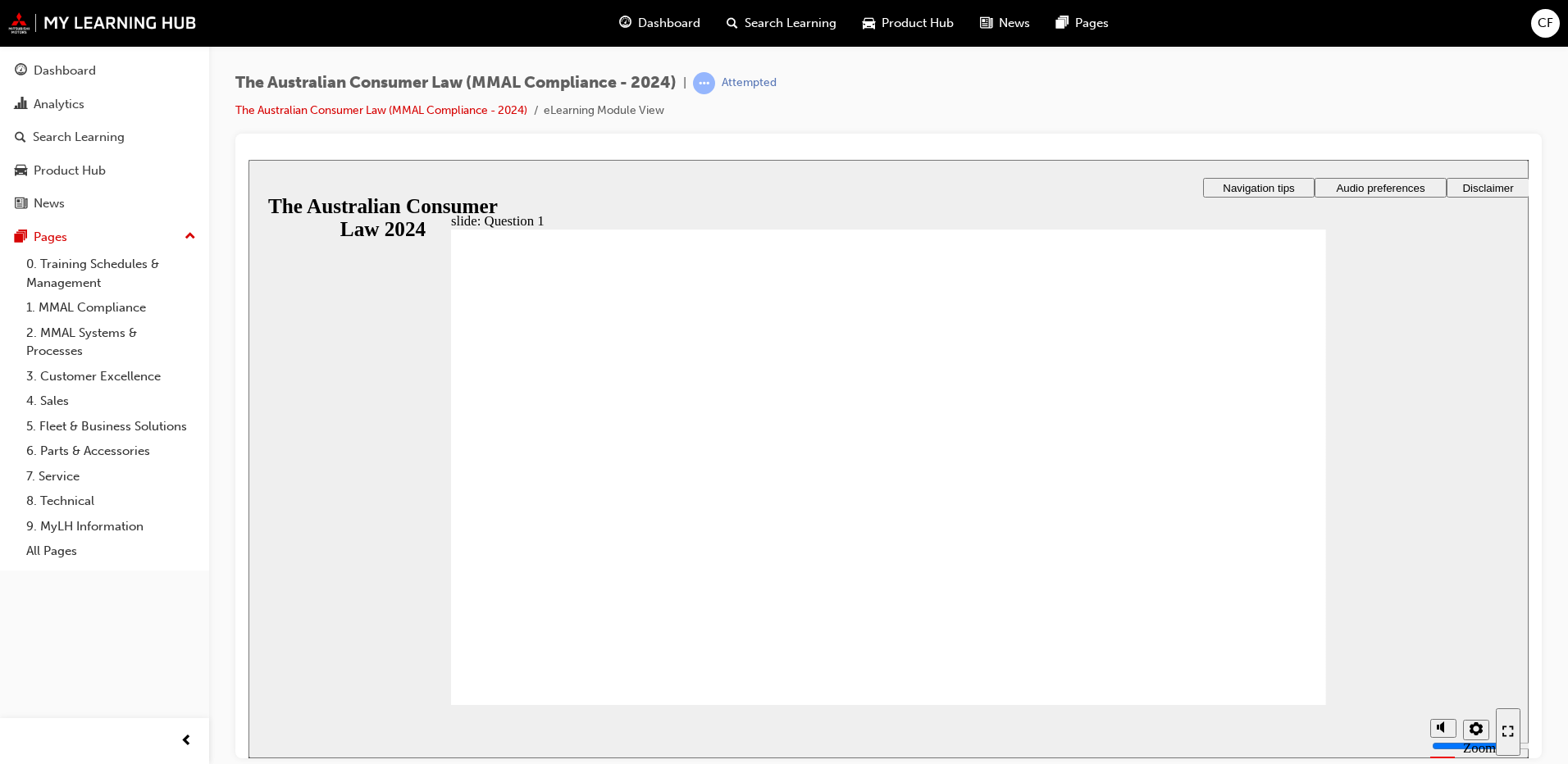
radio input "true"
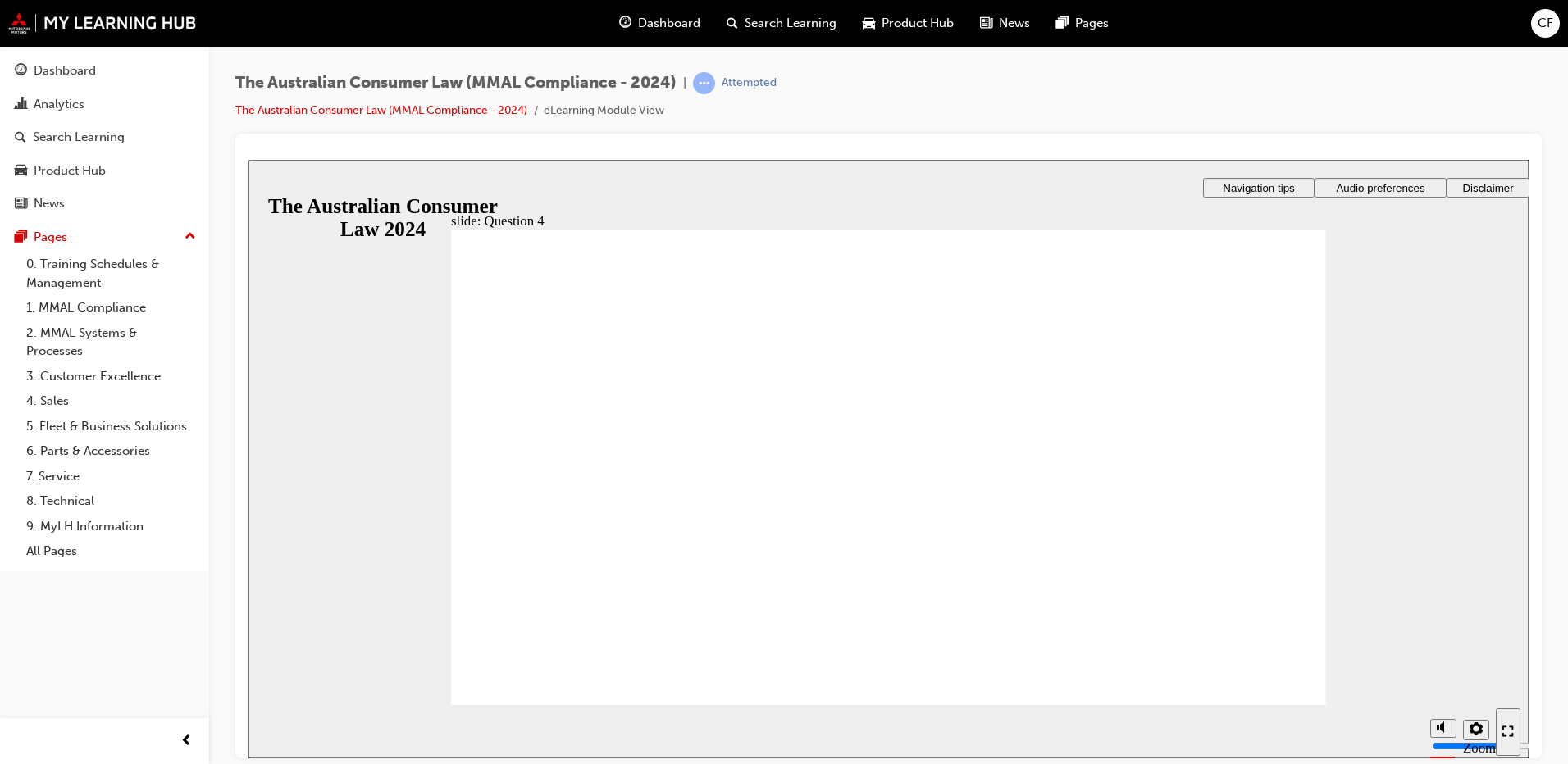
checkbox input "true"
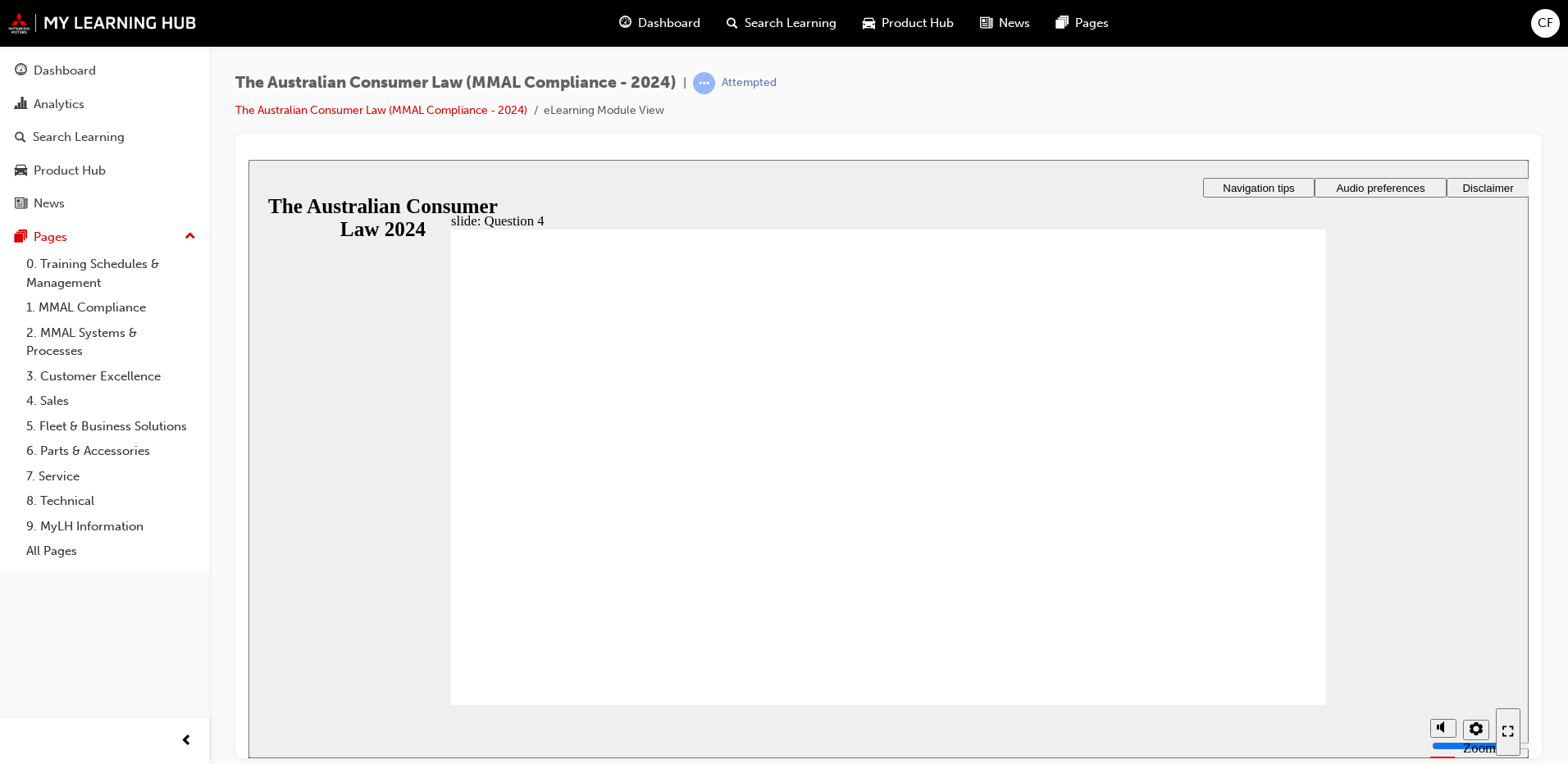
radio input "true"
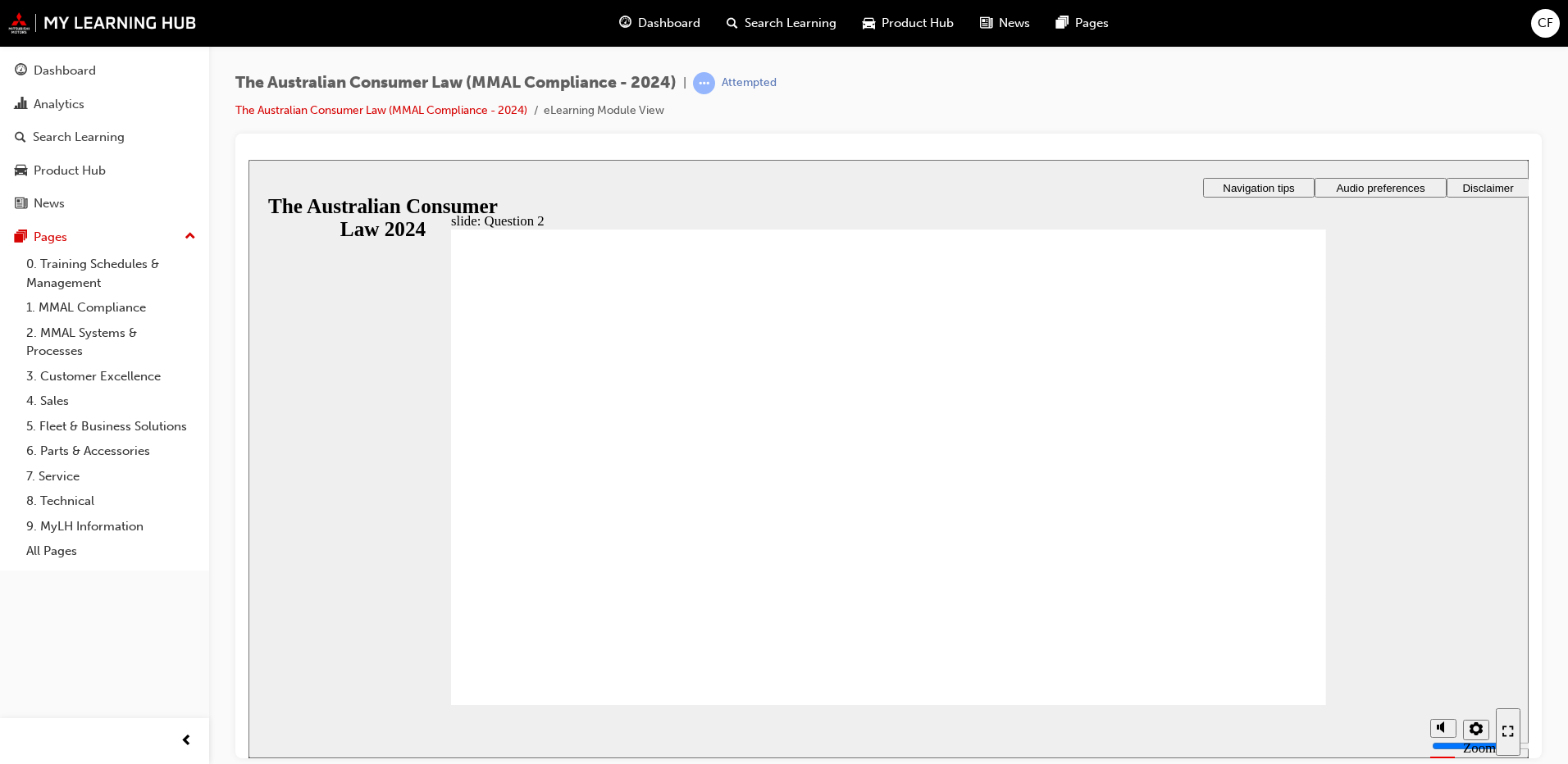
radio input "true"
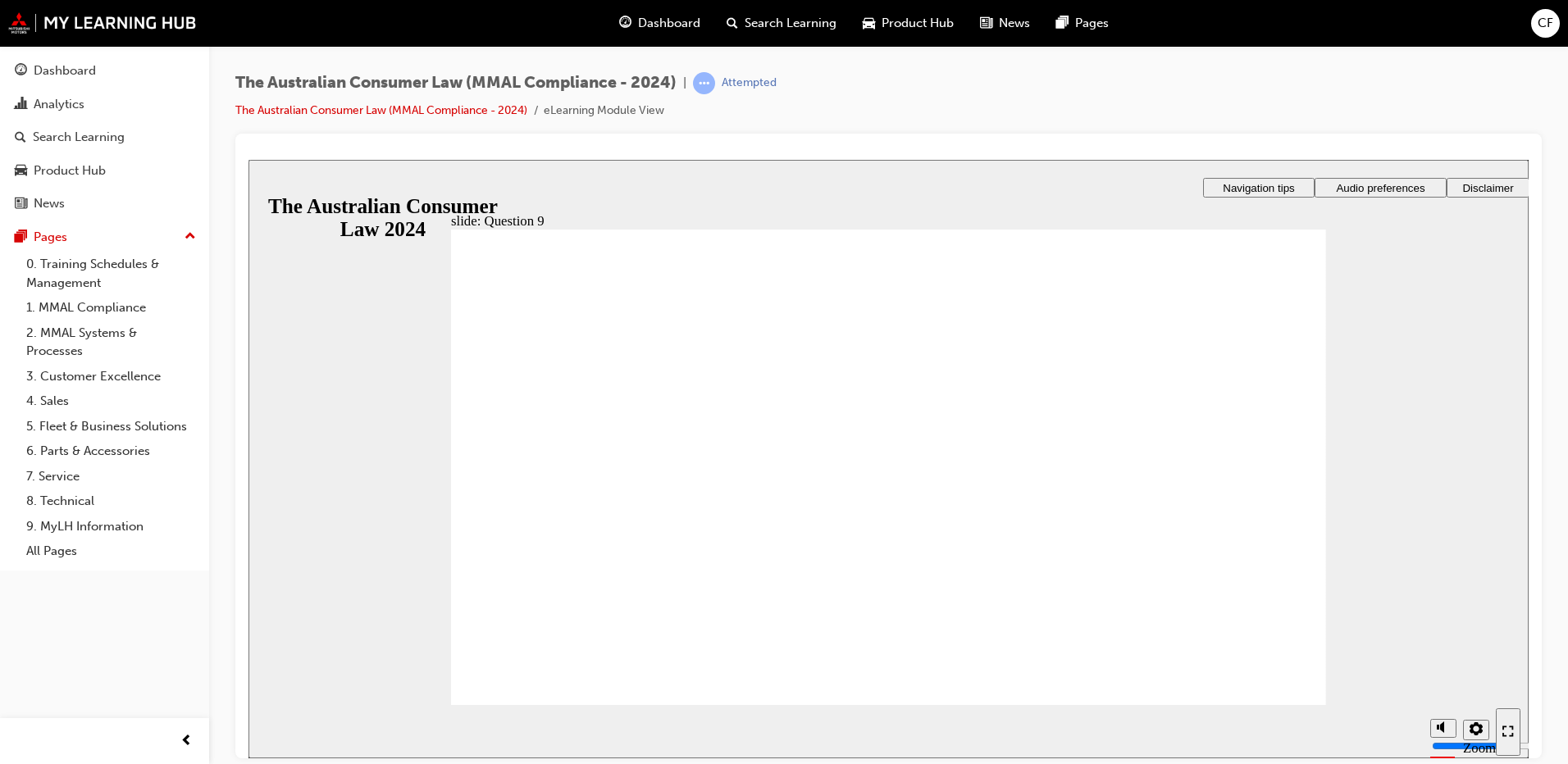
checkbox input "true"
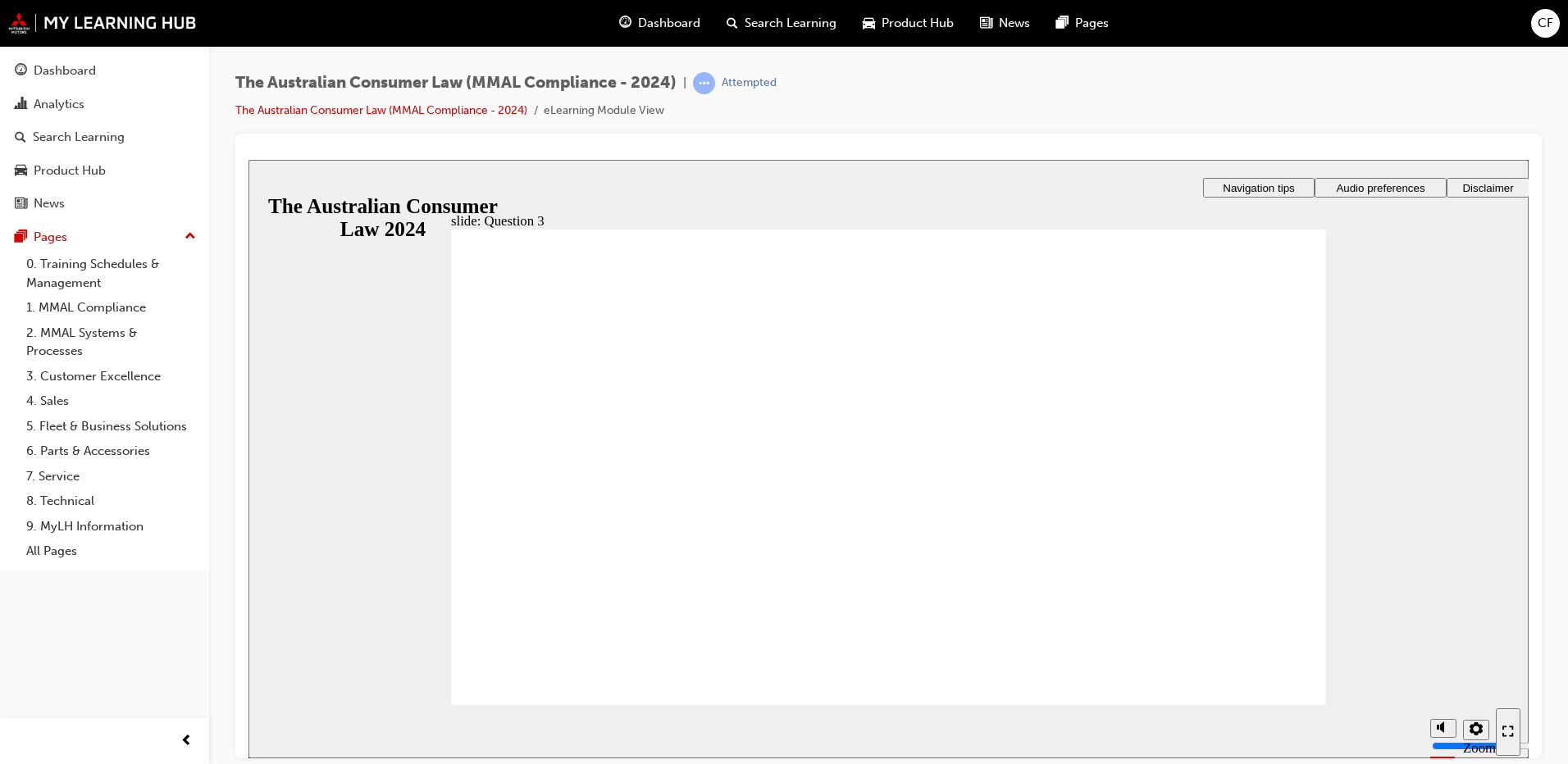
radio input "true"
checkbox input "true"
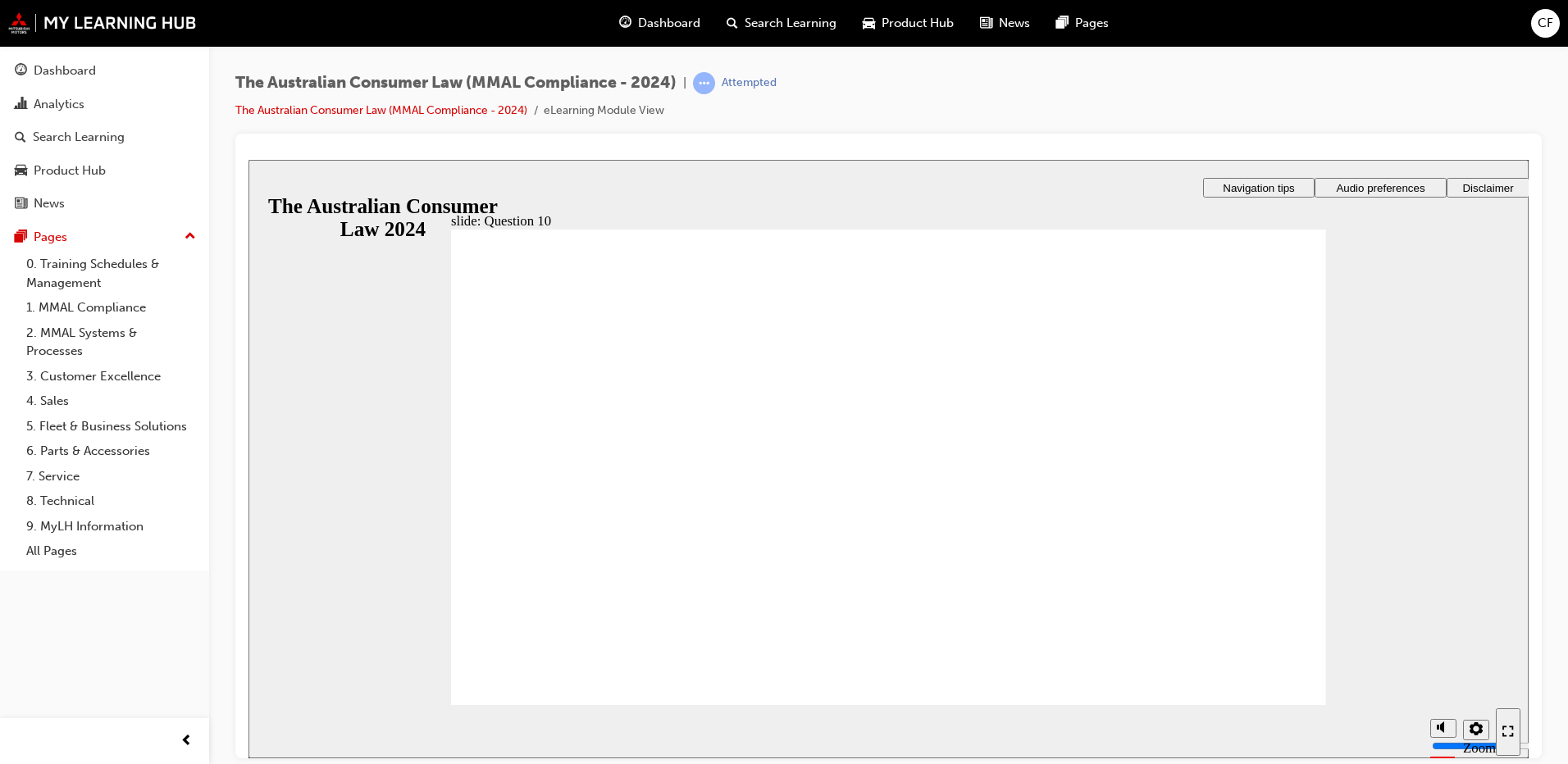
radio input "true"
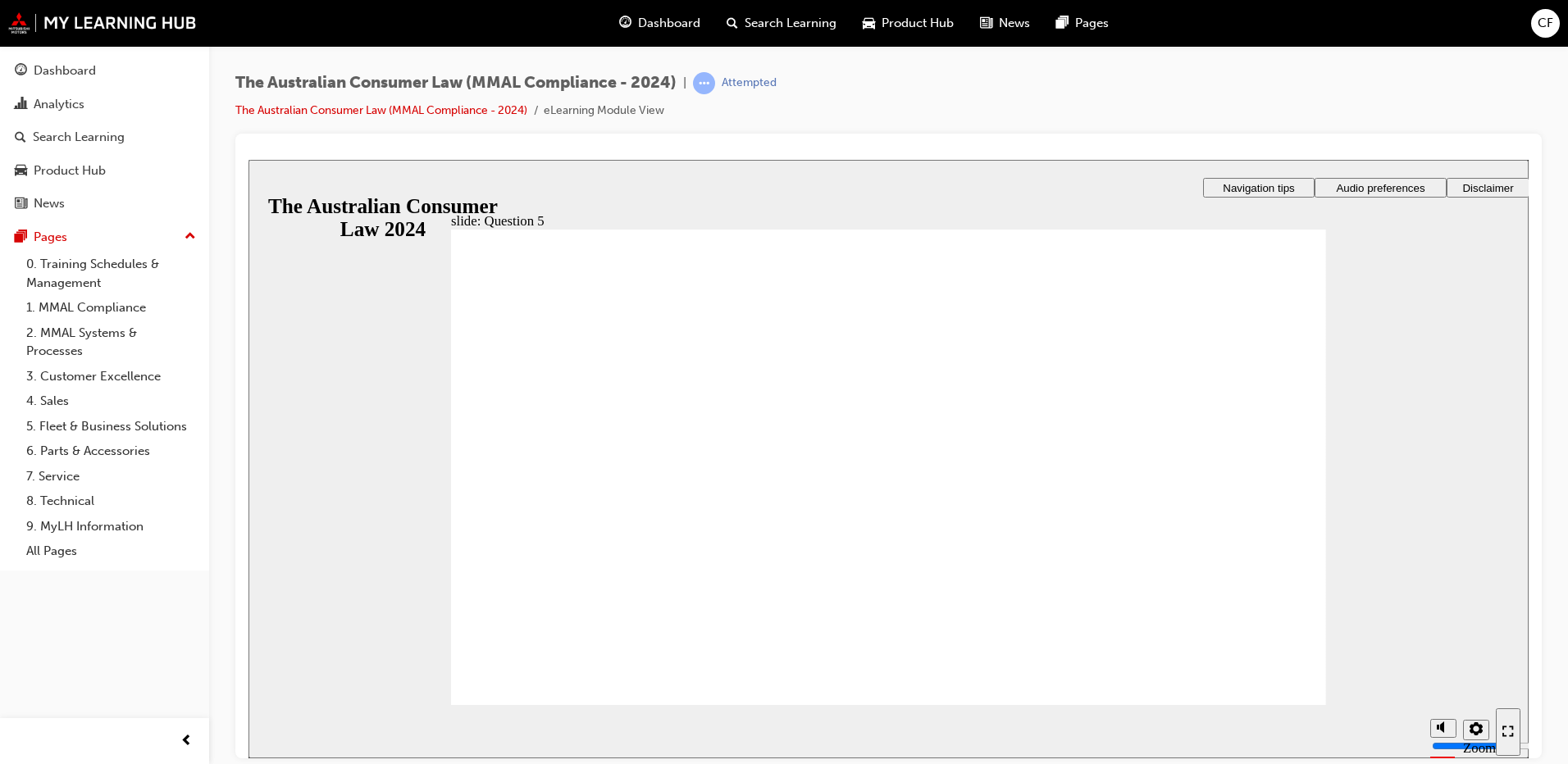
checkbox input "true"
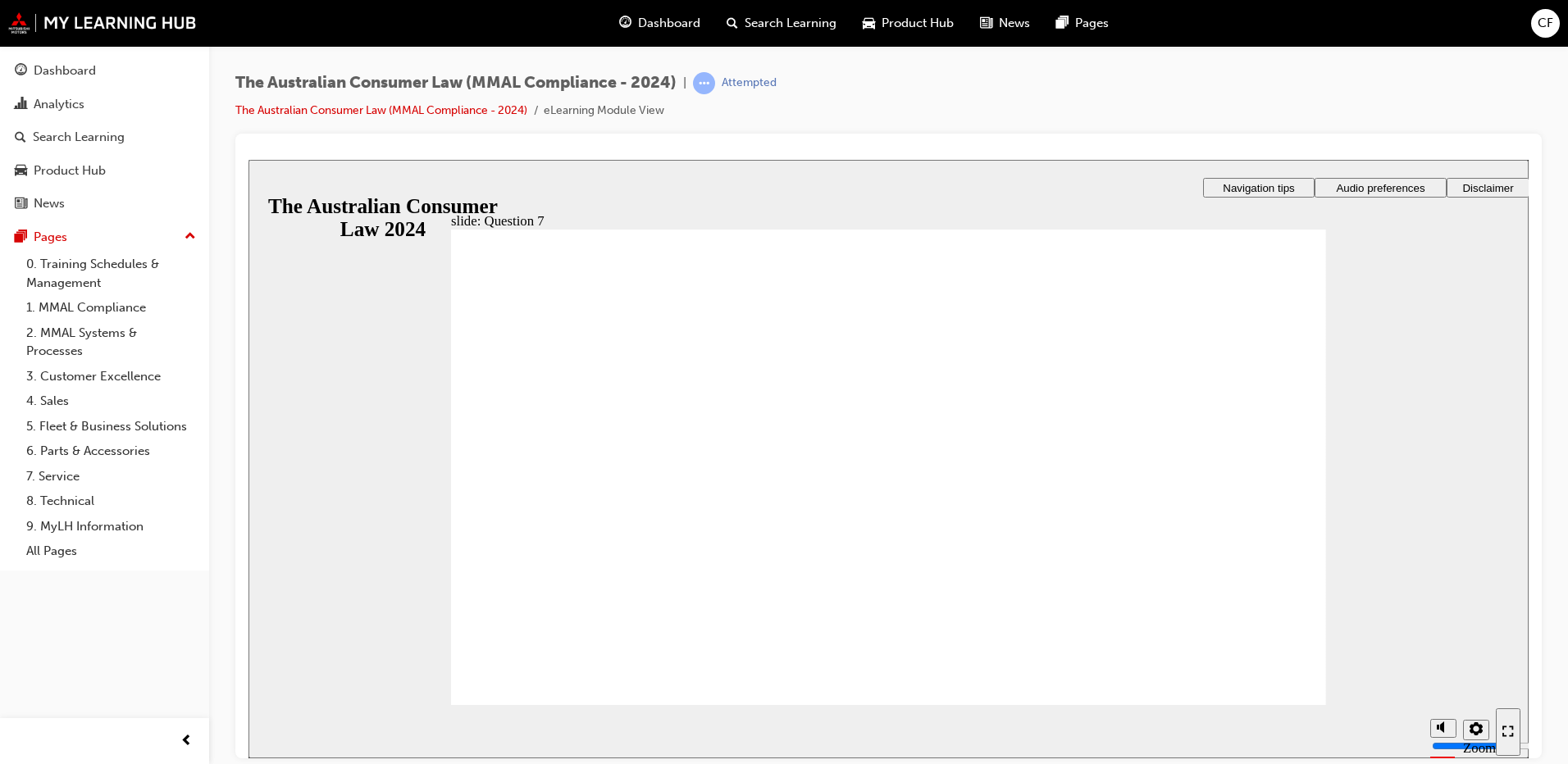
checkbox input "true"
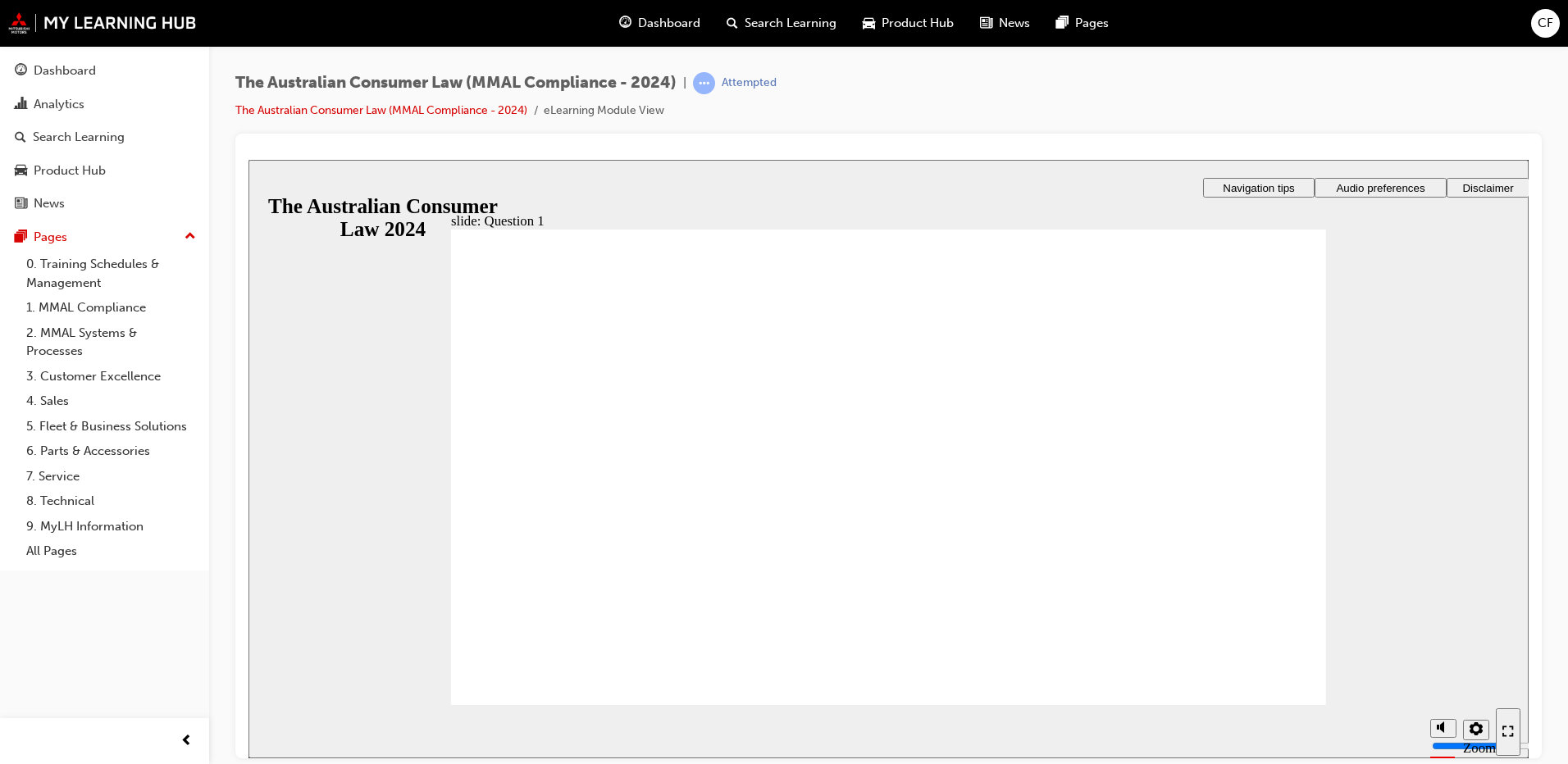
radio input "true"
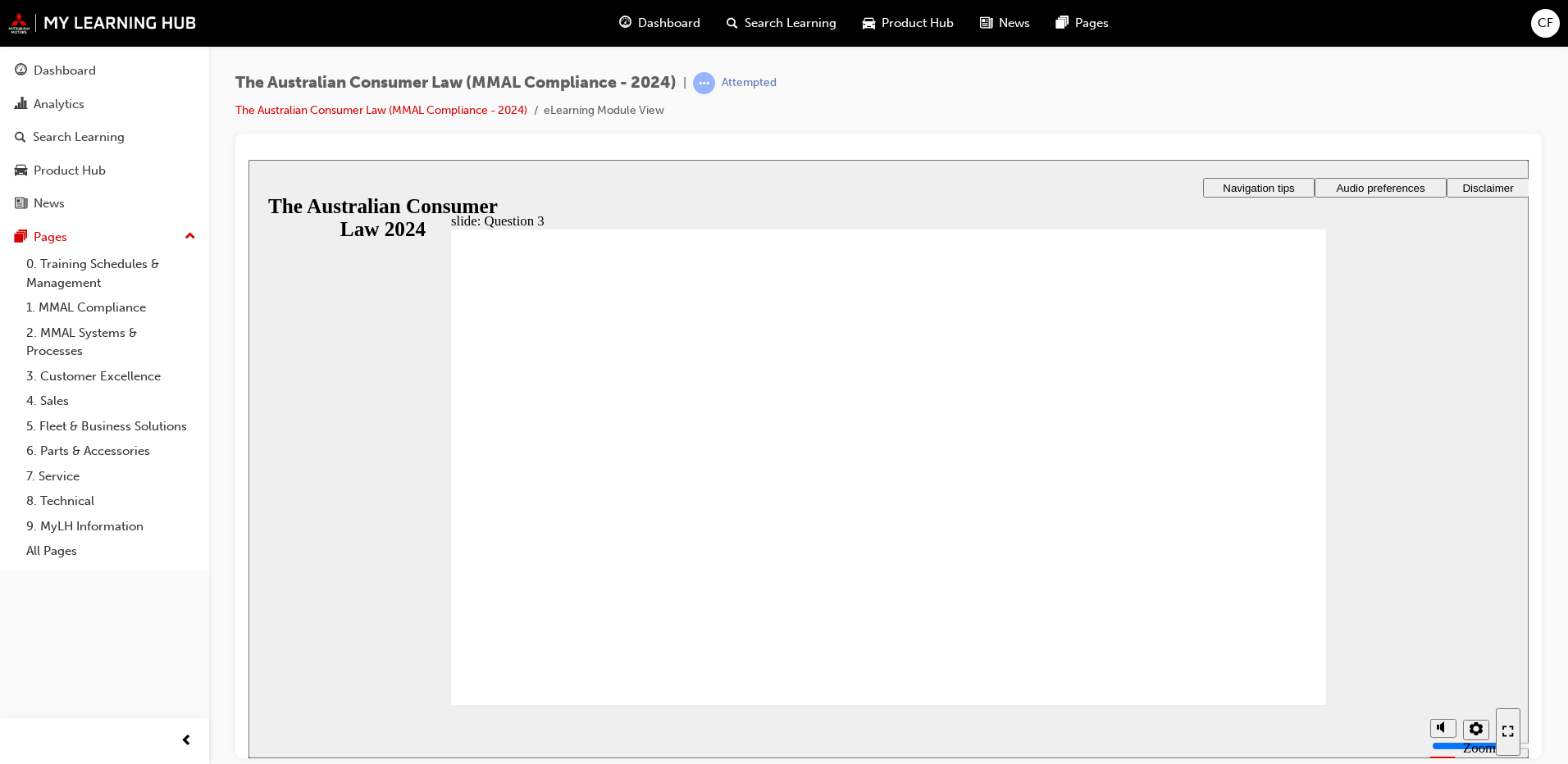
radio input "true"
checkbox input "true"
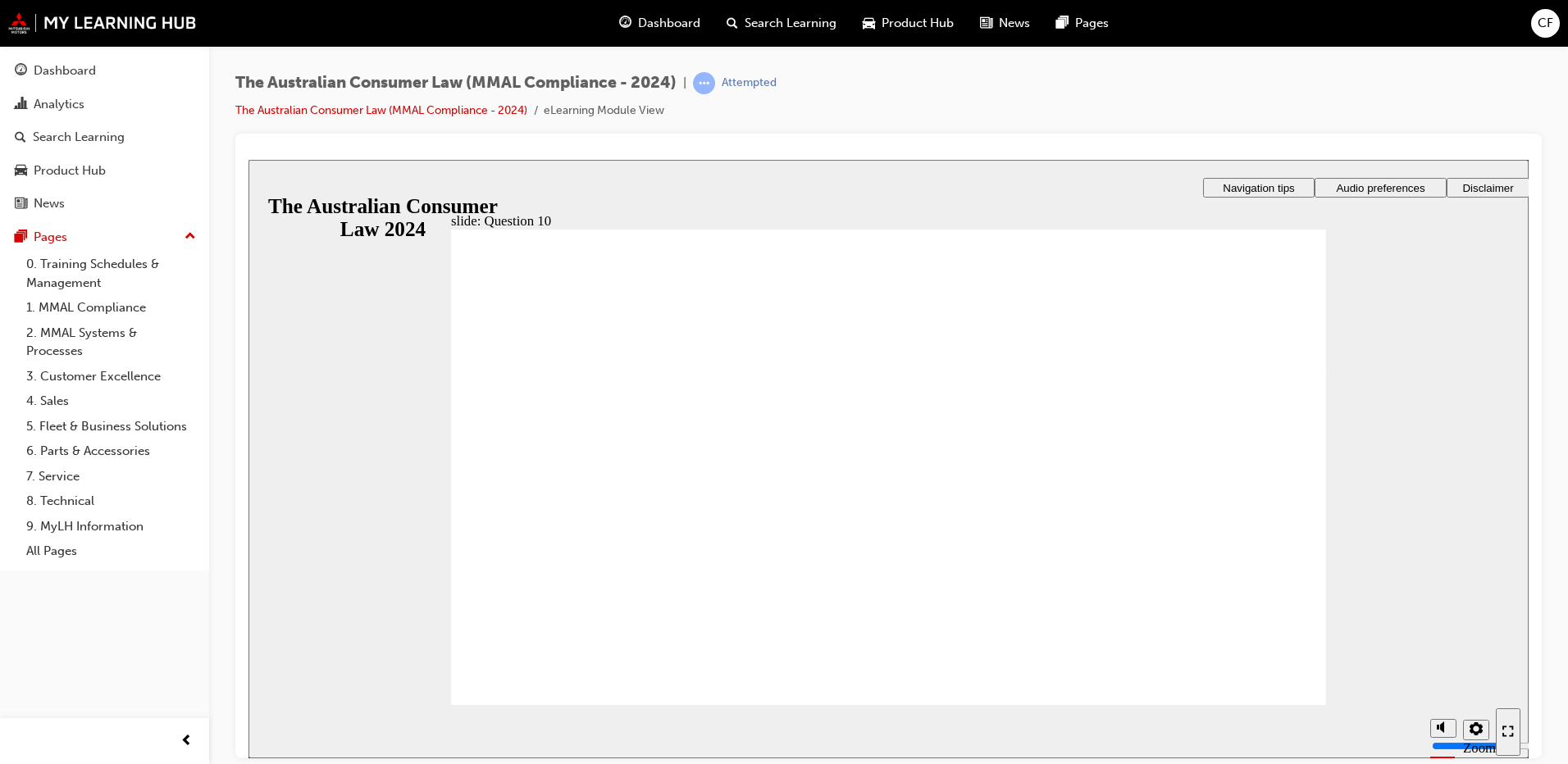
checkbox input "true"
radio input "true"
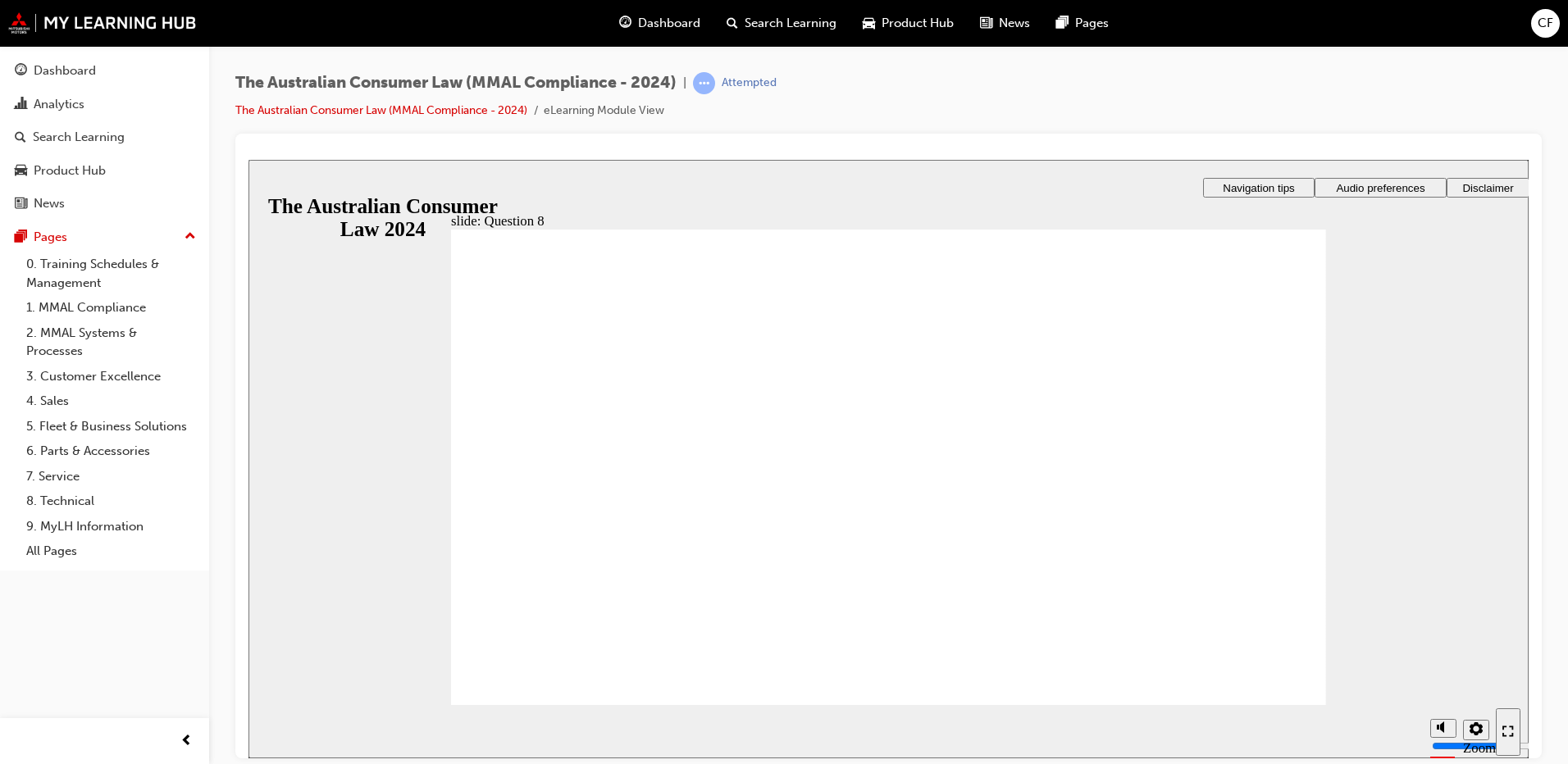
checkbox input "true"
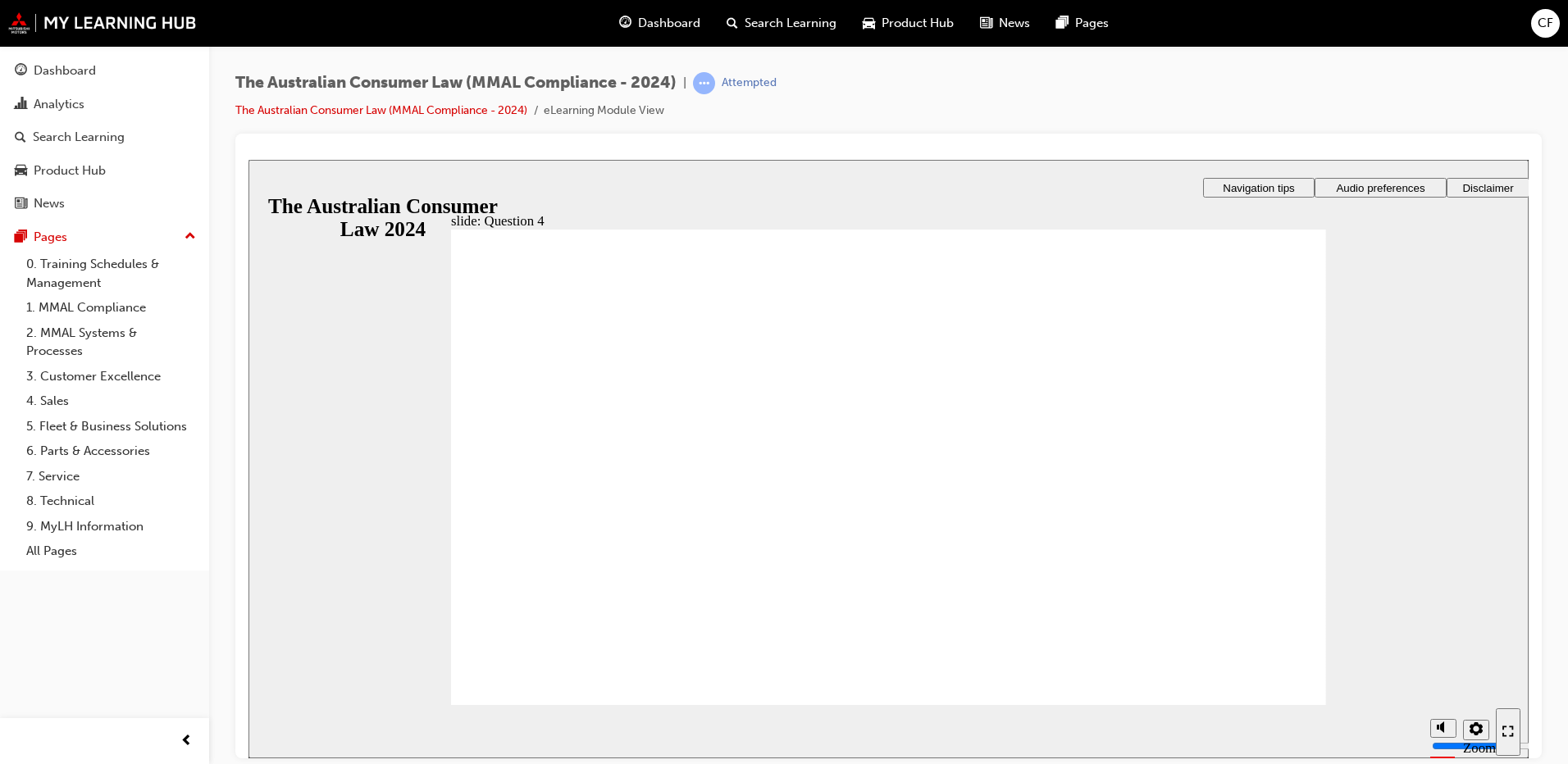
checkbox input "true"
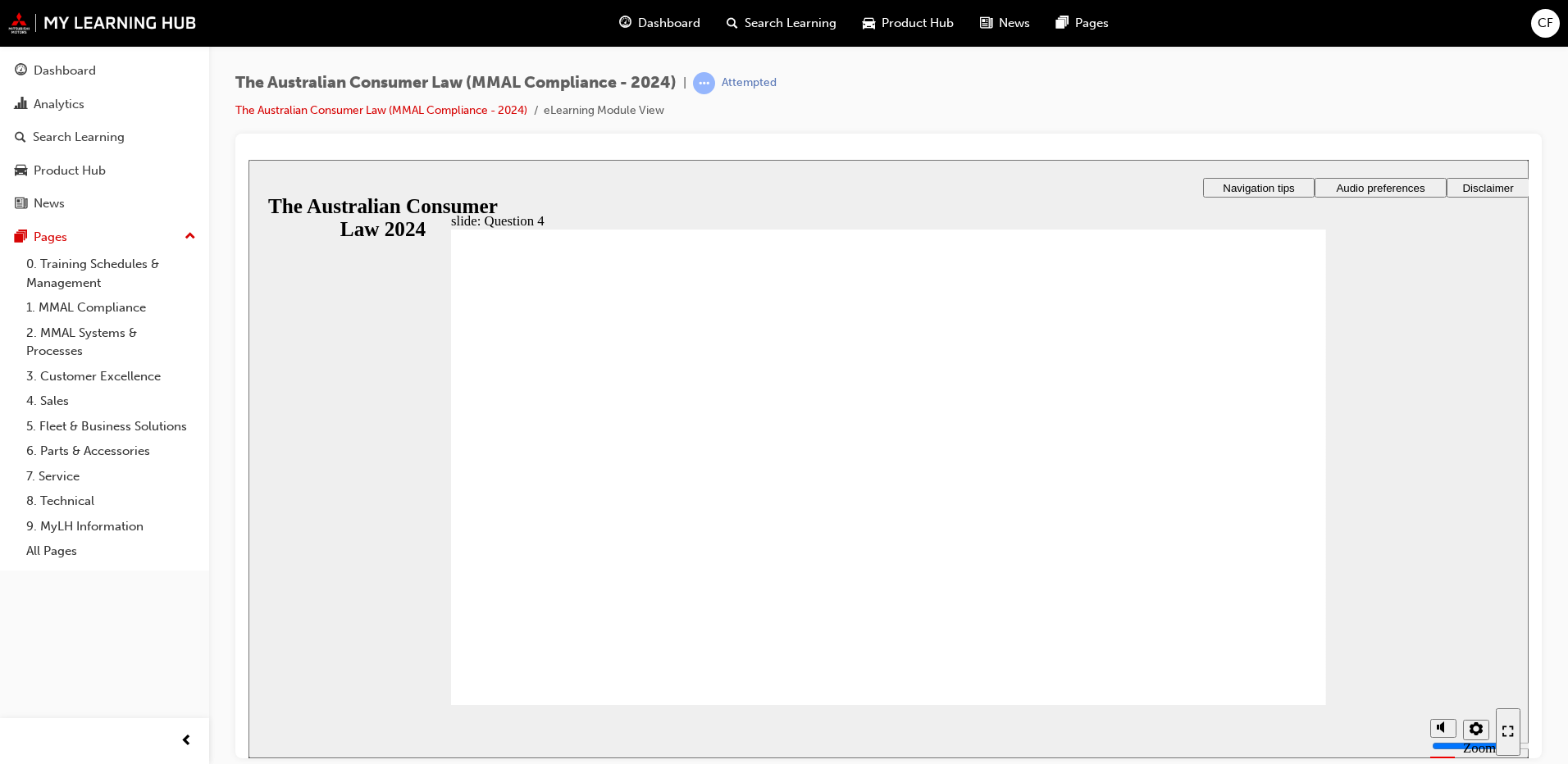
checkbox input "true"
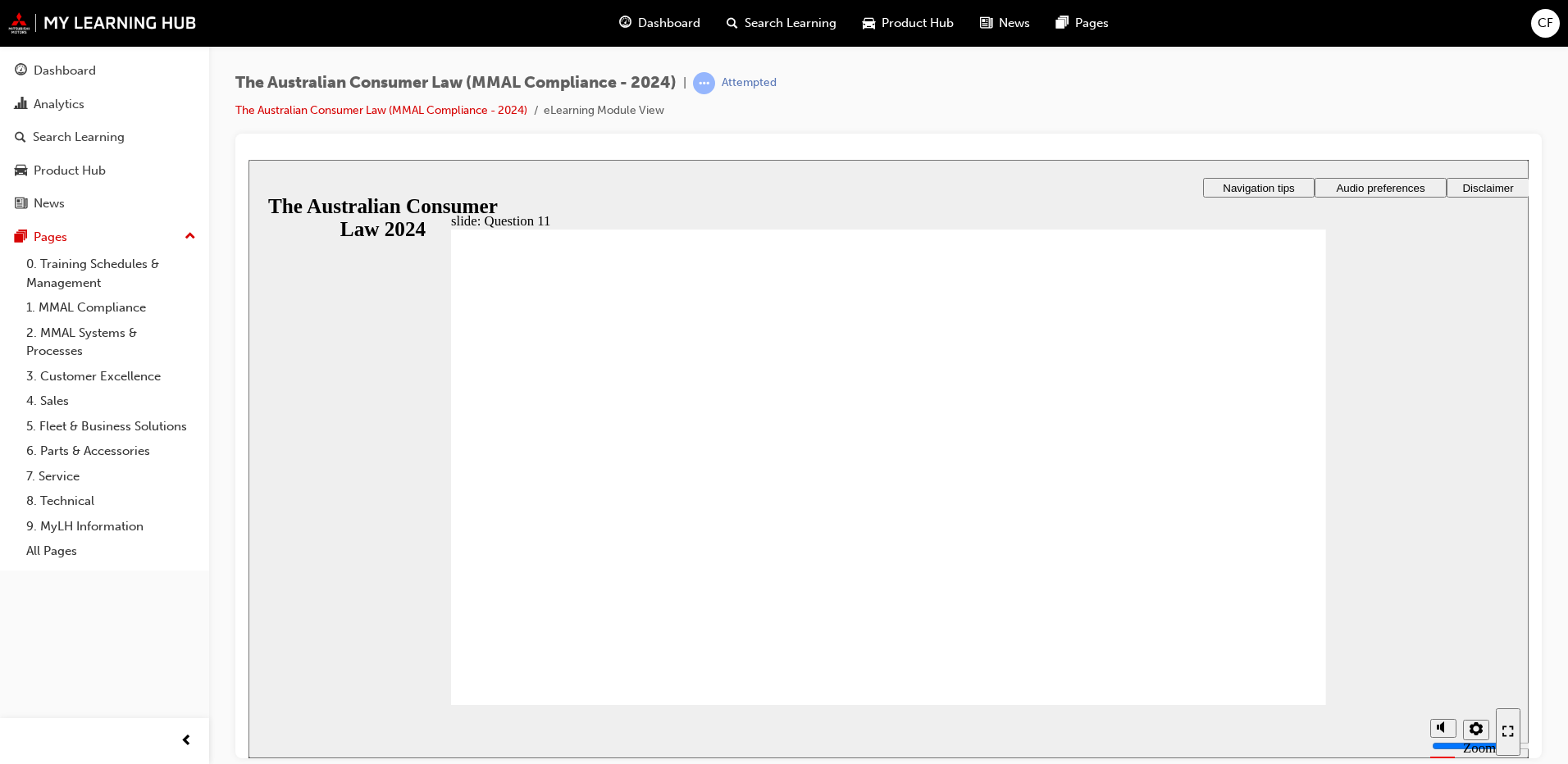
checkbox input "true"
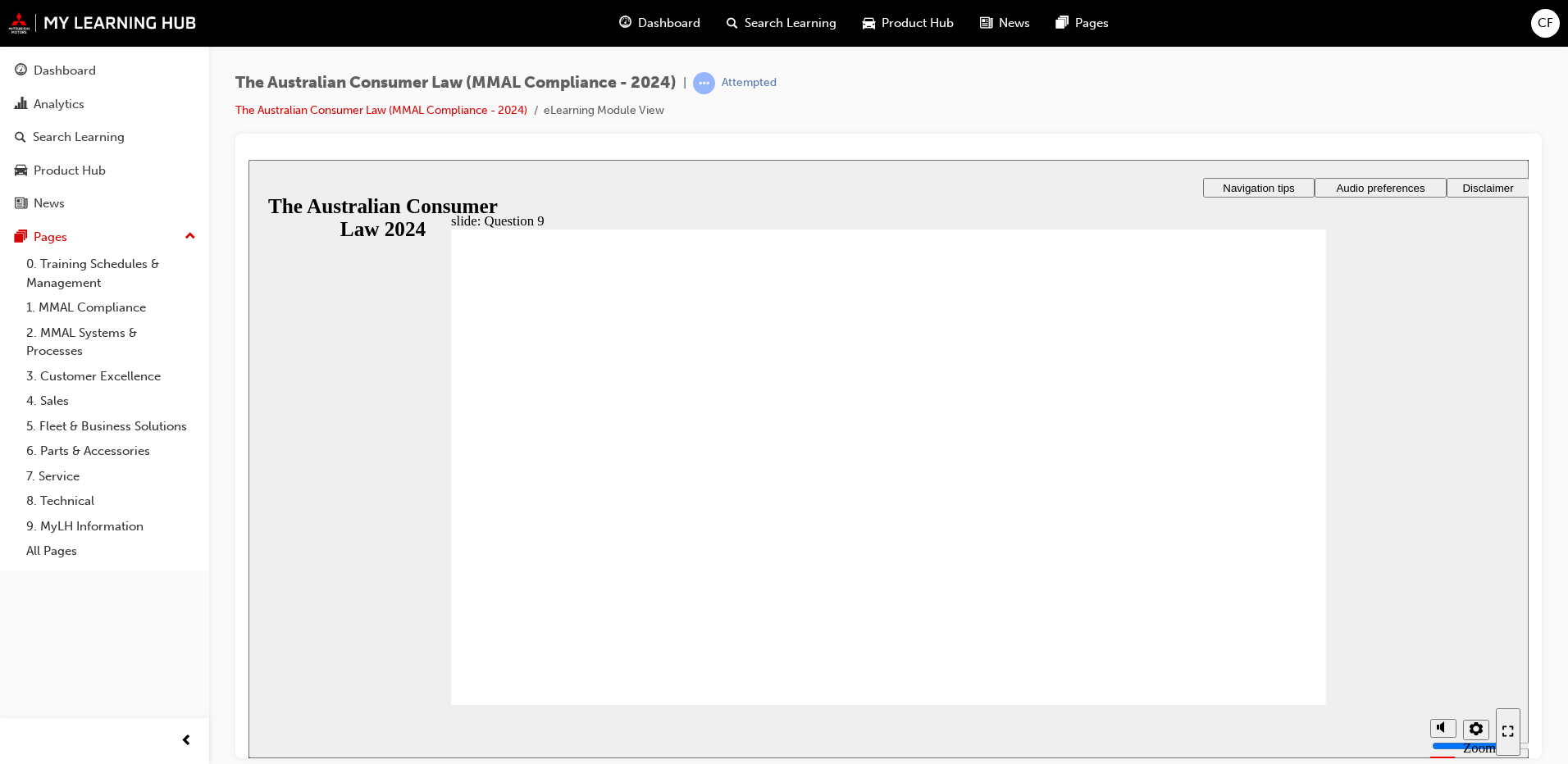
radio input "true"
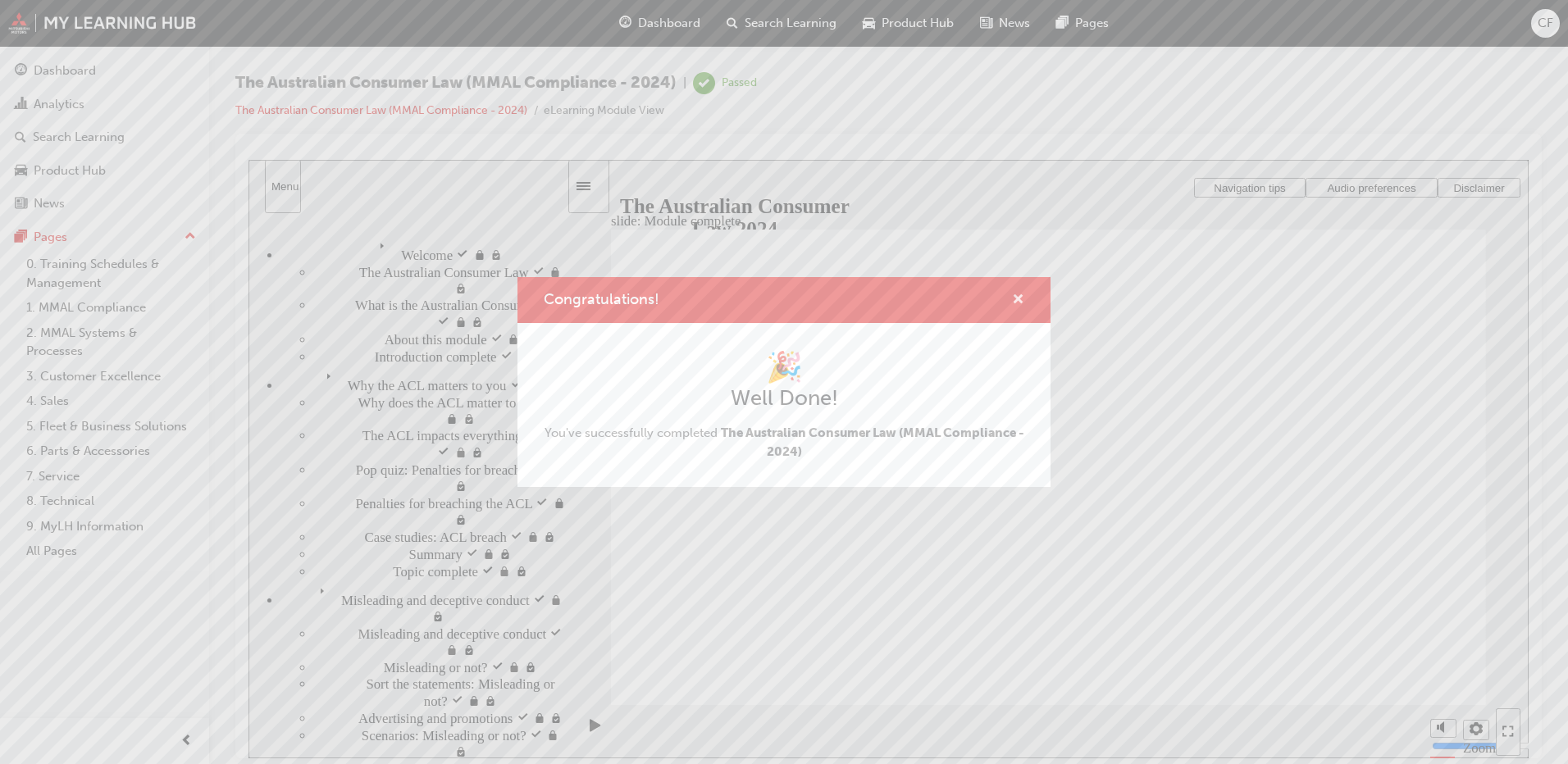
click at [1012, 300] on span "cross-icon" at bounding box center [1017, 300] width 13 height 14
